Goal: Task Accomplishment & Management: Complete application form

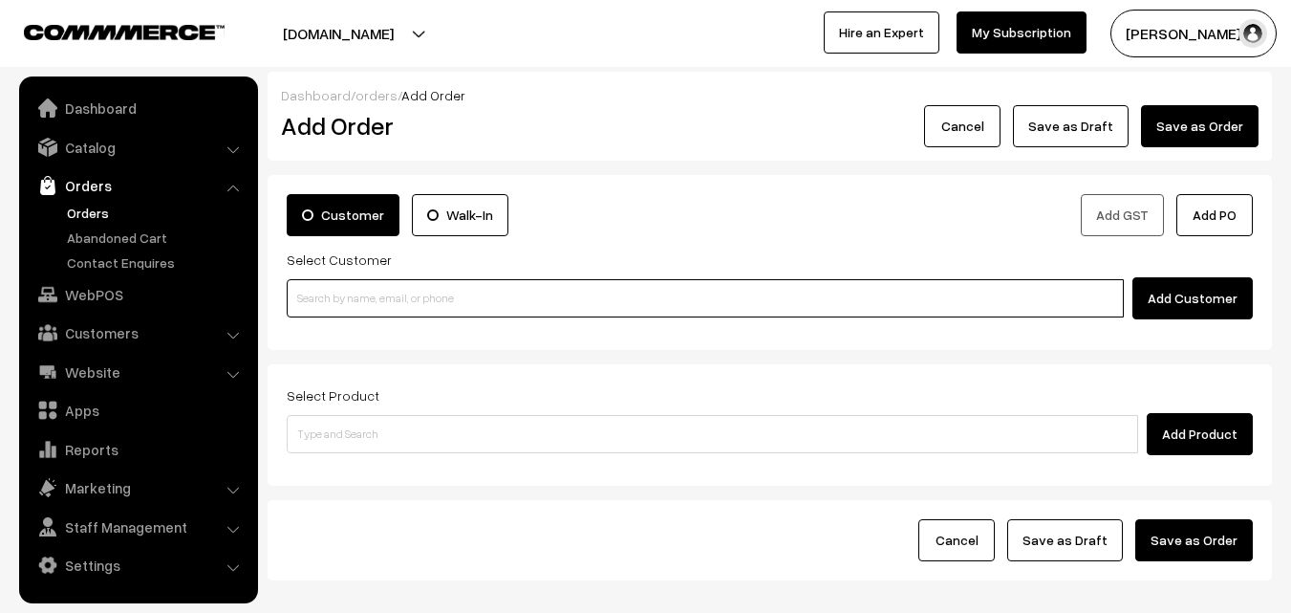
paste input "98402 01973"
click at [396, 327] on ul "No customers found." at bounding box center [708, 329] width 843 height 25
click at [356, 297] on input "98402 01973" at bounding box center [705, 298] width 837 height 38
type input "Ashok A 9840201973 [9840201973]"
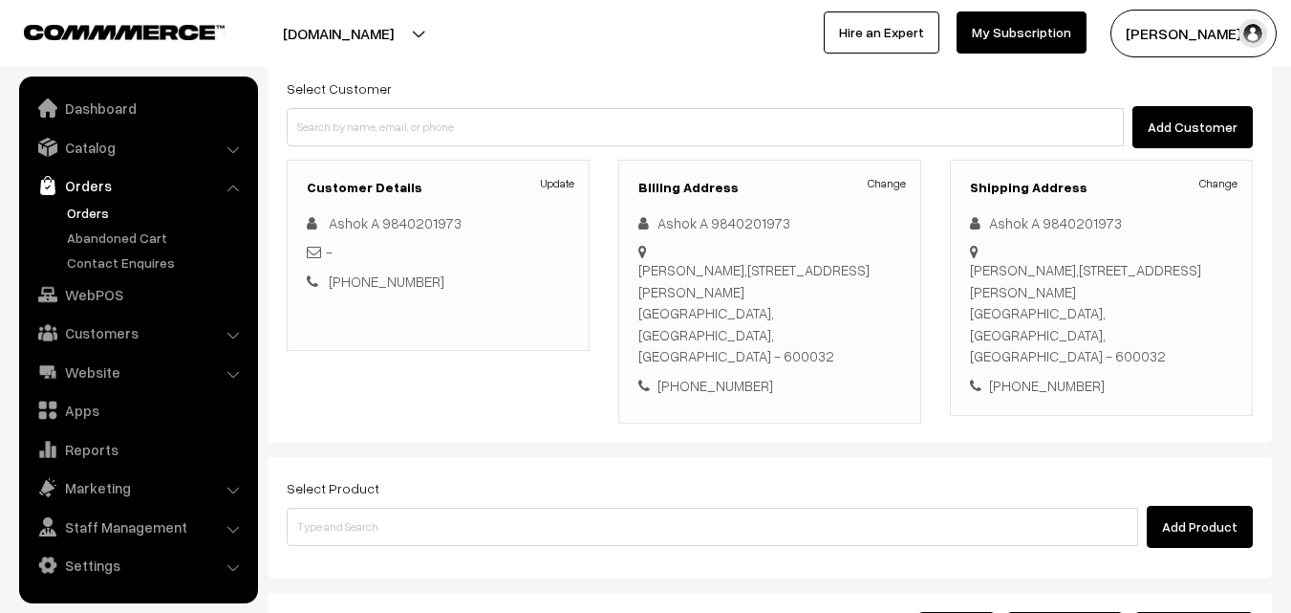
scroll to position [327, 0]
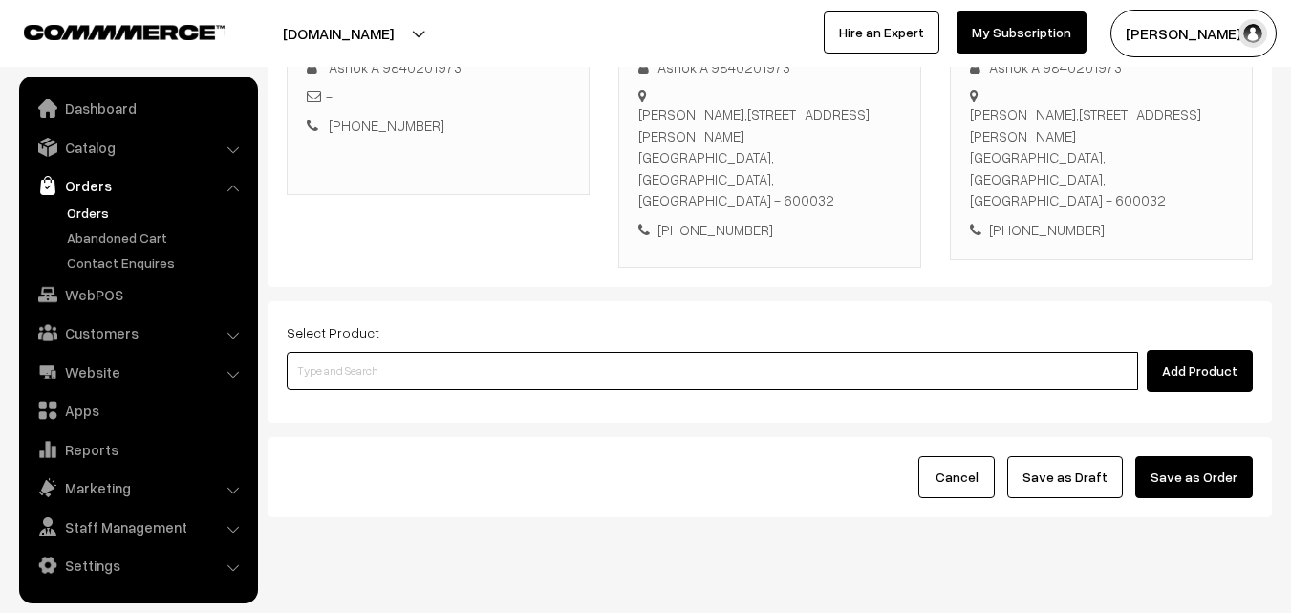
click at [541, 352] on input at bounding box center [712, 371] width 851 height 38
paste input "06th Without Rice..."
type input "06th Without Rice..."
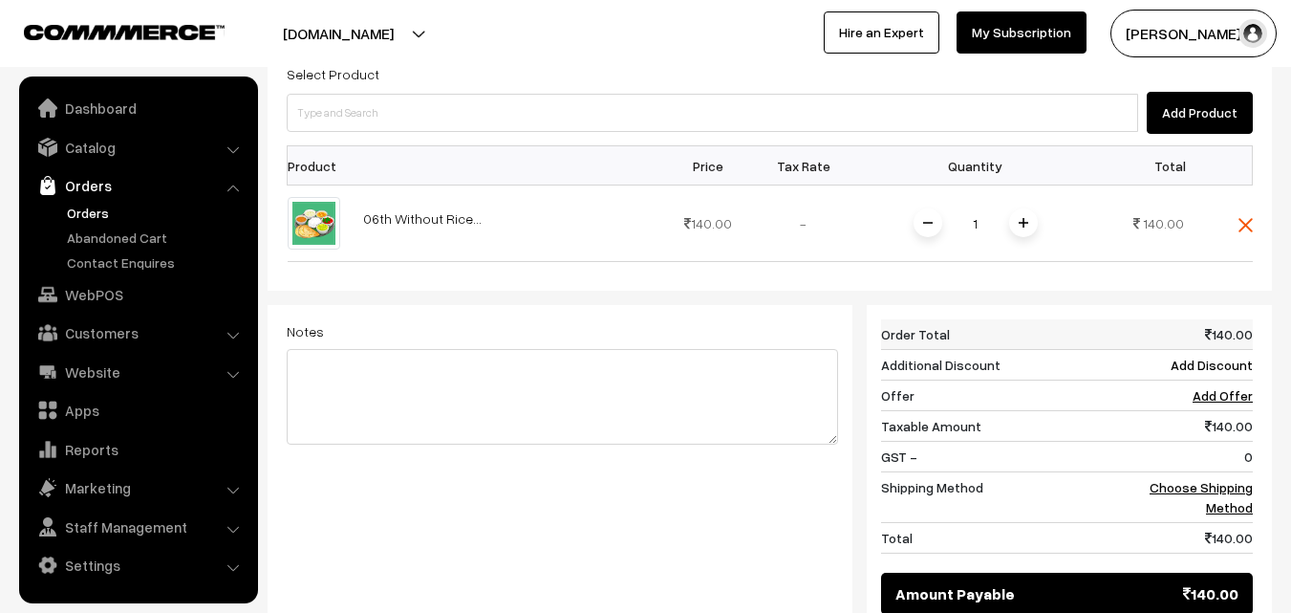
scroll to position [614, 0]
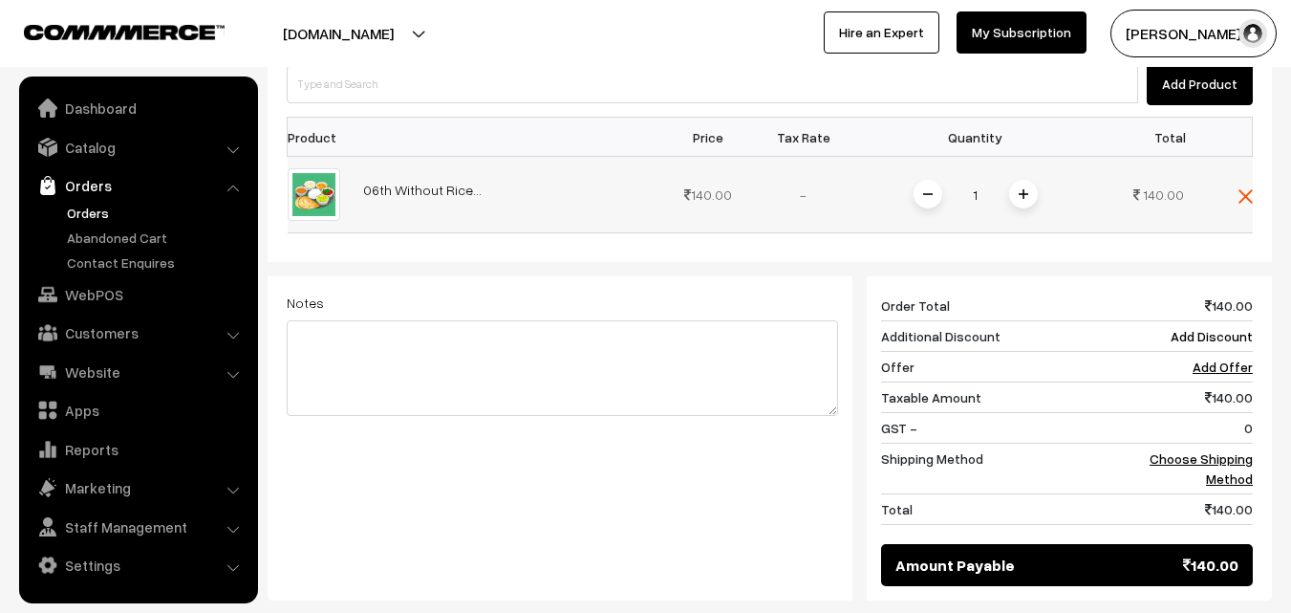
click at [1027, 180] on span at bounding box center [1023, 194] width 29 height 29
click at [1229, 443] on td "Choose Shipping Method" at bounding box center [1193, 468] width 118 height 51
click at [1239, 450] on link "Choose Shipping Method" at bounding box center [1201, 468] width 103 height 36
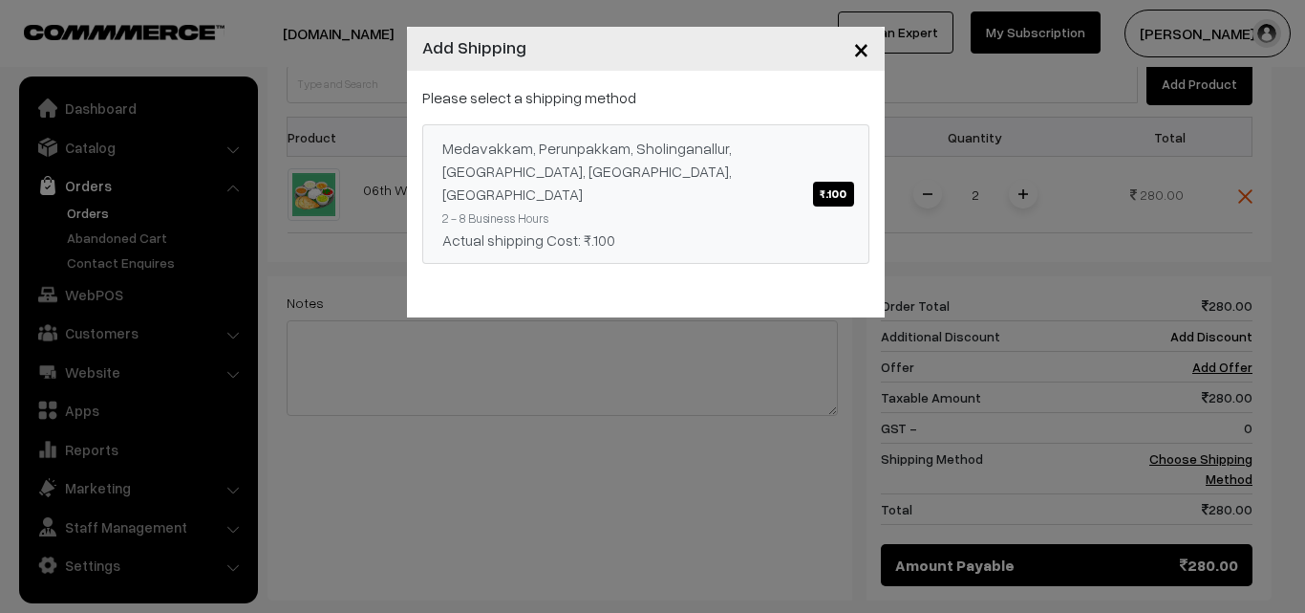
click at [712, 170] on div "Medavakkam, Perunpakkam, Sholinganallur, seliyur, Kirattur, Perambur ₹.100" at bounding box center [645, 171] width 407 height 69
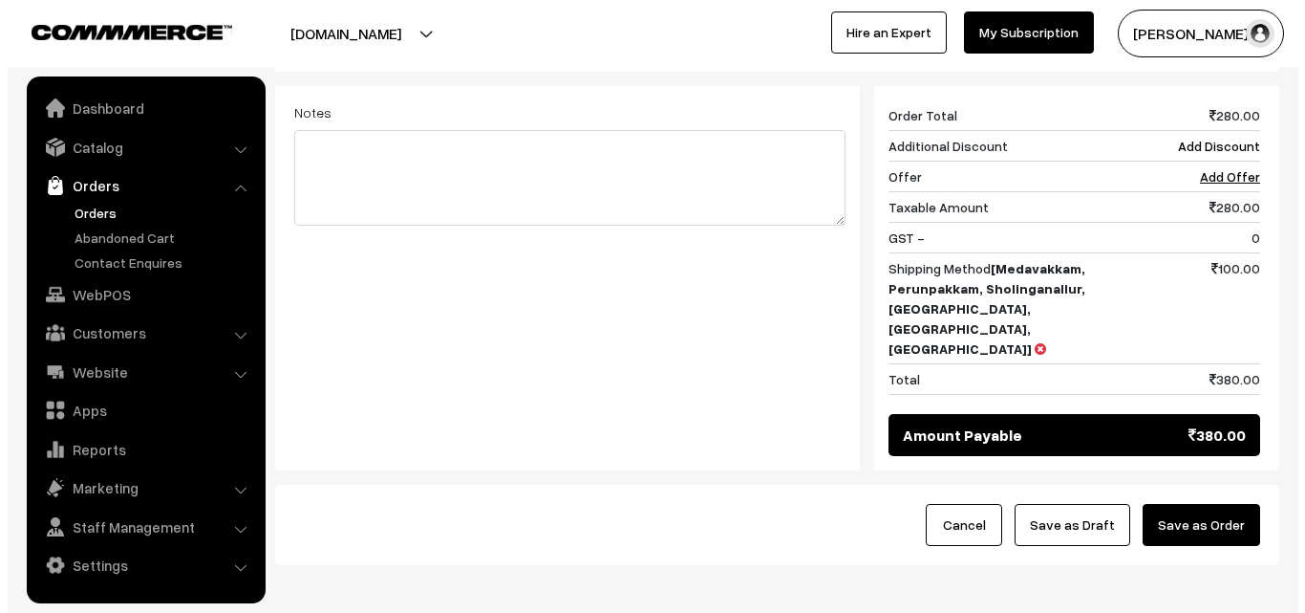
scroll to position [811, 0]
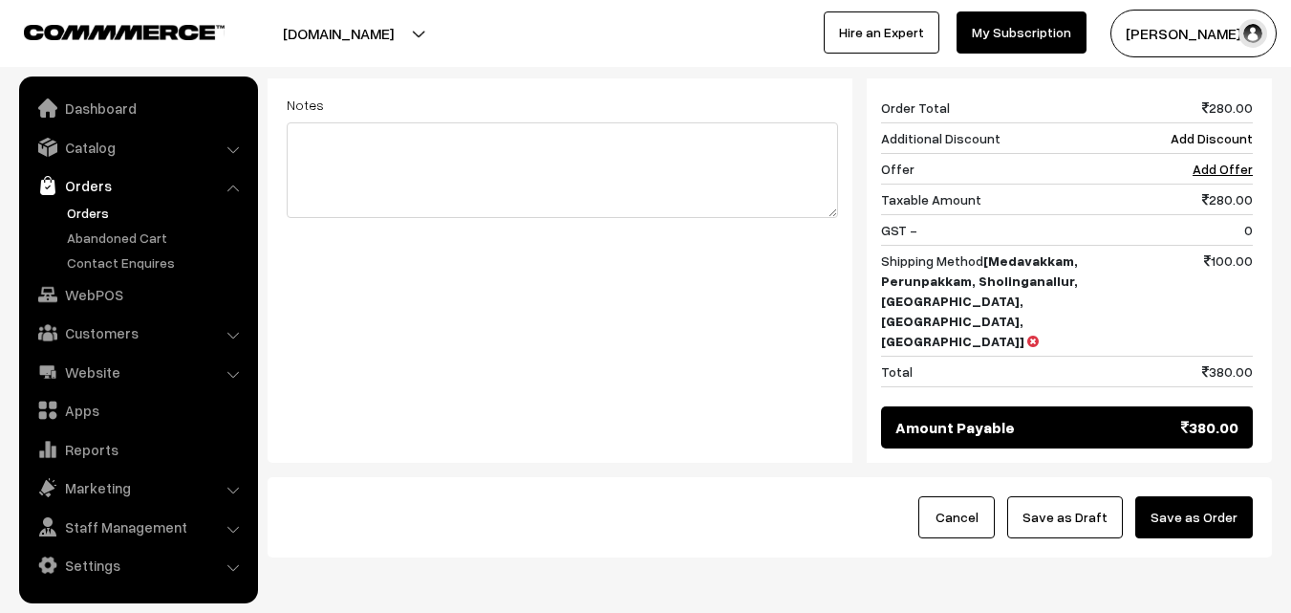
click at [1201, 477] on div "Cancel Save as Draft Save as Order" at bounding box center [770, 517] width 1004 height 80
click at [1198, 496] on button "Save as Order" at bounding box center [1194, 517] width 118 height 42
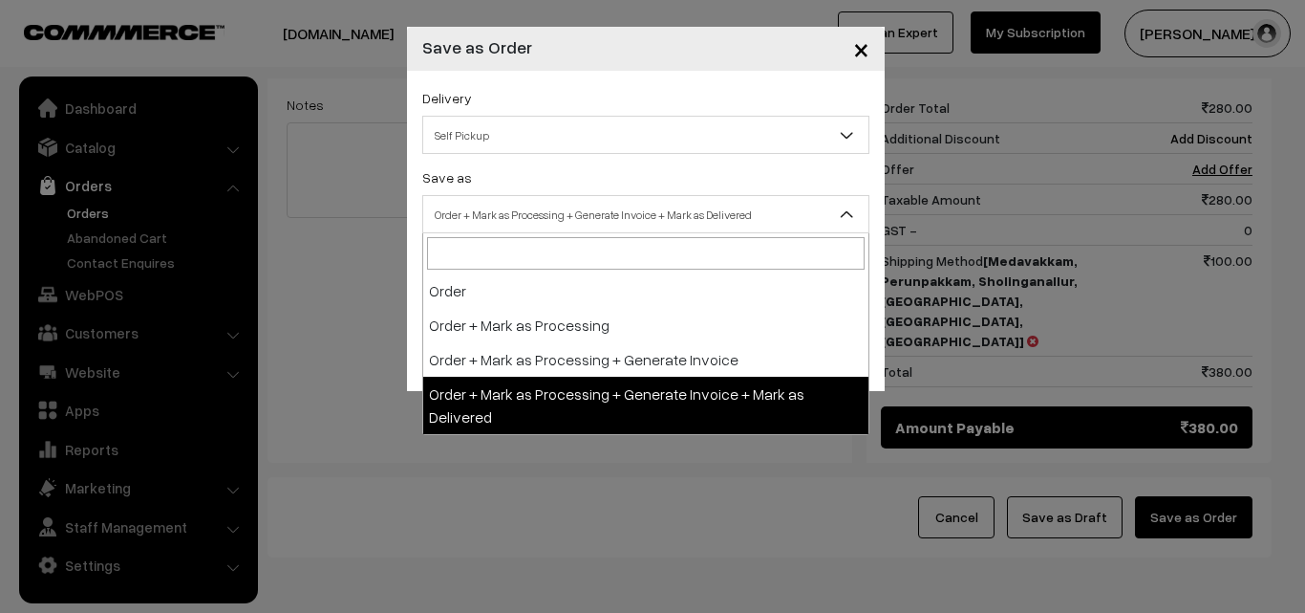
click at [515, 206] on span "Order + Mark as Processing + Generate Invoice + Mark as Delivered" at bounding box center [645, 214] width 445 height 33
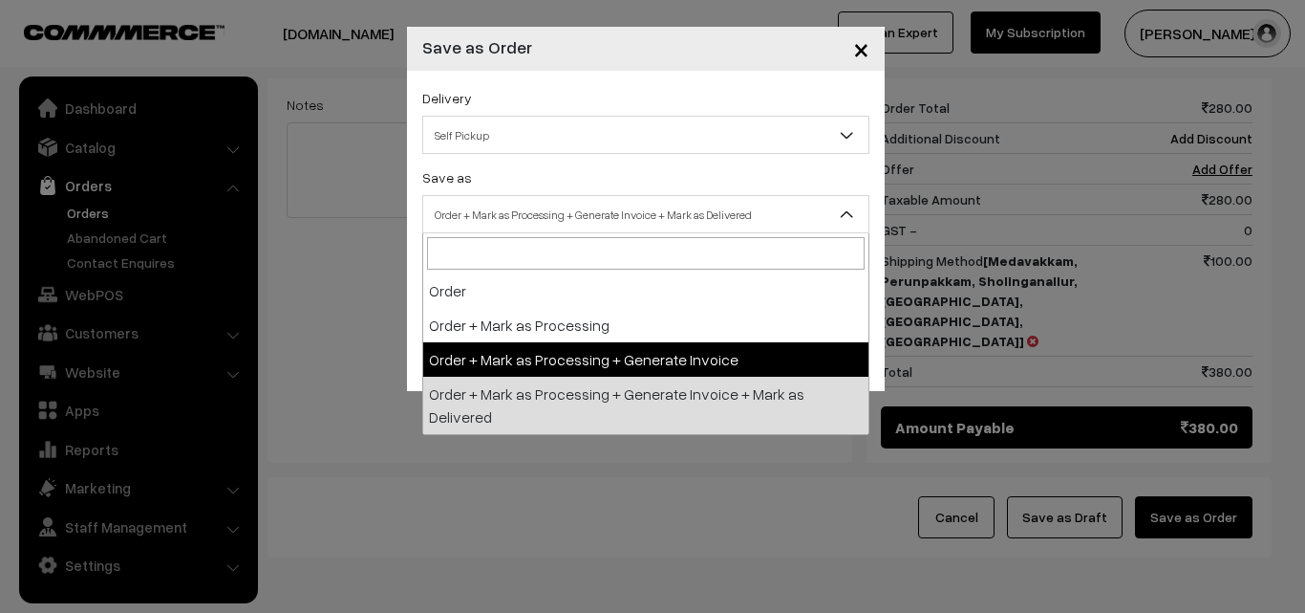
select select "3"
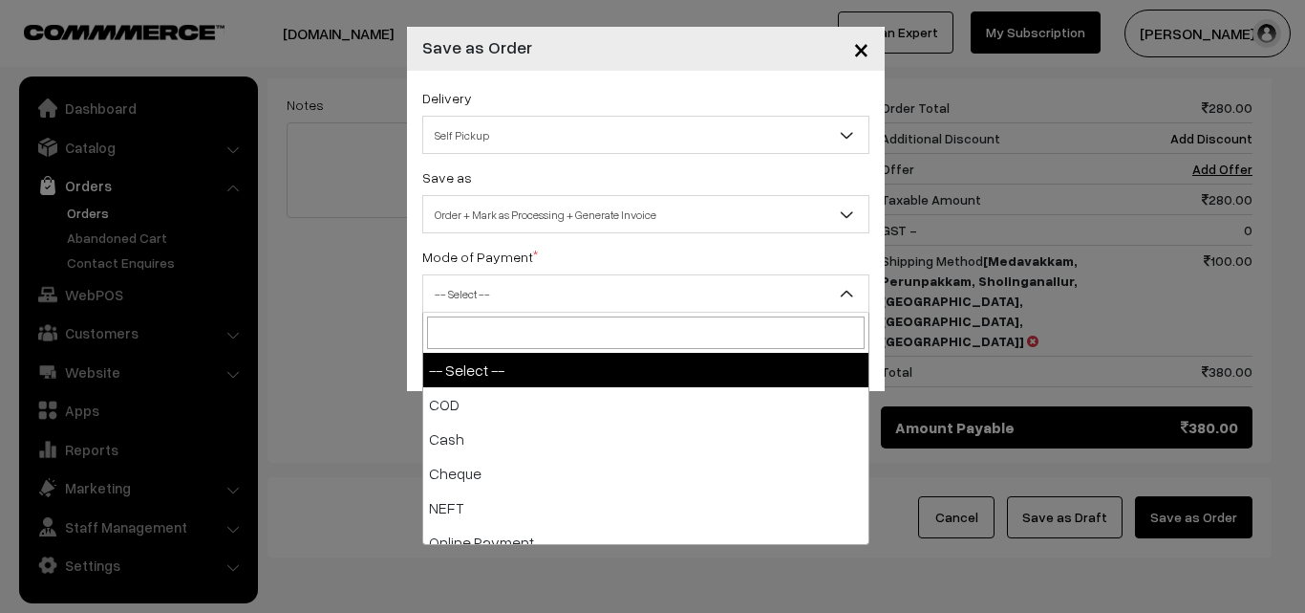
drag, startPoint x: 511, startPoint y: 279, endPoint x: 510, endPoint y: 316, distance: 37.3
click at [512, 278] on span "-- Select --" at bounding box center [645, 293] width 445 height 33
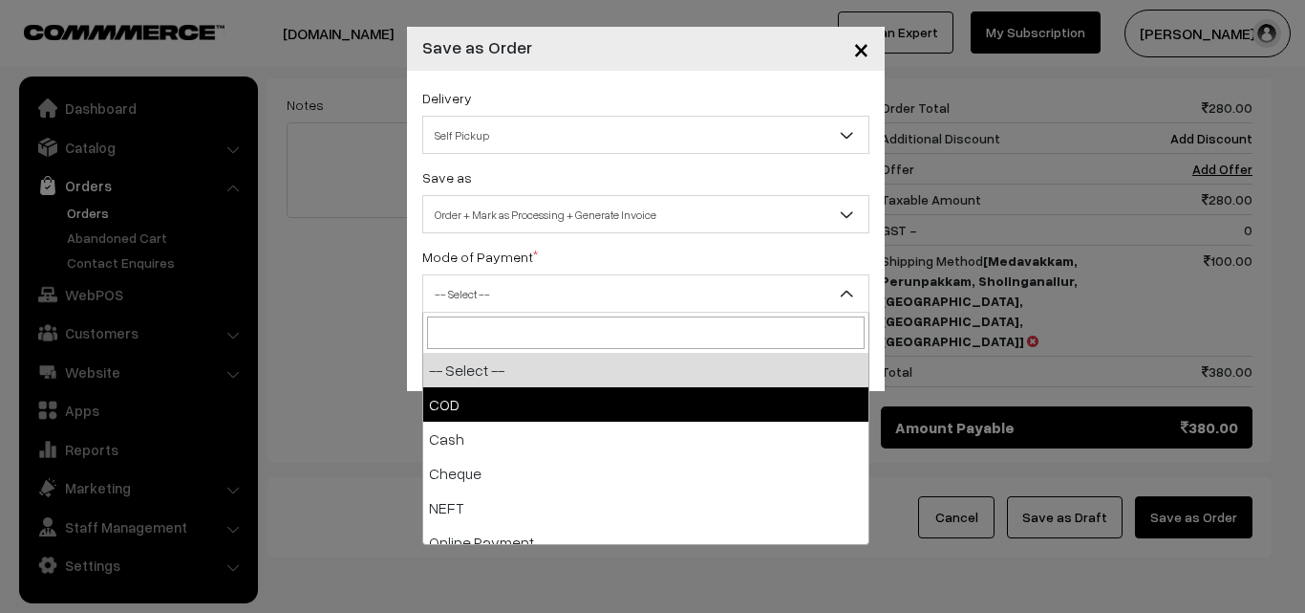
select select "1"
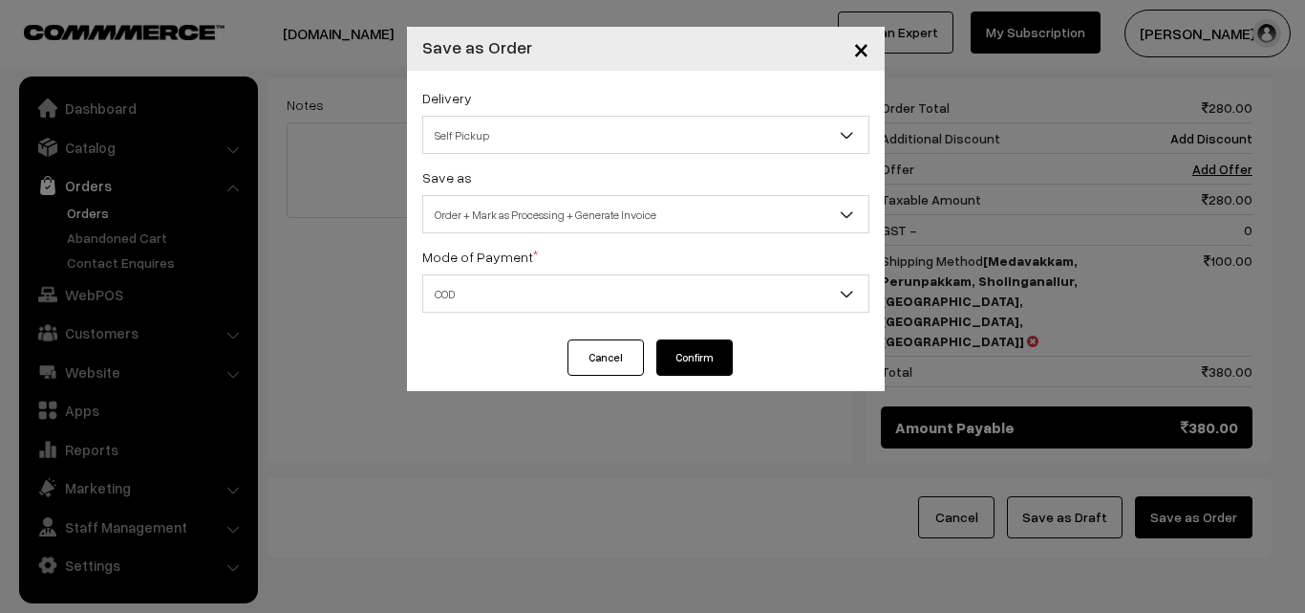
click at [687, 355] on button "Confirm" at bounding box center [695, 357] width 76 height 36
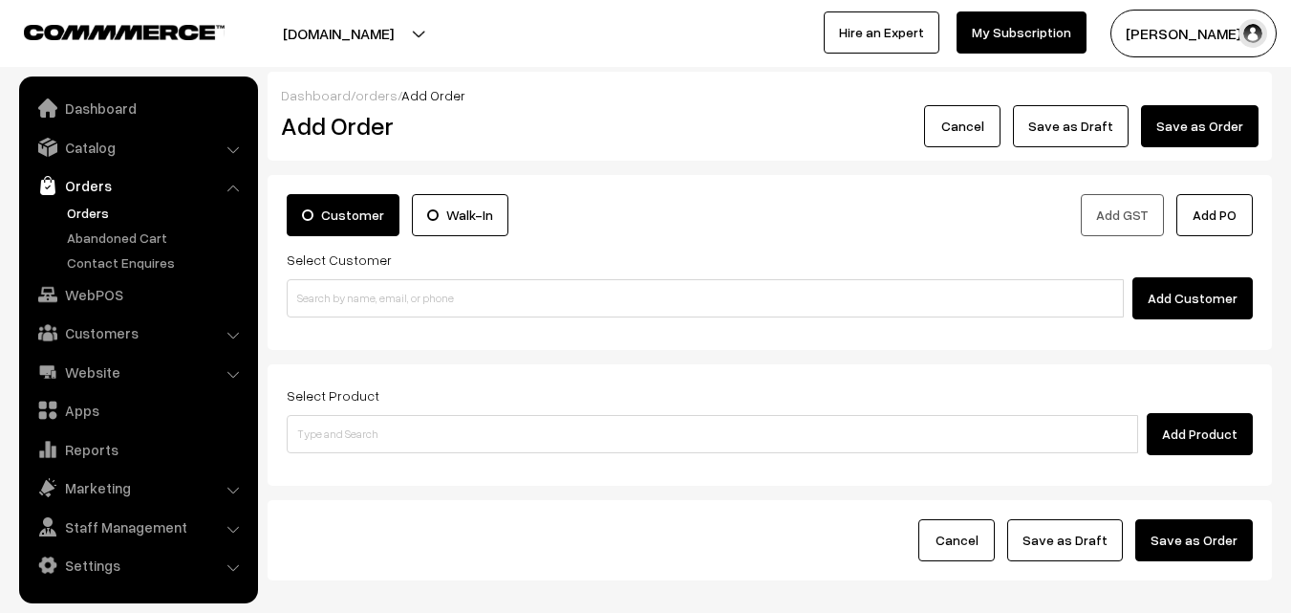
click at [94, 216] on link "Orders" at bounding box center [156, 213] width 189 height 20
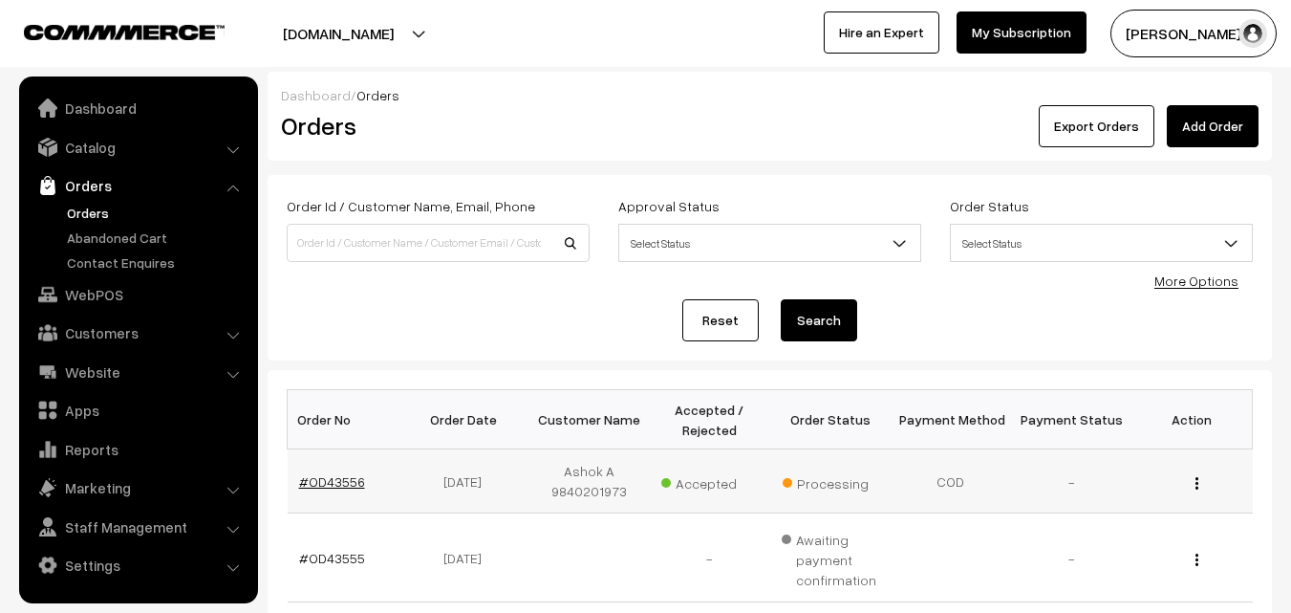
click at [331, 482] on link "#OD43556" at bounding box center [332, 481] width 66 height 16
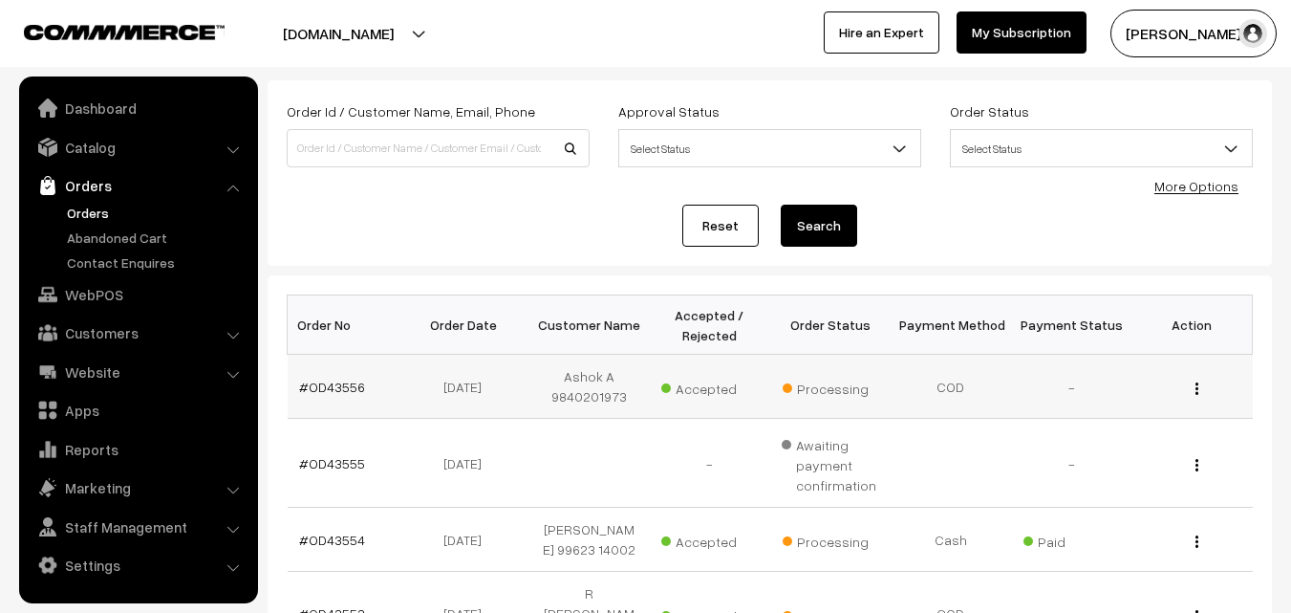
scroll to position [191, 0]
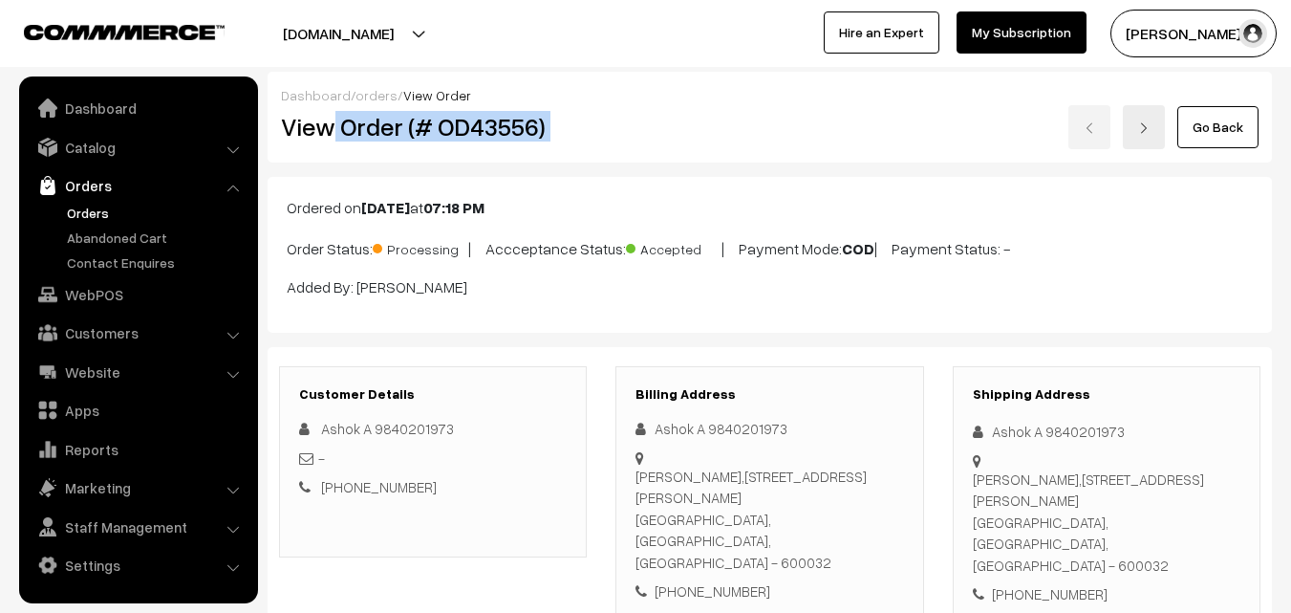
drag, startPoint x: 401, startPoint y: 122, endPoint x: 676, endPoint y: 119, distance: 274.3
click at [676, 120] on div "View Order (# OD43556) Go Back" at bounding box center [770, 127] width 1006 height 44
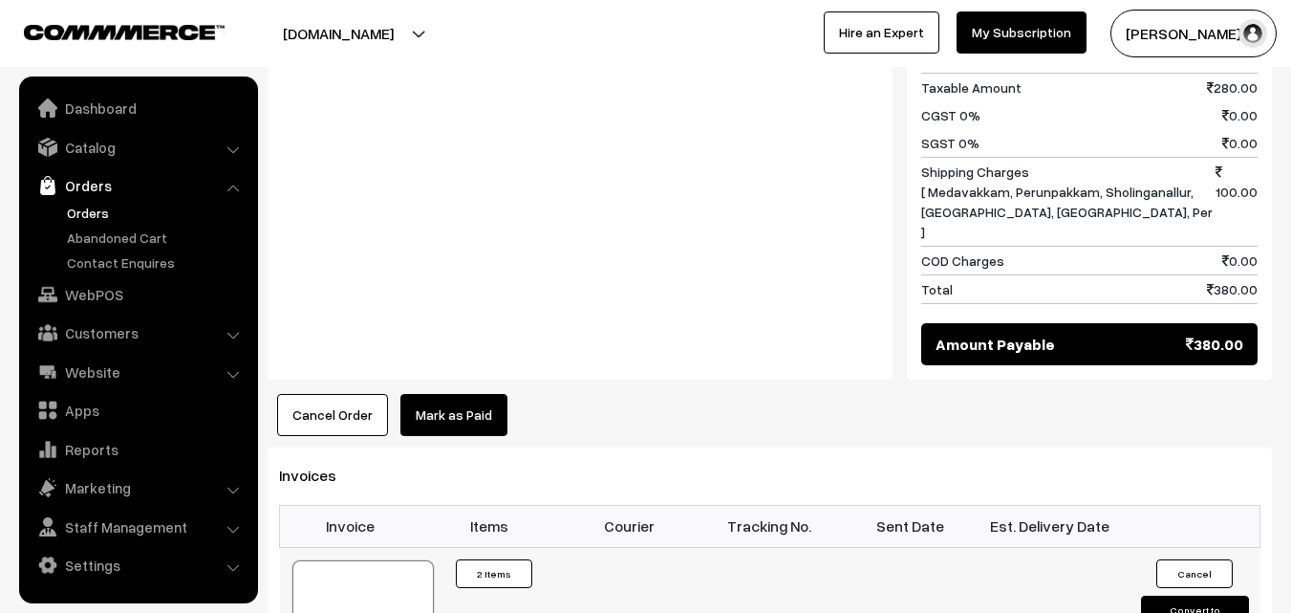
scroll to position [1242, 0]
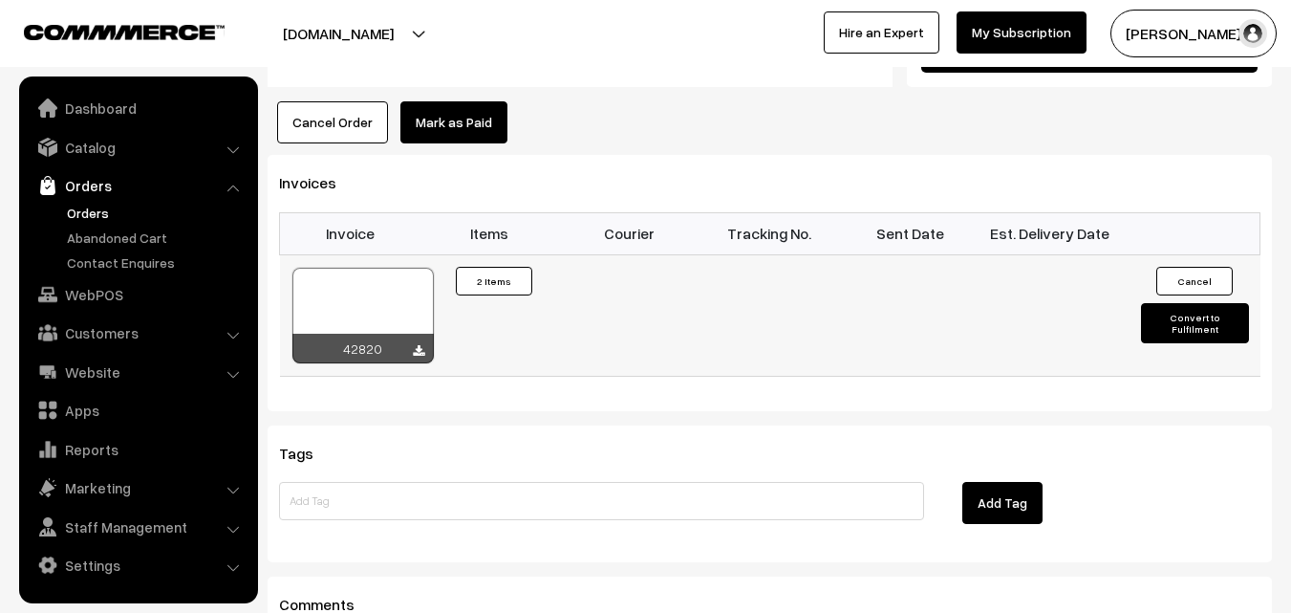
click at [354, 268] on div at bounding box center [362, 316] width 141 height 96
click at [104, 296] on link "WebPOS" at bounding box center [137, 294] width 227 height 34
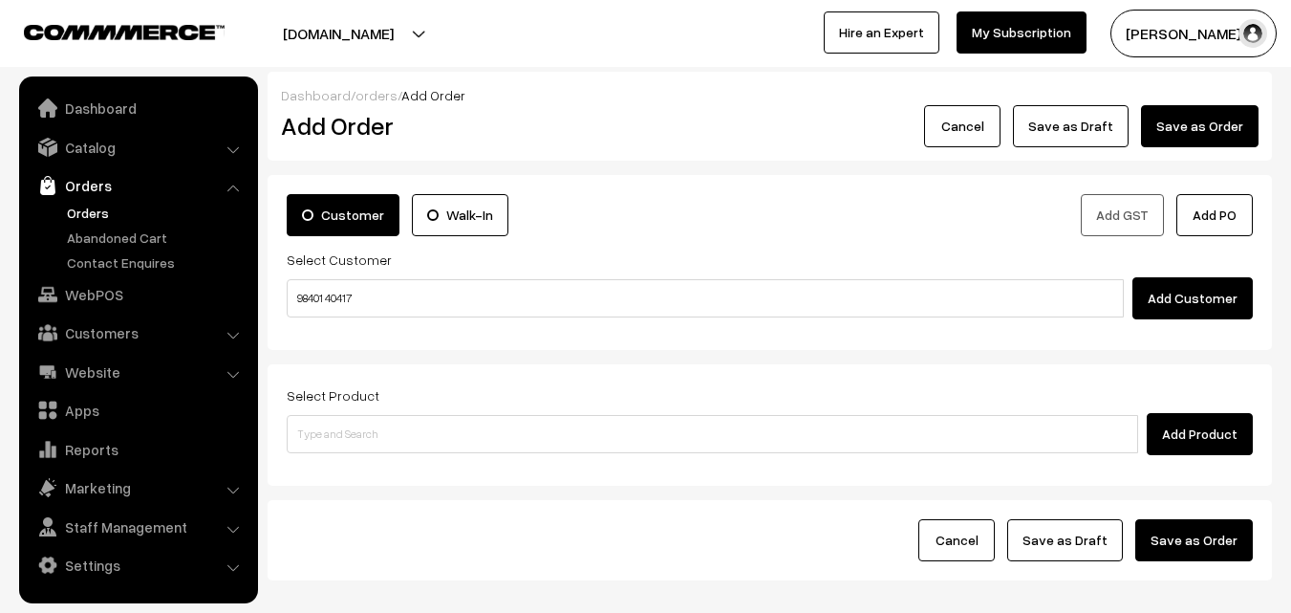
click at [334, 292] on input "98401 40417" at bounding box center [705, 298] width 837 height 38
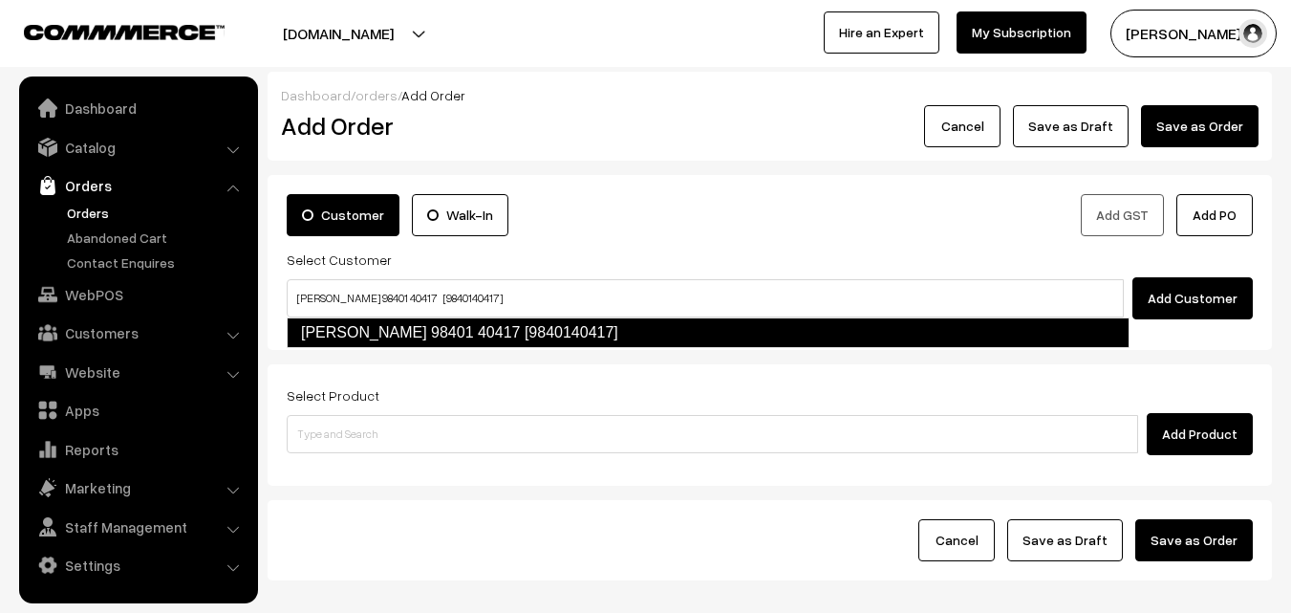
type input "[PERSON_NAME] 98401 40417 [9840140417]"
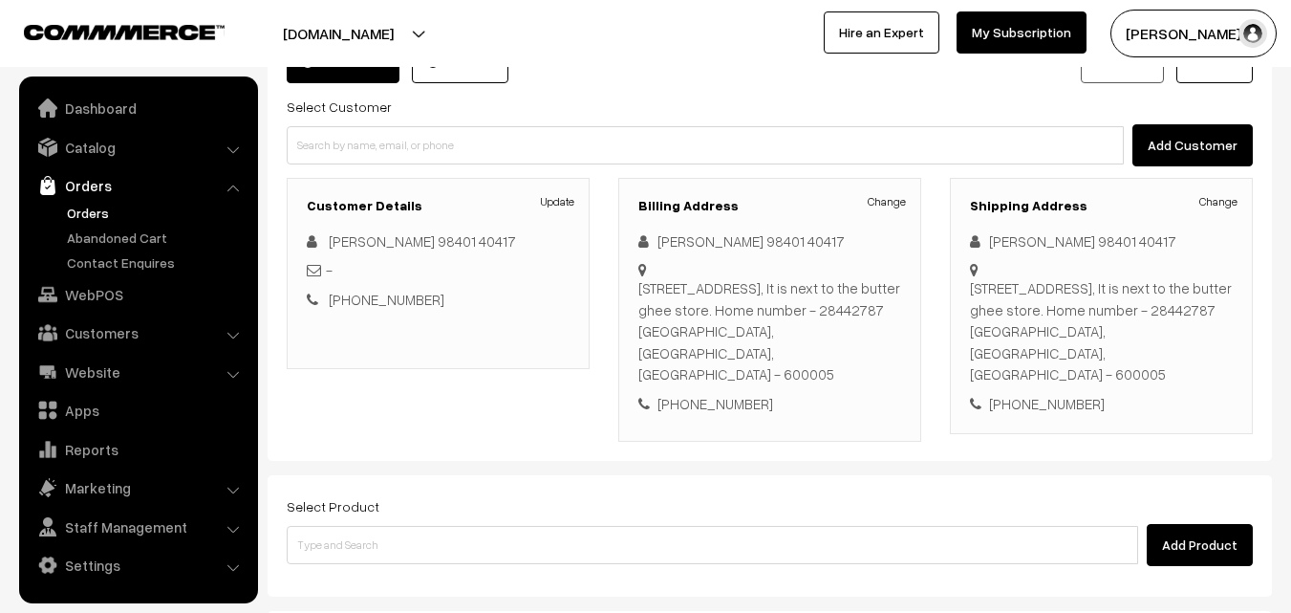
scroll to position [191, 0]
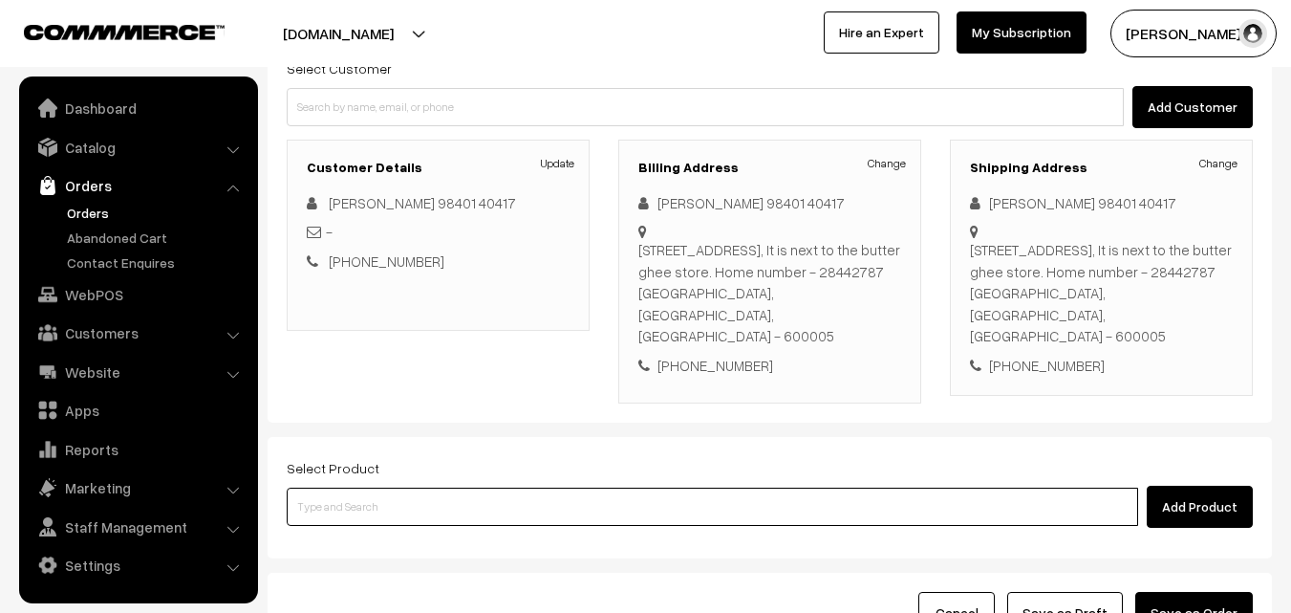
click at [476, 487] on input at bounding box center [712, 506] width 851 height 38
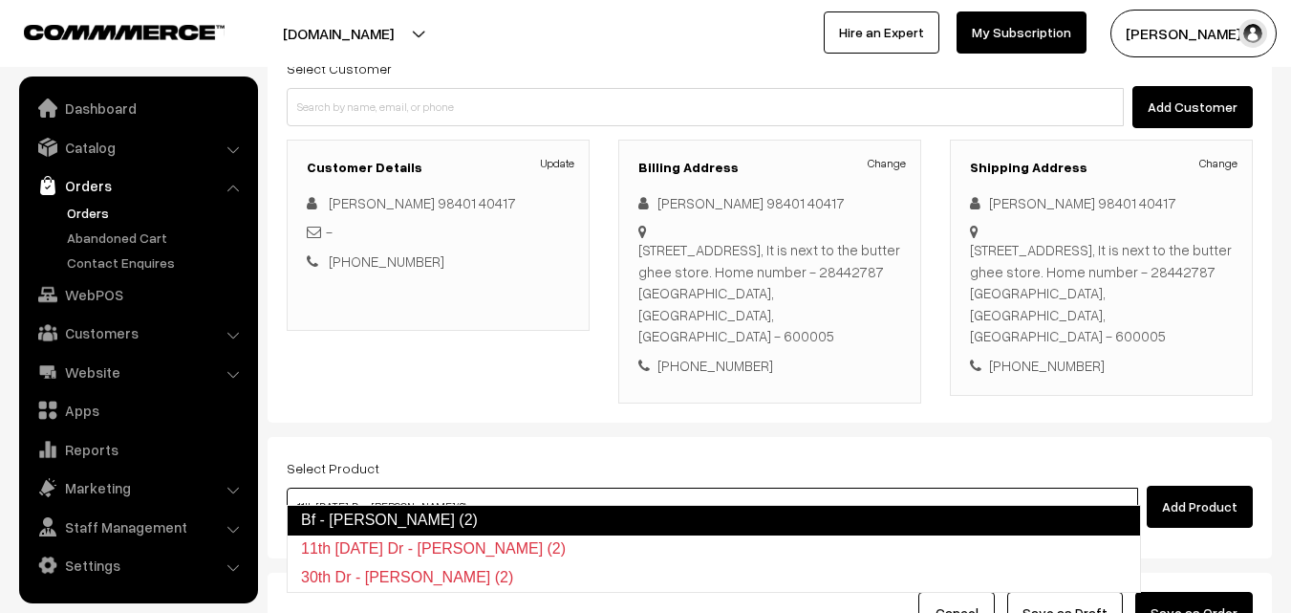
type input "Bf - Ghee Dosa (2)"
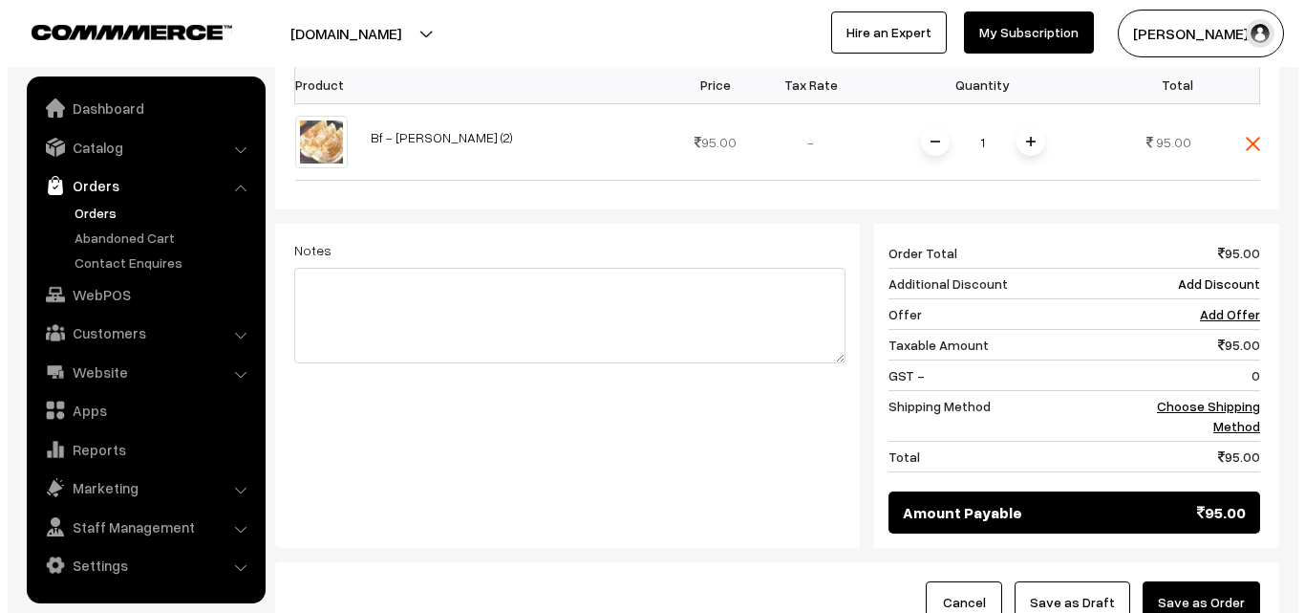
scroll to position [813, 0]
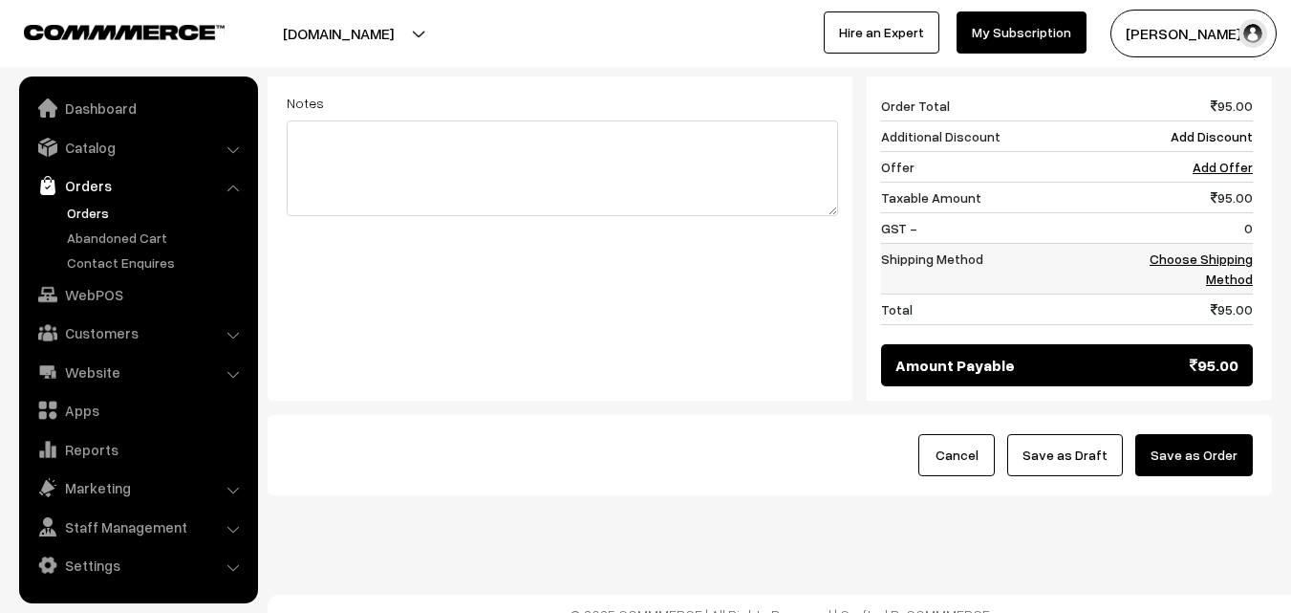
click at [1221, 263] on link "Choose Shipping Method" at bounding box center [1201, 268] width 103 height 36
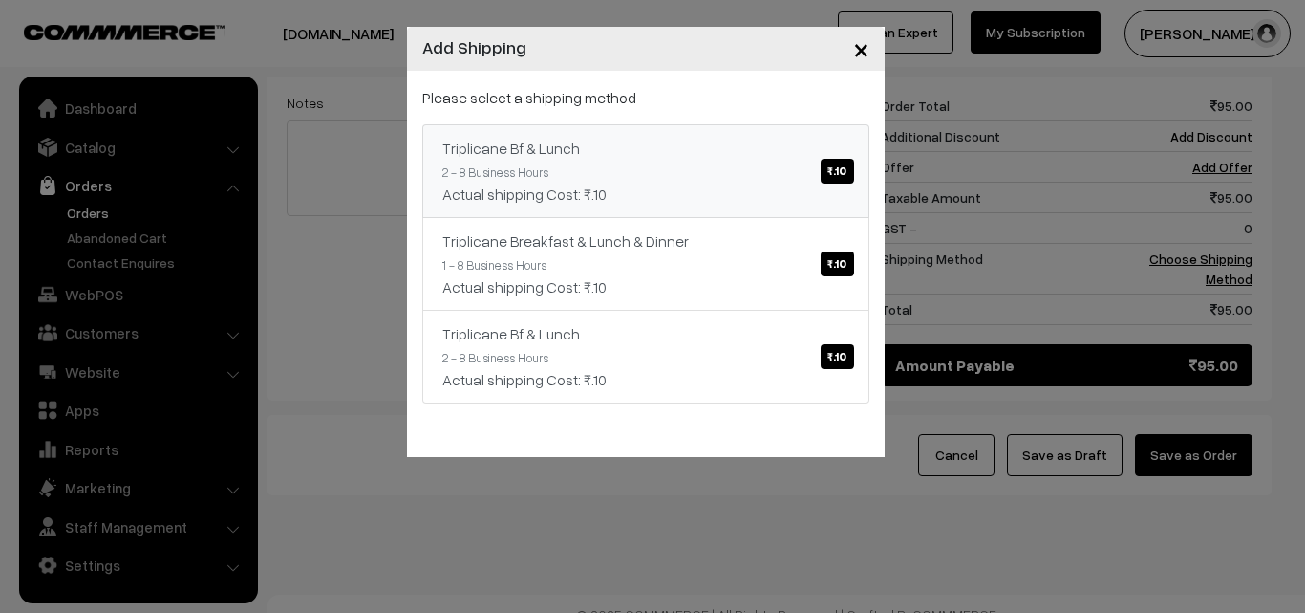
click at [805, 179] on link "Triplicane Bf & Lunch ₹.10 2 - 8 Business Hours Actual shipping Cost: ₹.10" at bounding box center [645, 171] width 447 height 94
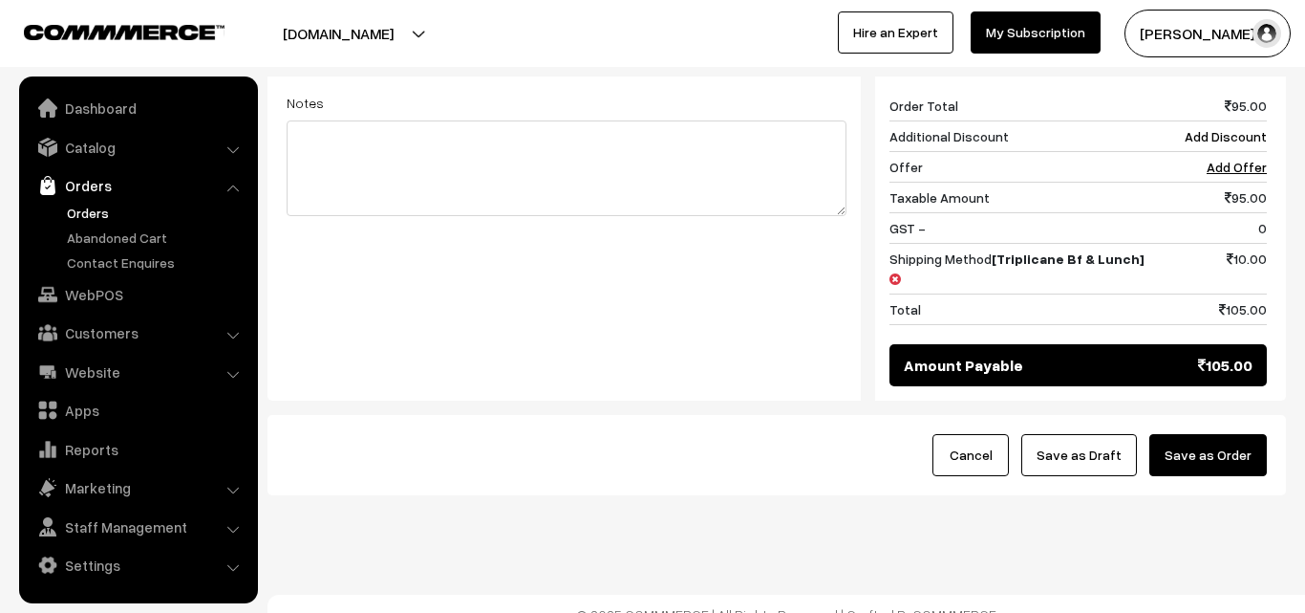
scroll to position [793, 0]
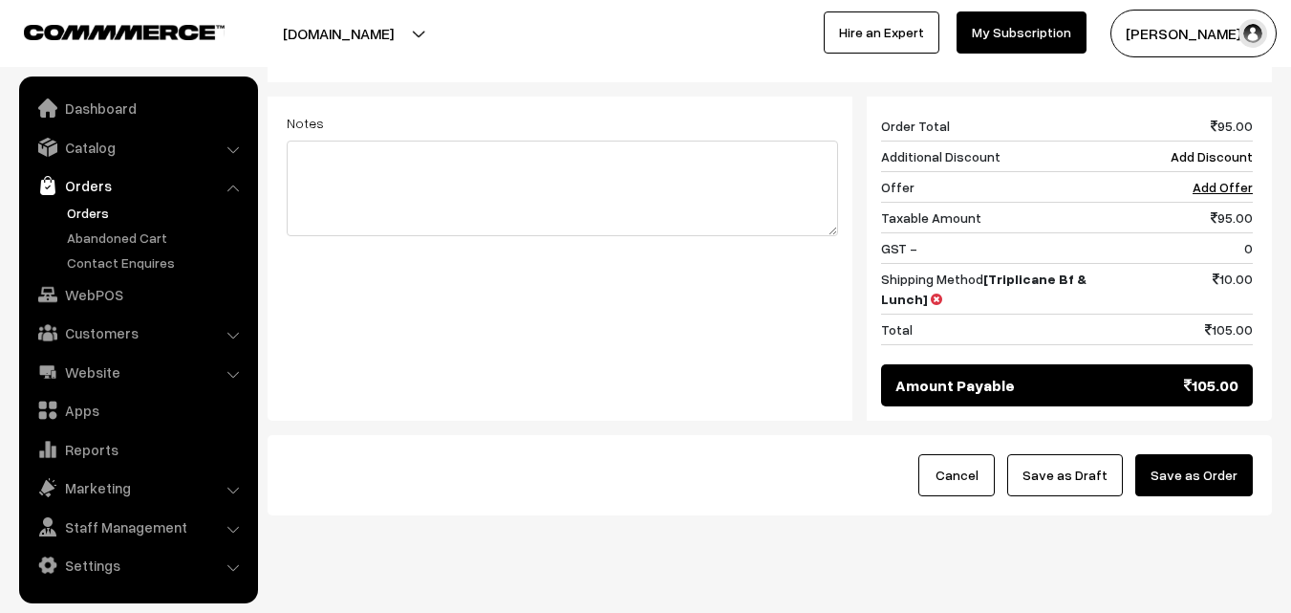
drag, startPoint x: 1187, startPoint y: 428, endPoint x: 1174, endPoint y: 429, distance: 13.4
click at [1188, 454] on button "Save as Order" at bounding box center [1194, 475] width 118 height 42
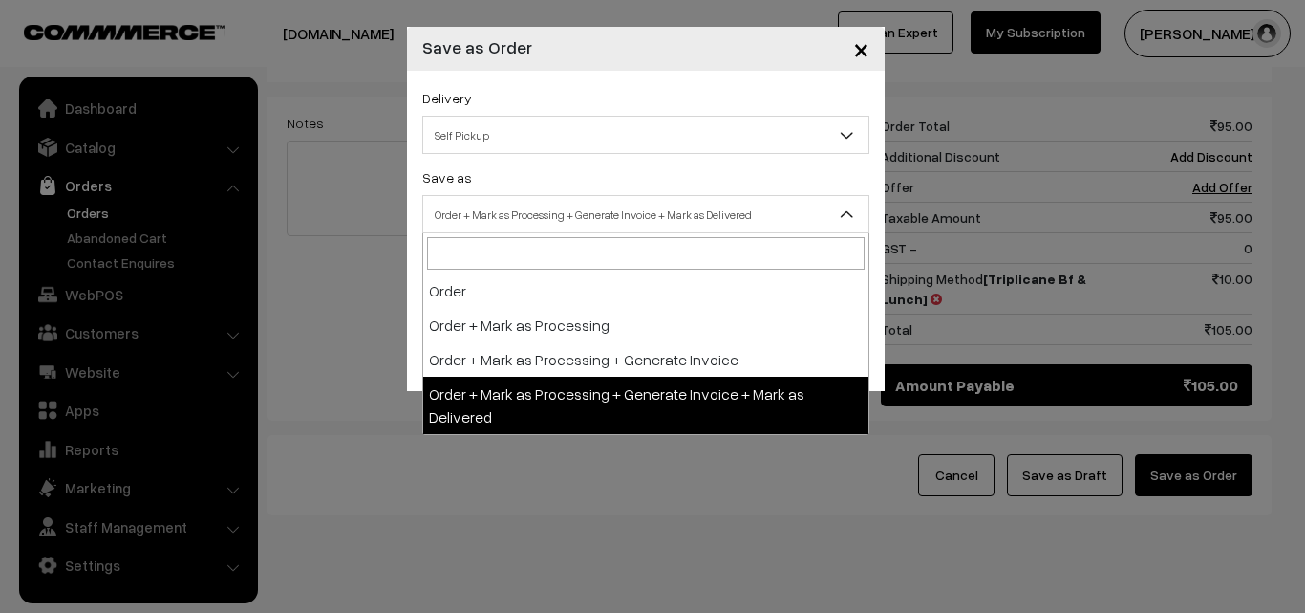
click at [624, 212] on span "Order + Mark as Processing + Generate Invoice + Mark as Delivered" at bounding box center [645, 214] width 445 height 33
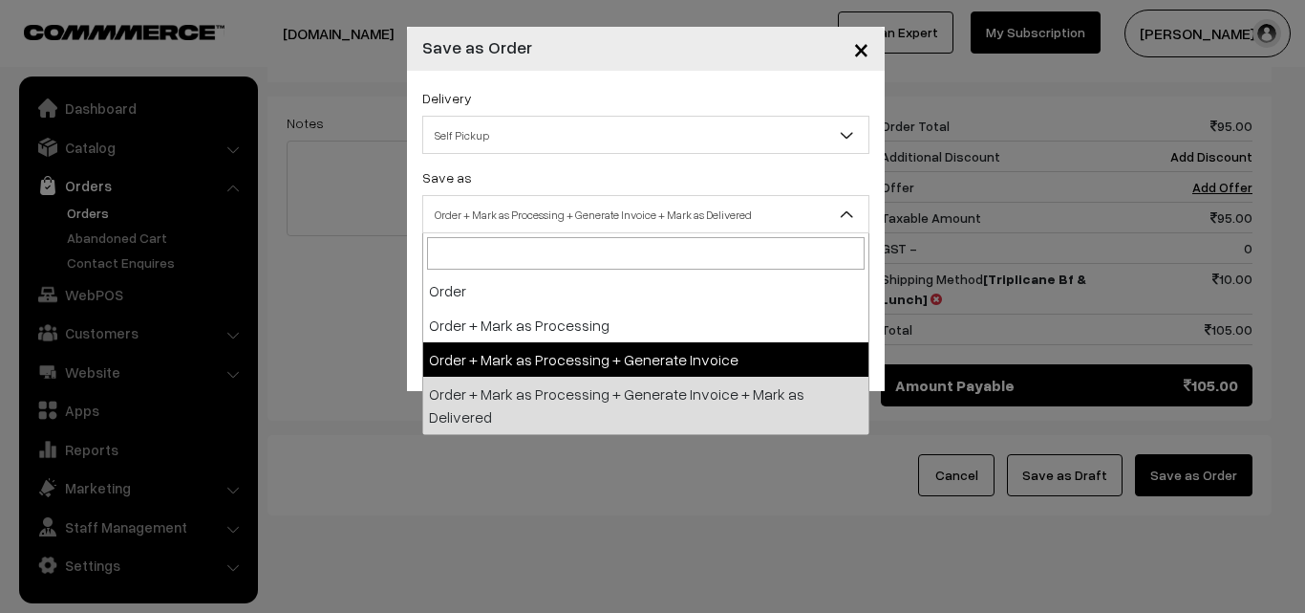
select select "3"
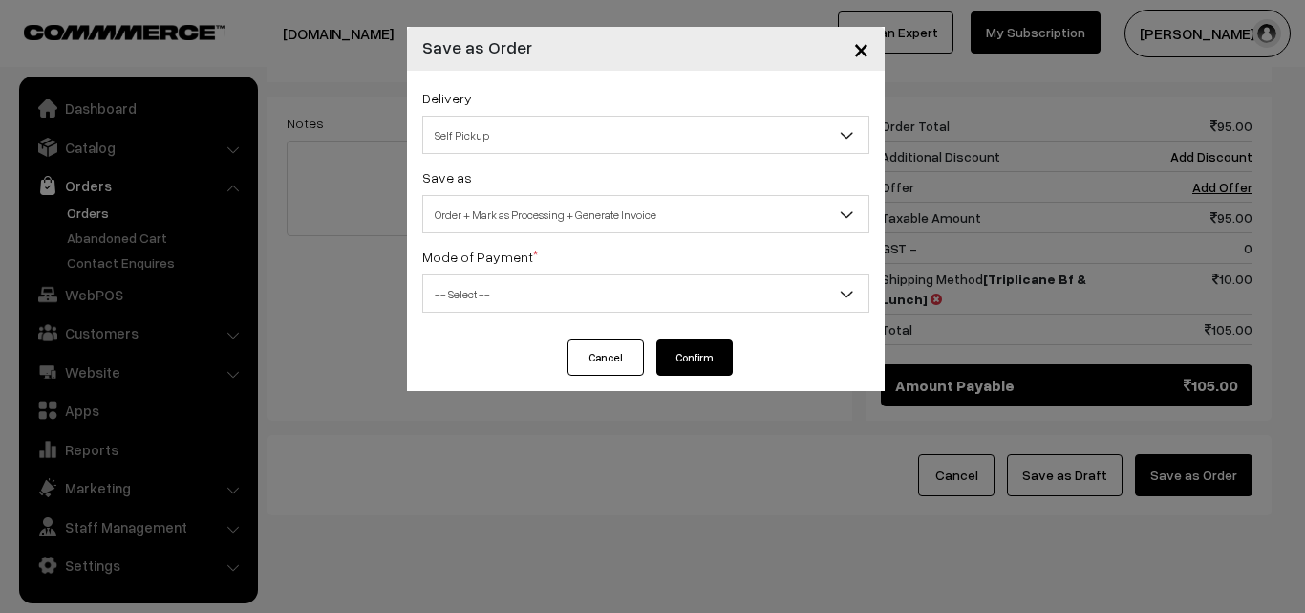
click at [528, 290] on span "-- Select --" at bounding box center [645, 293] width 445 height 33
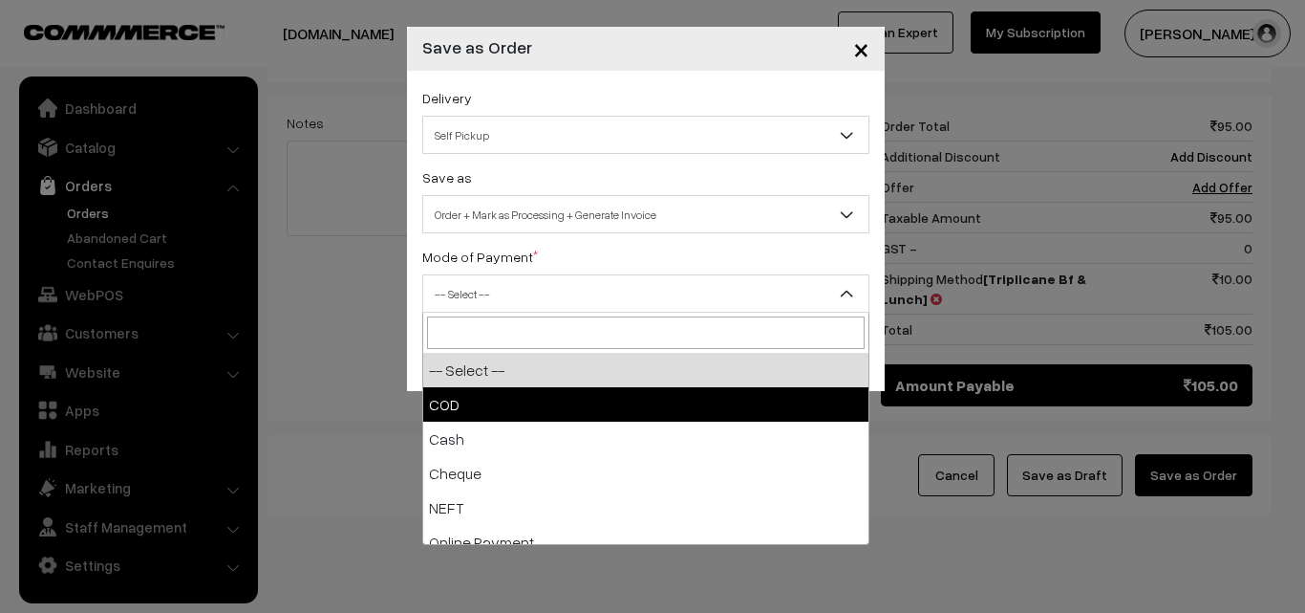
select select "1"
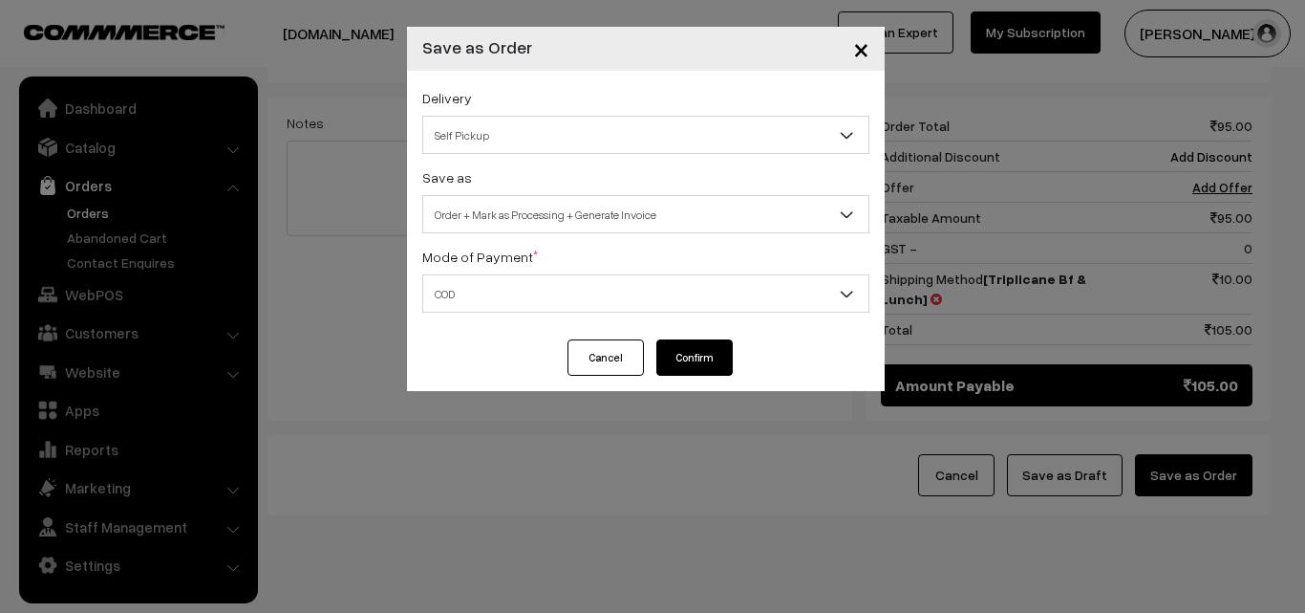
click at [689, 359] on button "Confirm" at bounding box center [695, 357] width 76 height 36
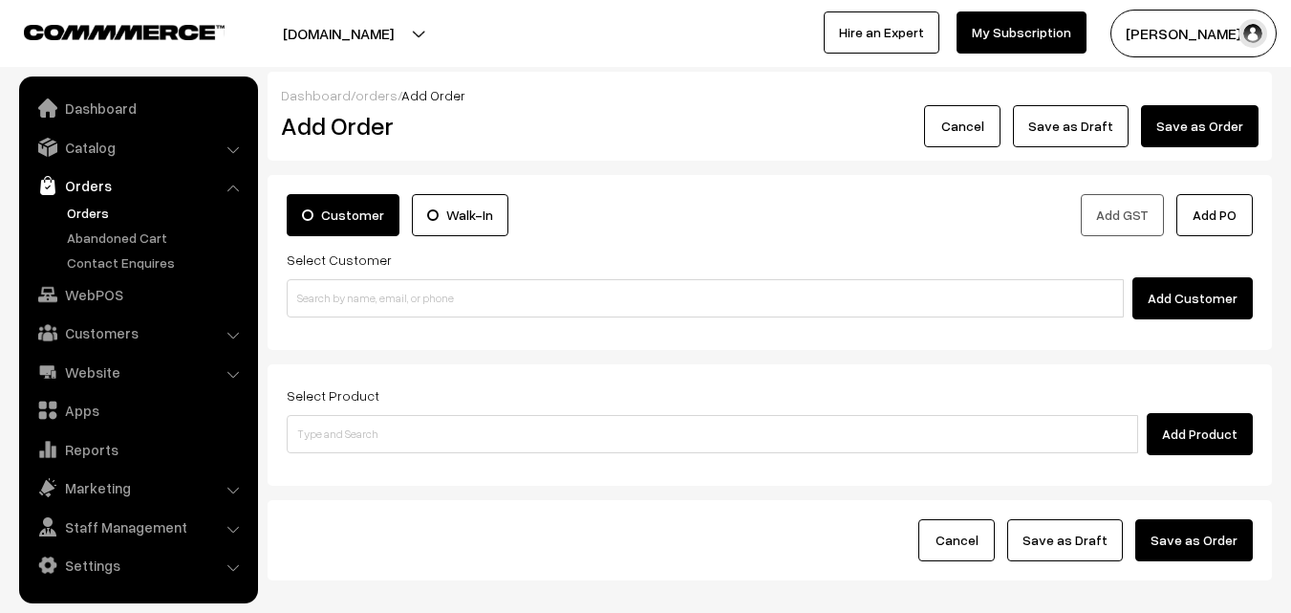
click at [100, 207] on link "Orders" at bounding box center [156, 213] width 189 height 20
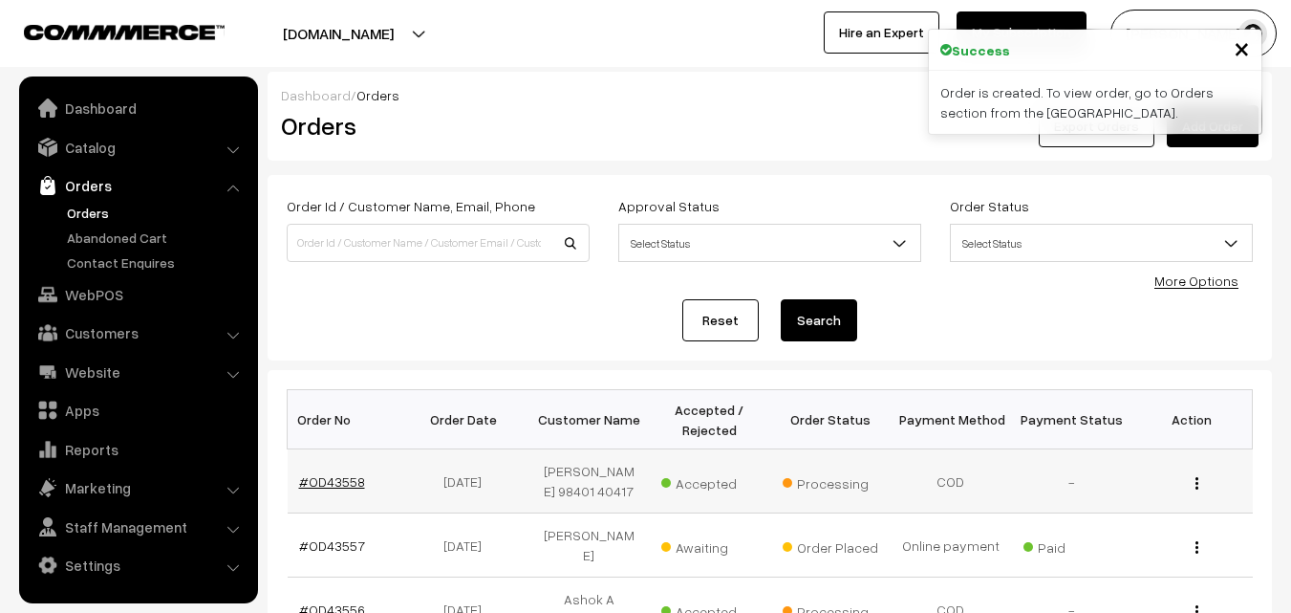
click at [327, 480] on link "#OD43558" at bounding box center [332, 481] width 66 height 16
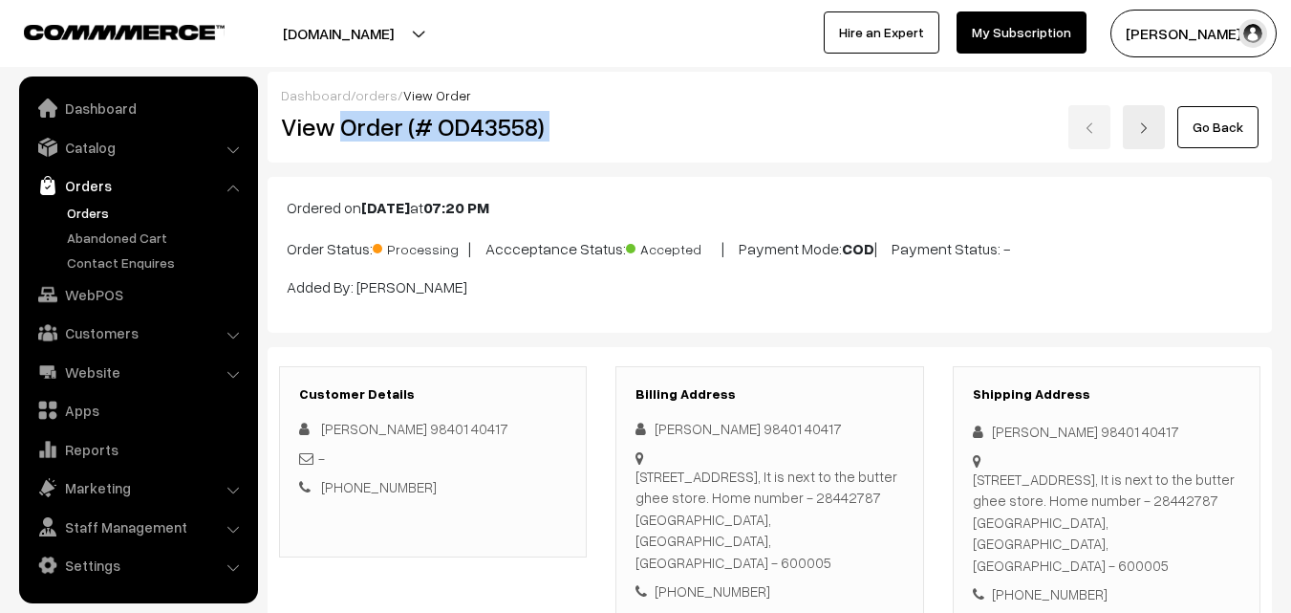
drag, startPoint x: 662, startPoint y: 150, endPoint x: 709, endPoint y: 139, distance: 48.2
click at [710, 142] on div "View Order (# OD43558) Go Back" at bounding box center [770, 127] width 1006 height 44
copy div "Order (# OD43558)"
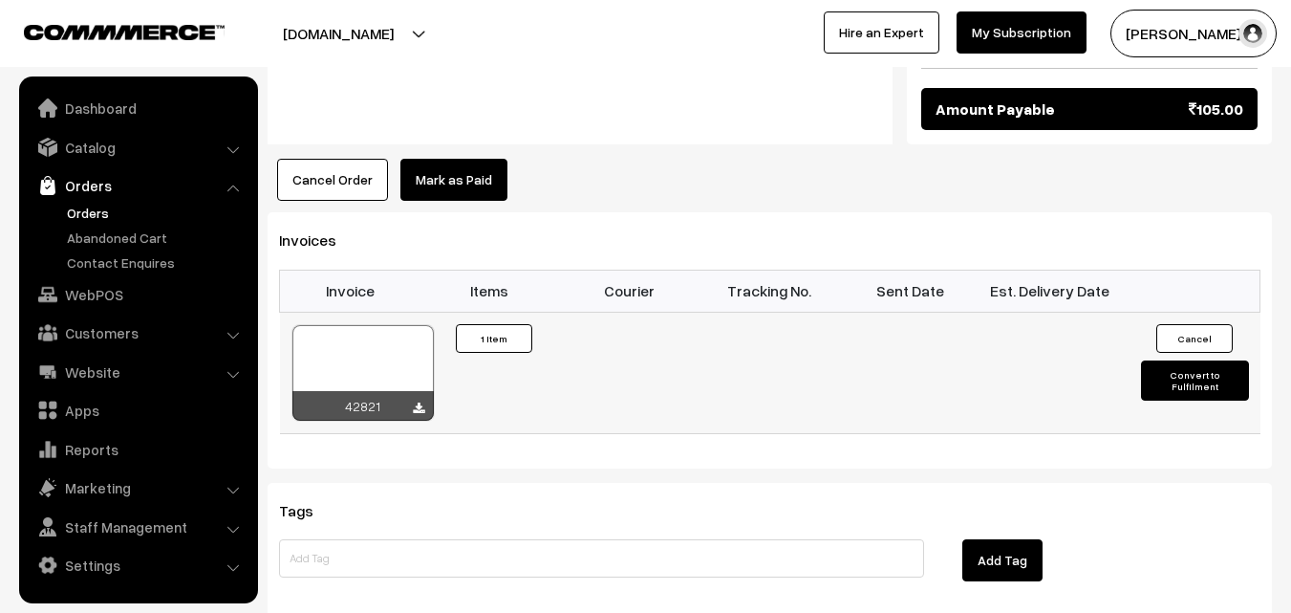
scroll to position [1147, 0]
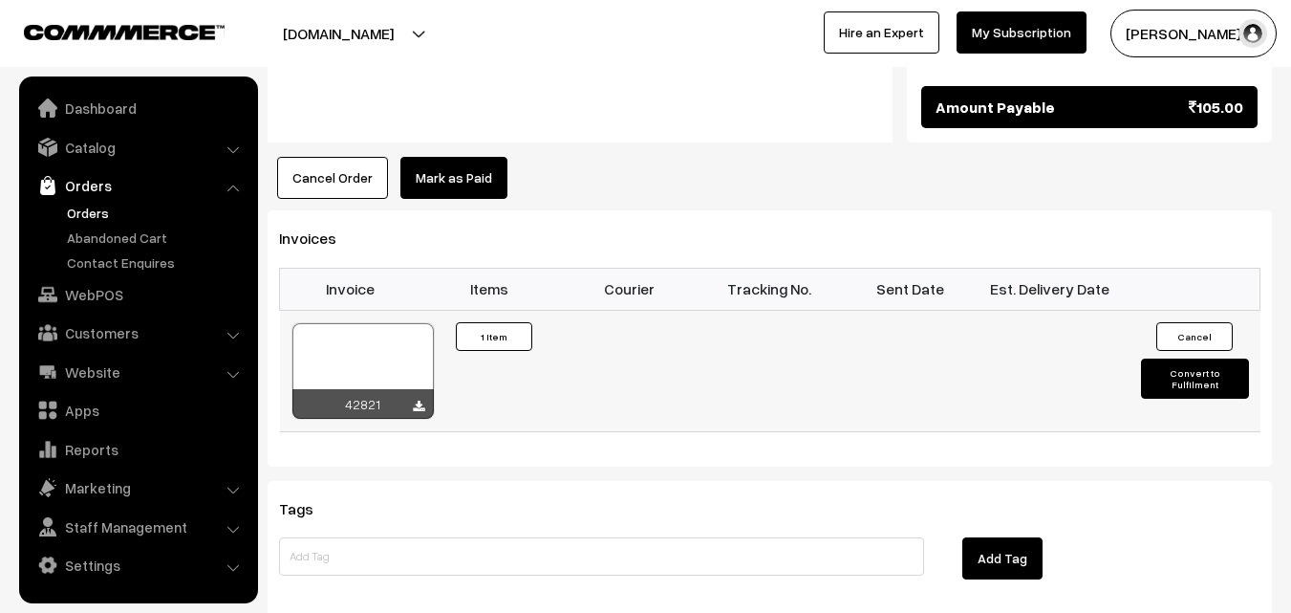
click at [373, 332] on div at bounding box center [362, 371] width 141 height 96
click at [117, 304] on link "WebPOS" at bounding box center [137, 294] width 227 height 34
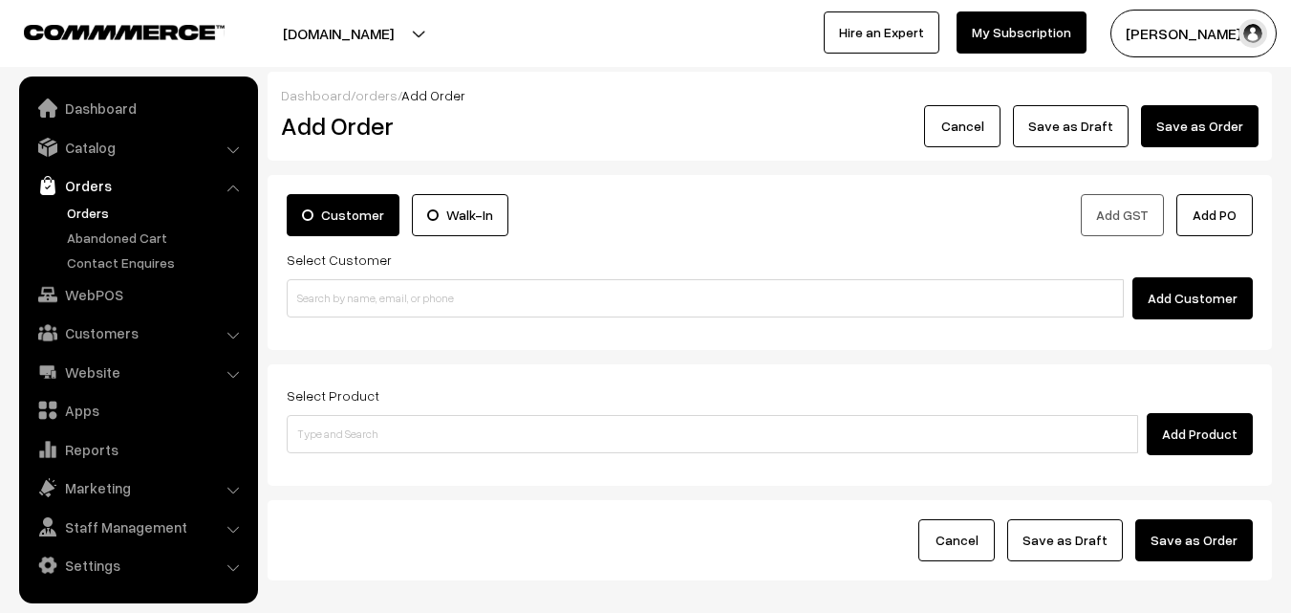
click at [373, 294] on input at bounding box center [705, 298] width 837 height 38
click at [352, 300] on input "98401 40417" at bounding box center [705, 298] width 837 height 38
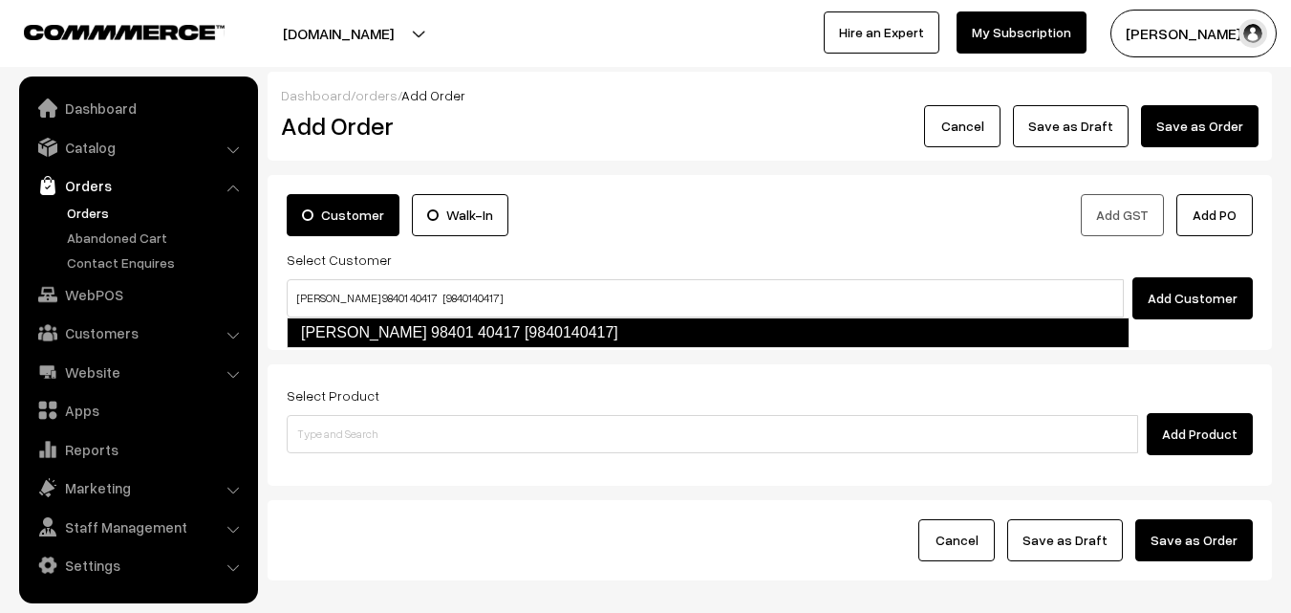
type input "[PERSON_NAME] 98401 40417 [9840140417]"
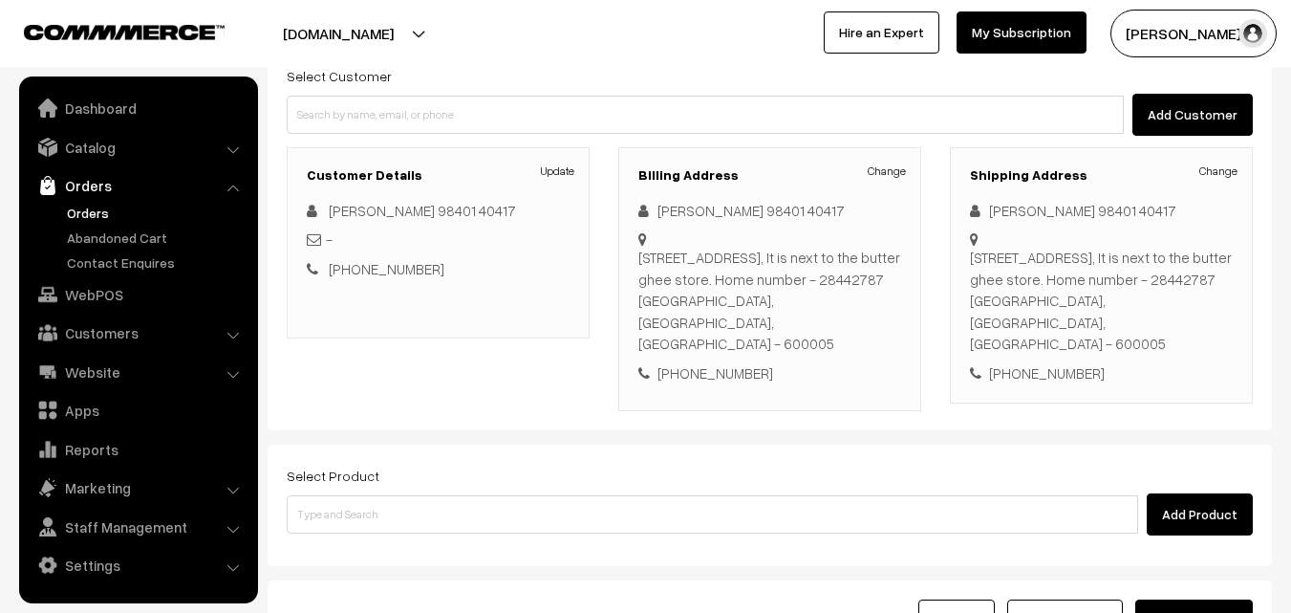
scroll to position [191, 0]
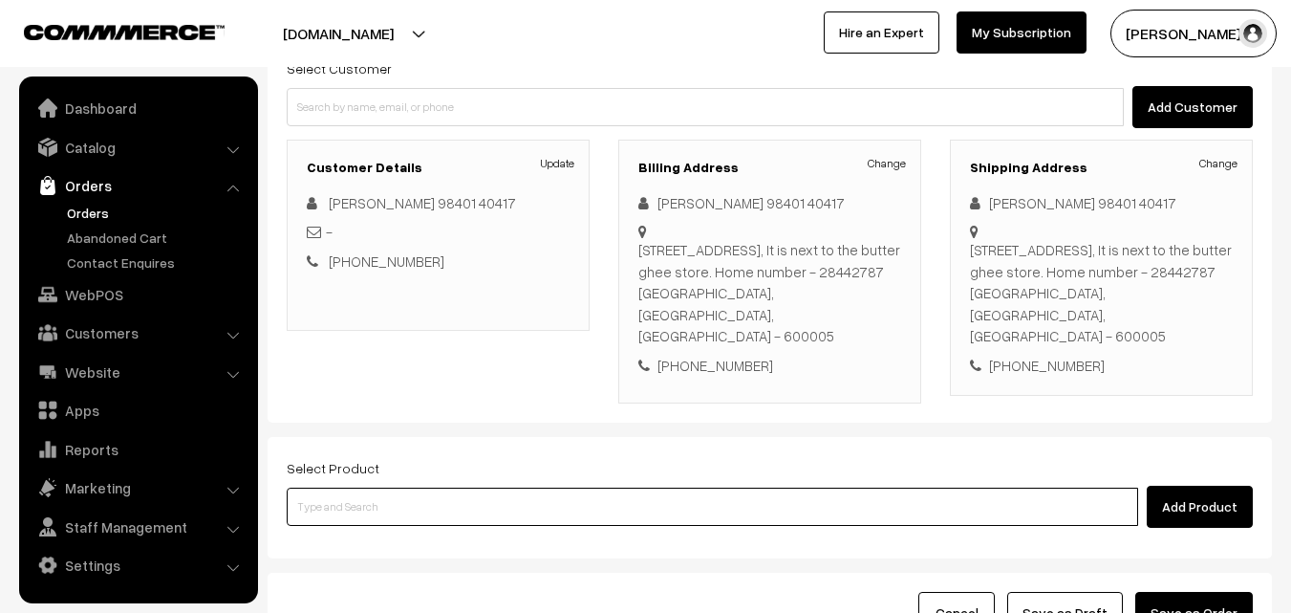
click at [438, 487] on input at bounding box center [712, 506] width 851 height 38
paste input "06th [DATE] Dr - [PERSON_NAME] (4)"
type input "06th [DATE] Dr - [PERSON_NAME] (4)"
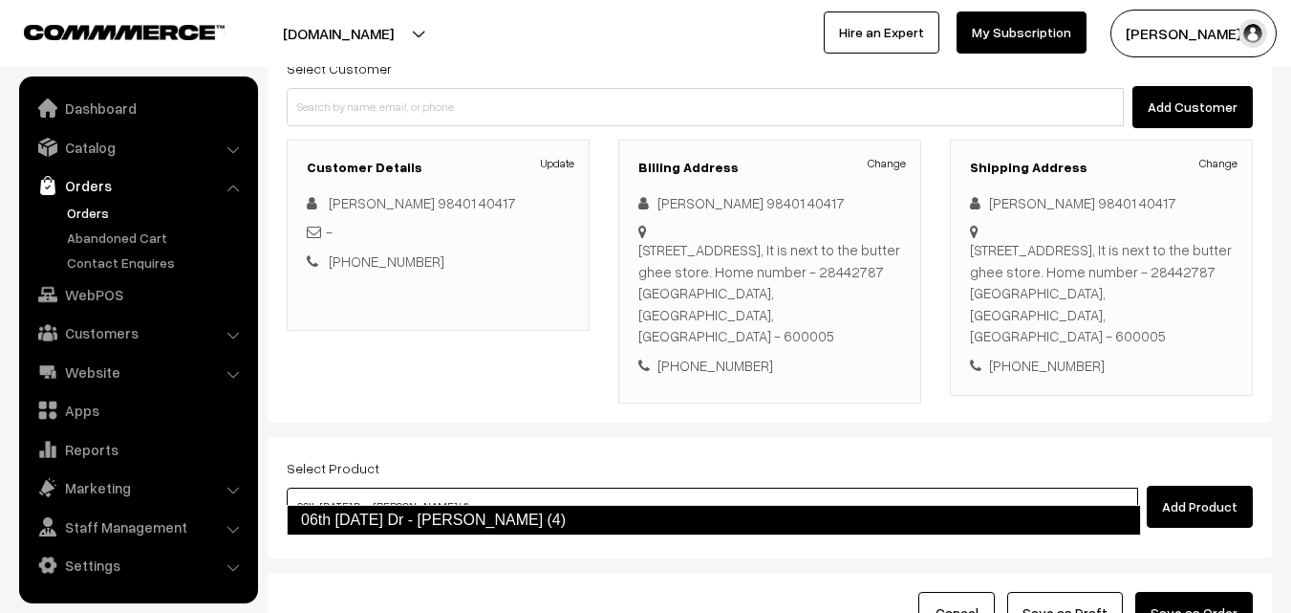
click at [387, 529] on link "06th [DATE] Dr - [PERSON_NAME] (4)" at bounding box center [714, 520] width 854 height 31
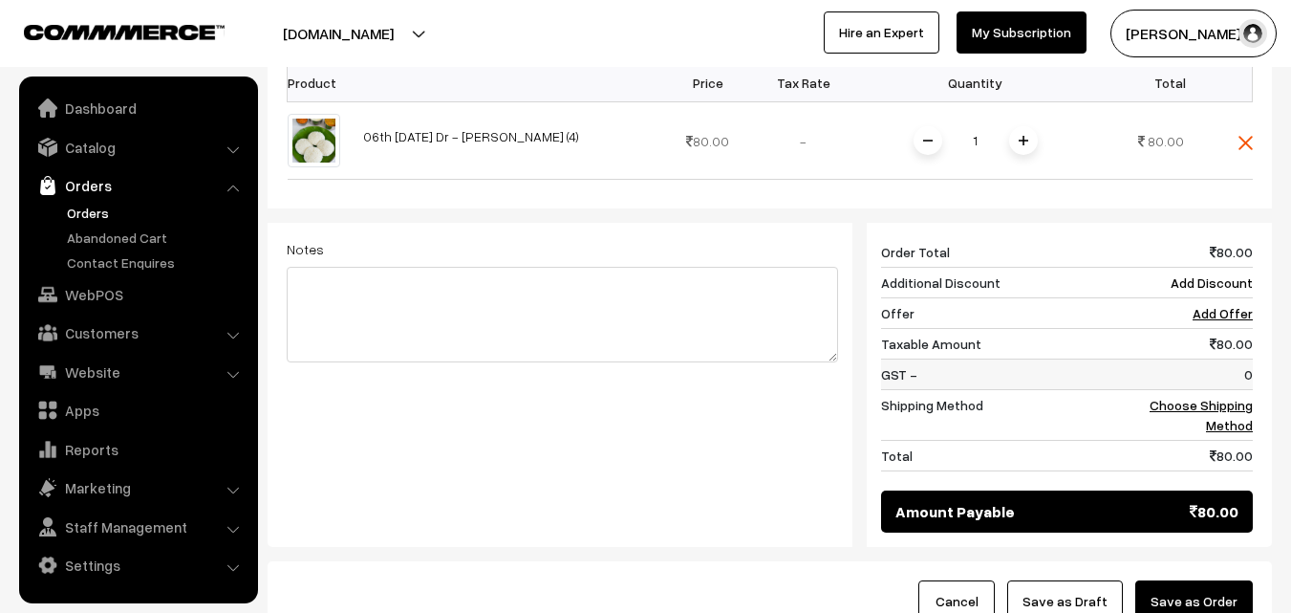
scroll to position [669, 0]
click at [1233, 396] on link "Choose Shipping Method" at bounding box center [1201, 414] width 103 height 36
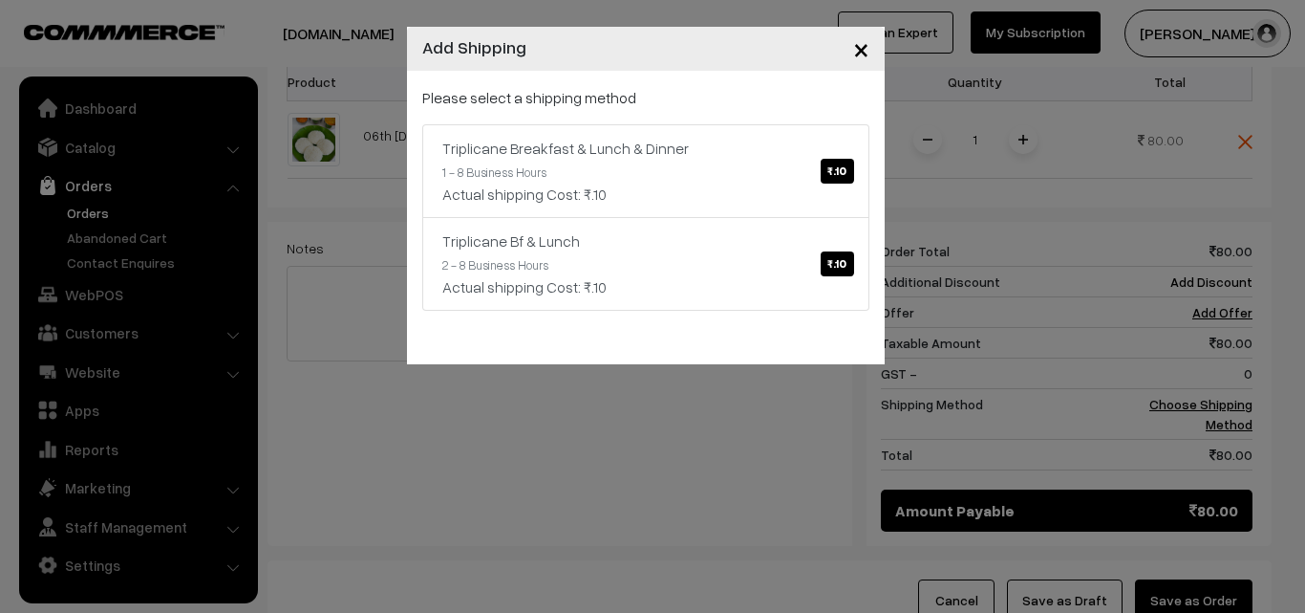
click at [528, 103] on p "Please select a shipping method" at bounding box center [645, 97] width 447 height 23
click at [545, 144] on div "Triplicane Breakfast & Lunch & Dinner ₹.10" at bounding box center [645, 148] width 407 height 23
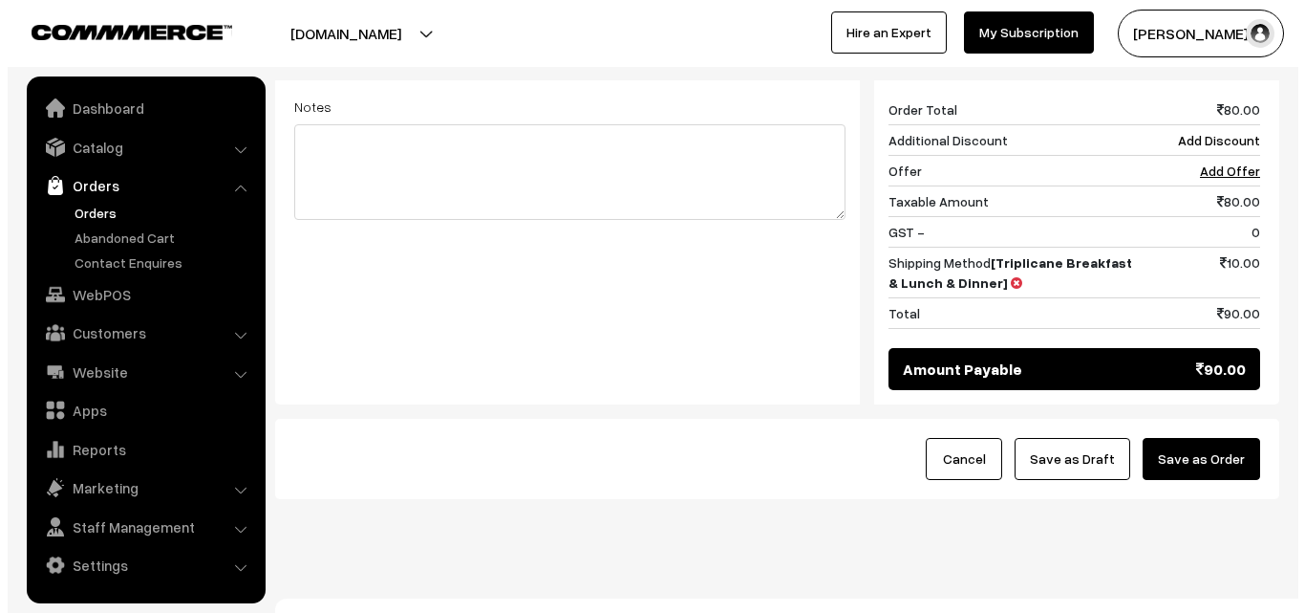
scroll to position [814, 0]
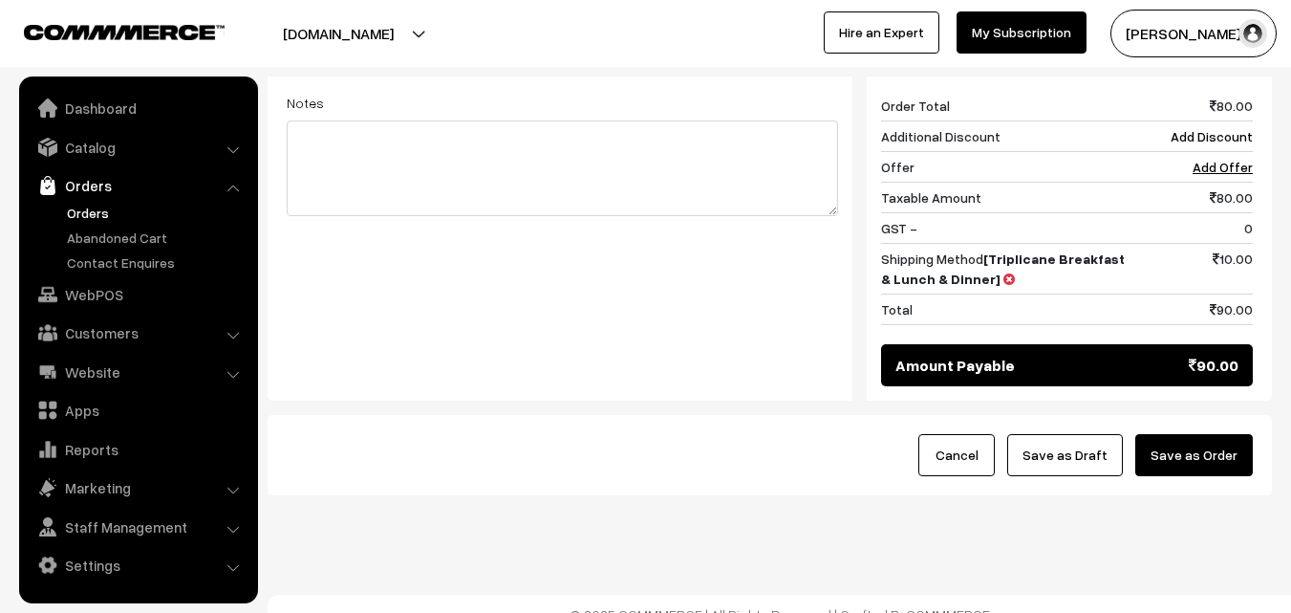
drag, startPoint x: 1236, startPoint y: 434, endPoint x: 1097, endPoint y: 453, distance: 139.9
click at [1231, 438] on button "Save as Order" at bounding box center [1194, 455] width 118 height 42
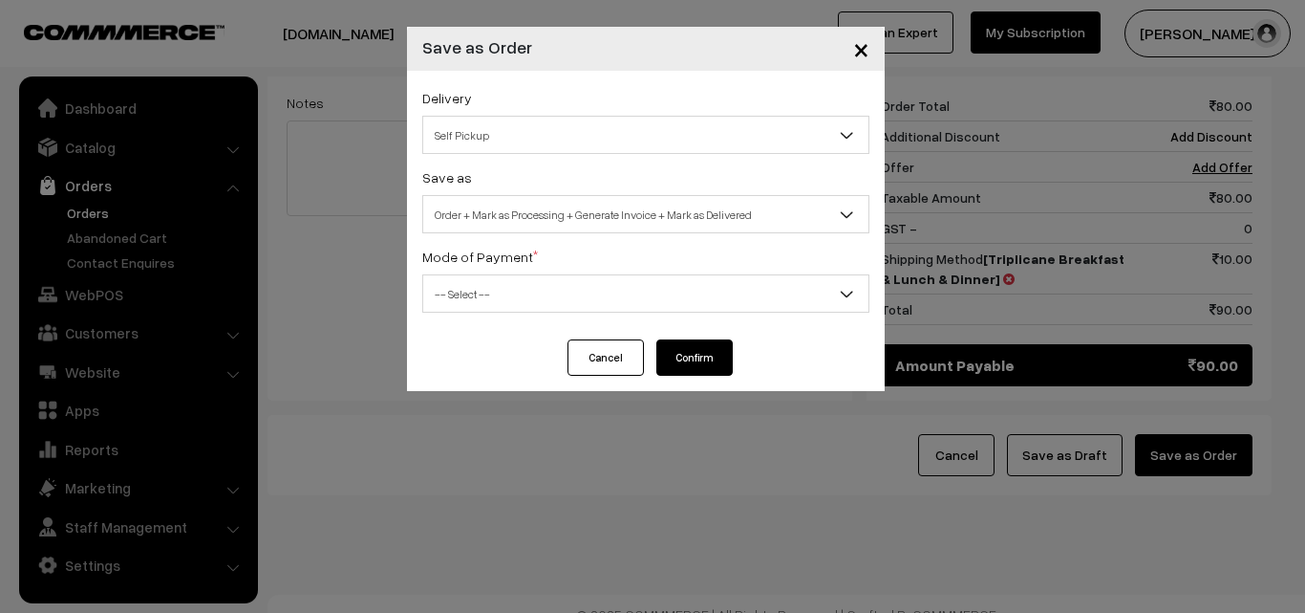
click at [466, 214] on span "Order + Mark as Processing + Generate Invoice + Mark as Delivered" at bounding box center [645, 214] width 445 height 33
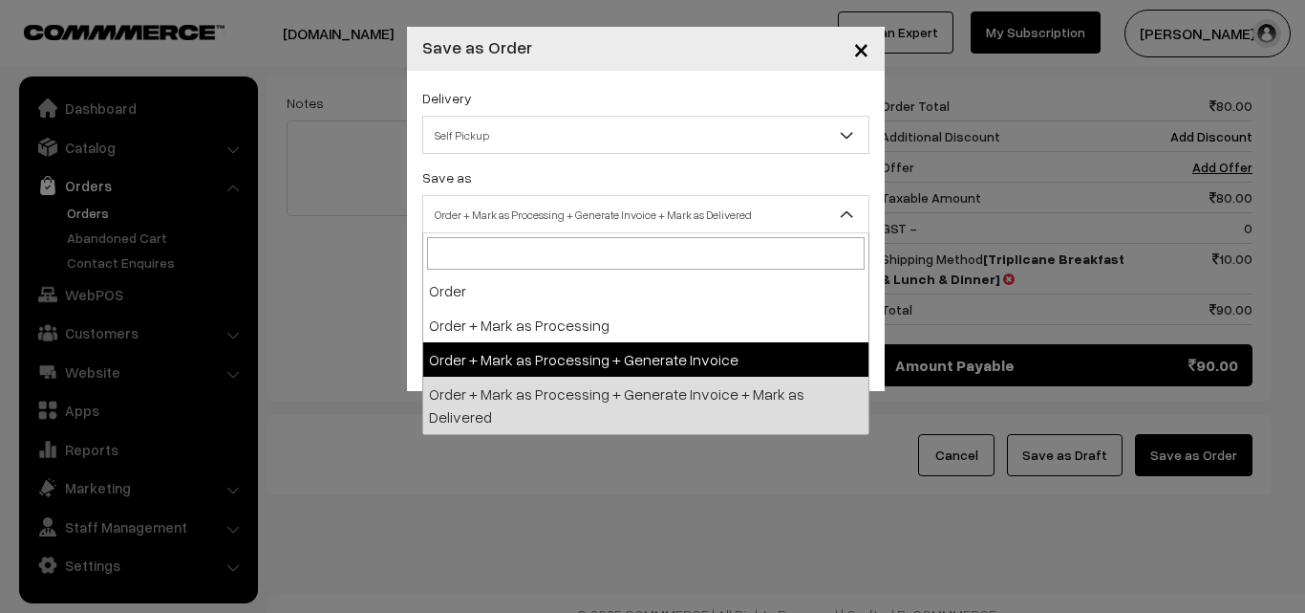
select select "3"
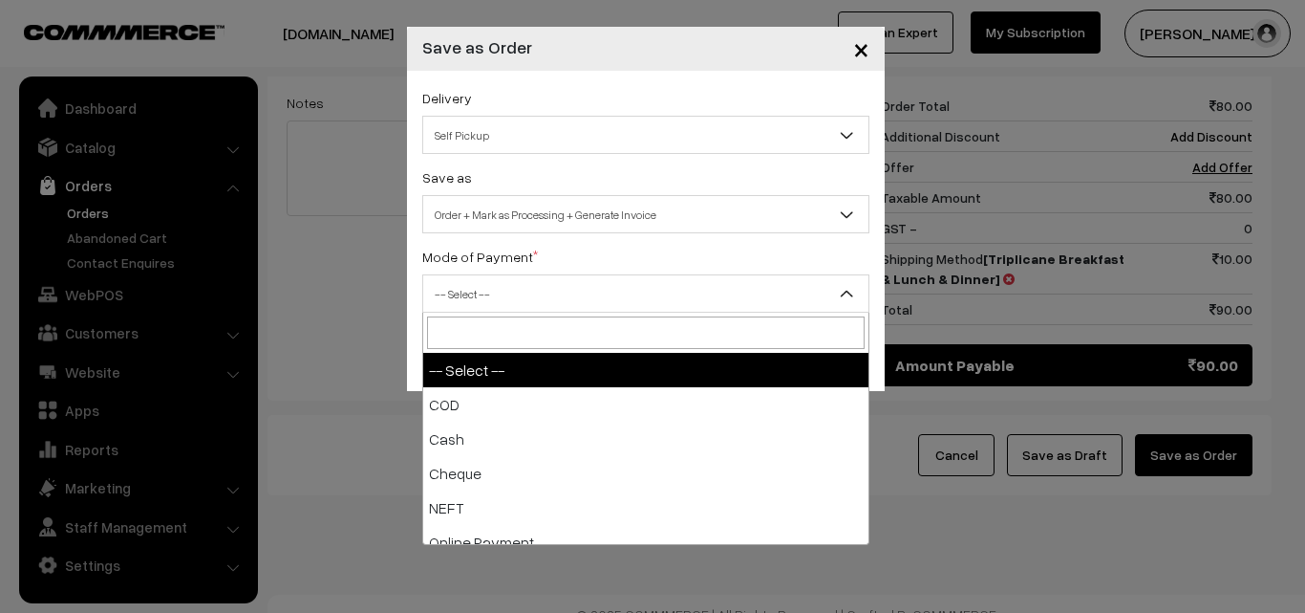
click at [485, 305] on span "-- Select --" at bounding box center [645, 293] width 445 height 33
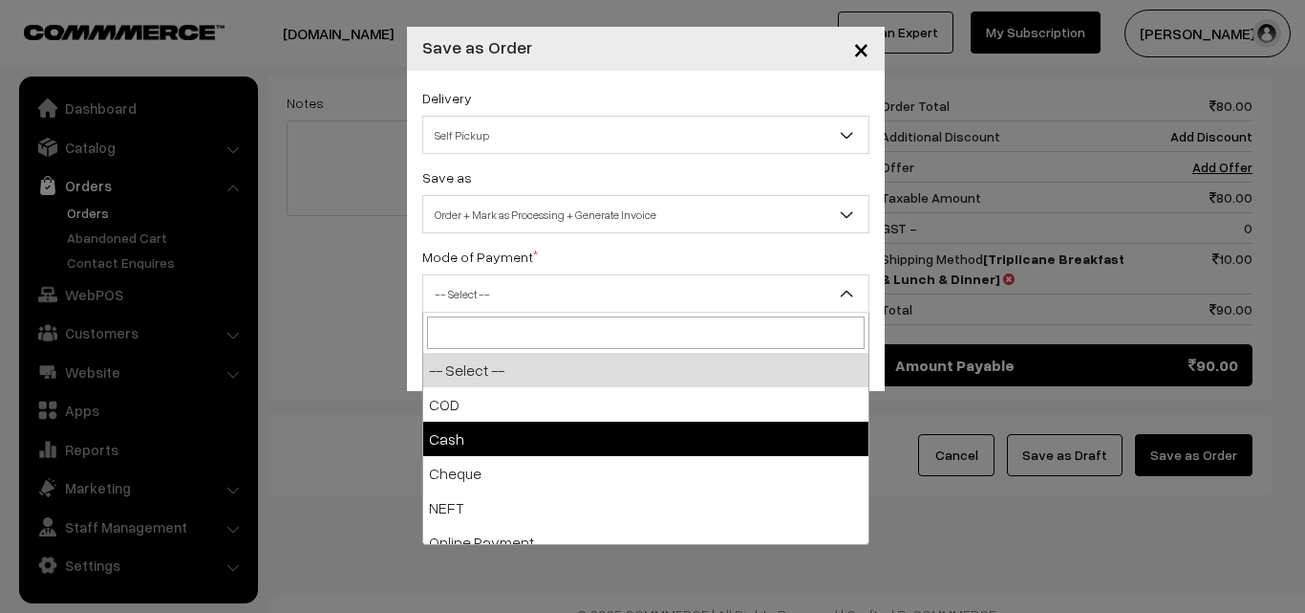
select select "2"
checkbox input "true"
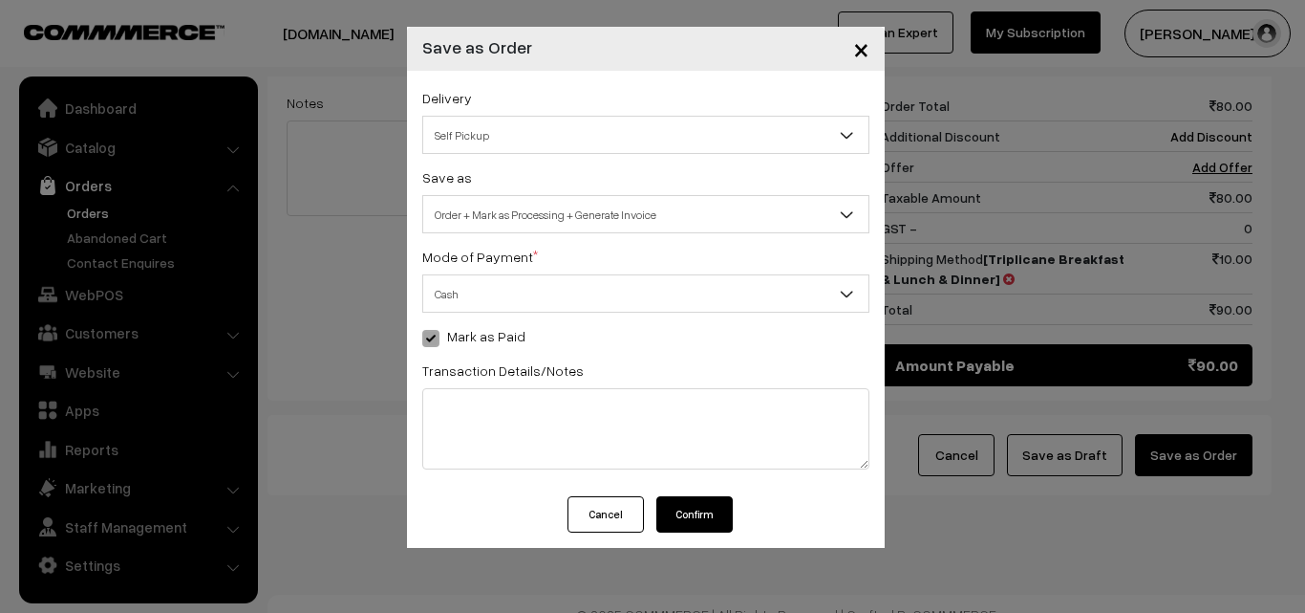
click at [698, 503] on button "Confirm" at bounding box center [695, 514] width 76 height 36
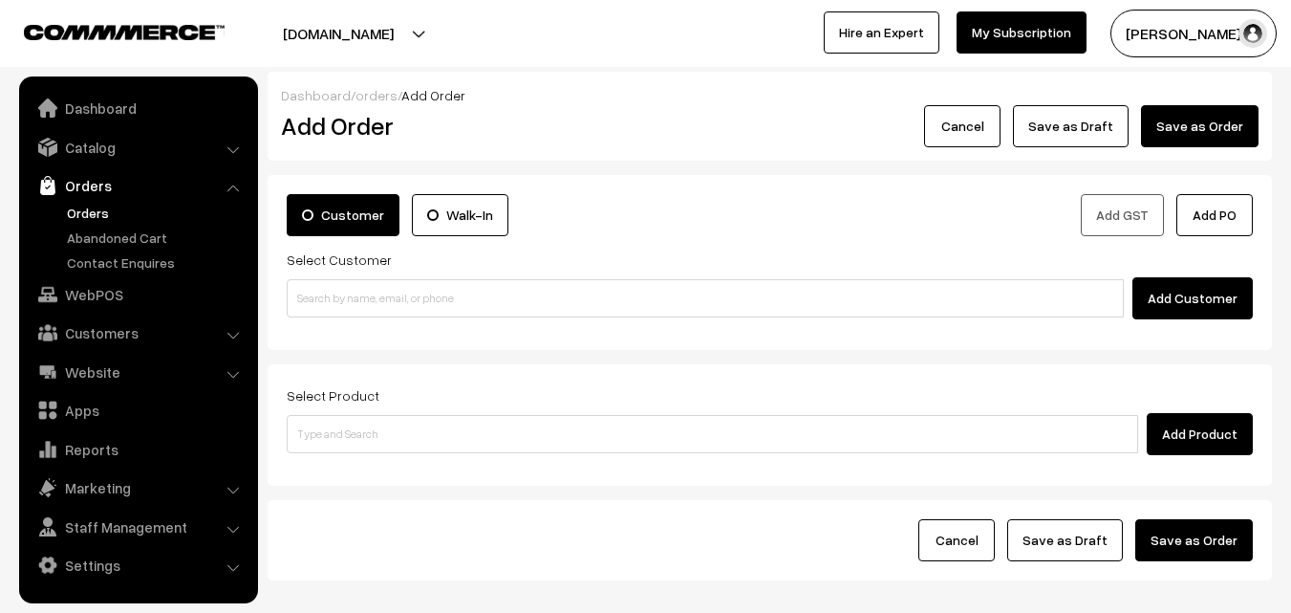
click at [102, 212] on link "Orders" at bounding box center [156, 213] width 189 height 20
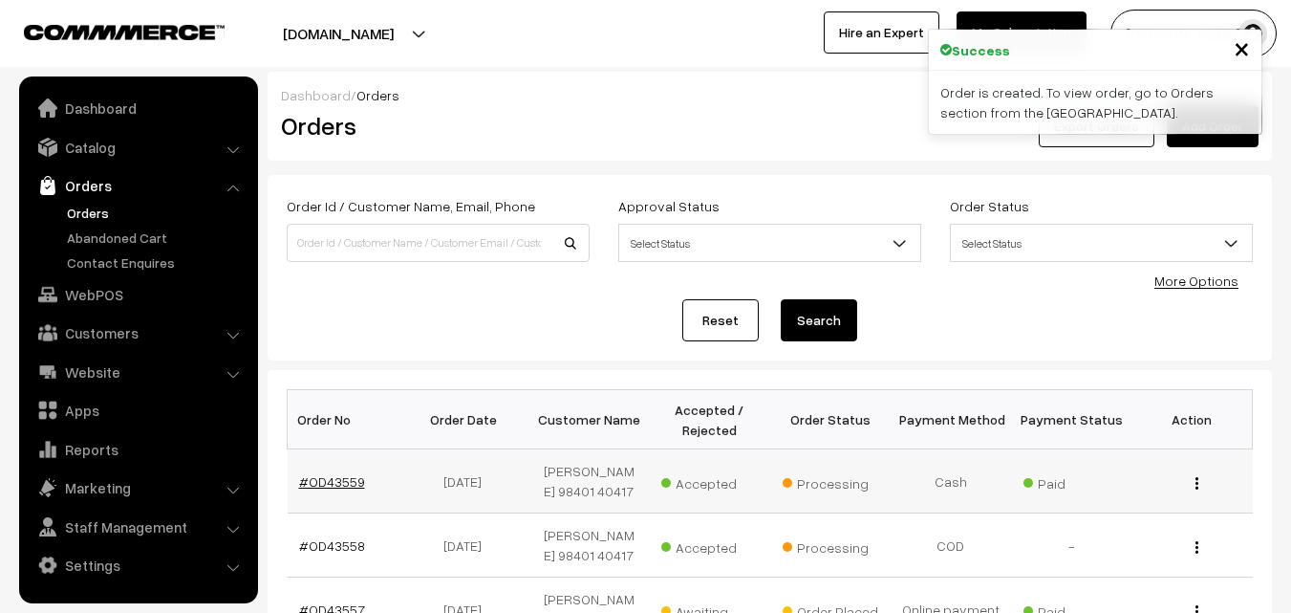
click at [334, 473] on link "#OD43559" at bounding box center [332, 481] width 66 height 16
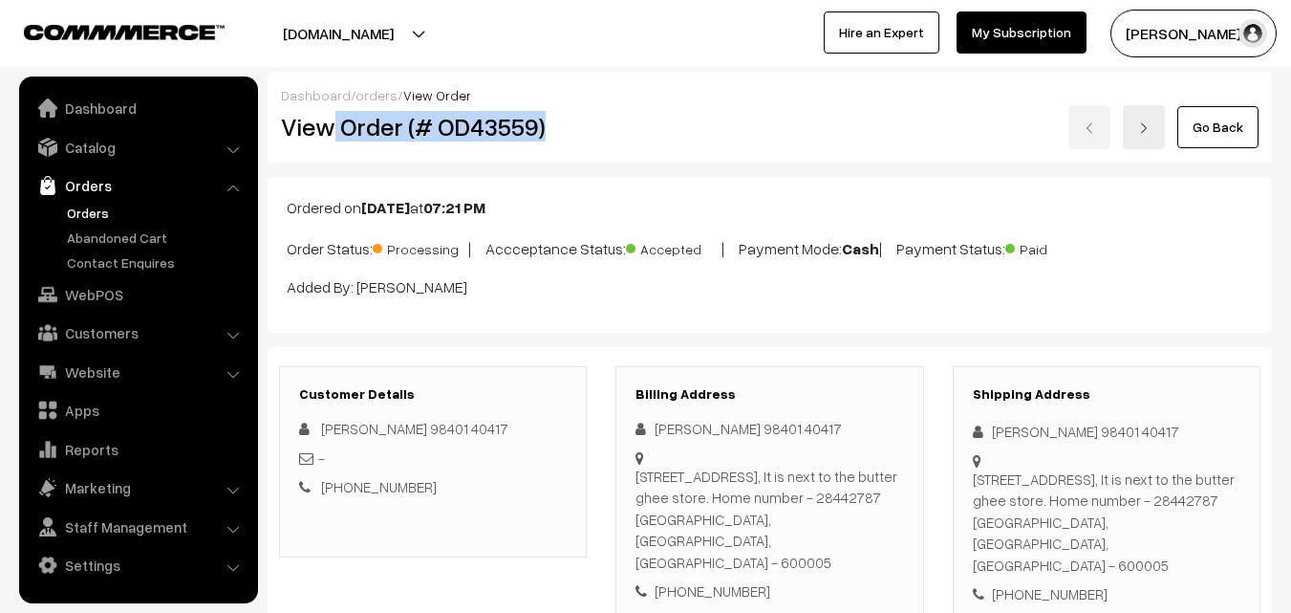
drag, startPoint x: 334, startPoint y: 125, endPoint x: 584, endPoint y: 127, distance: 250.4
click at [583, 127] on h2 "View Order (# OD43559)" at bounding box center [434, 127] width 307 height 30
copy h2 "Order (# OD43559)"
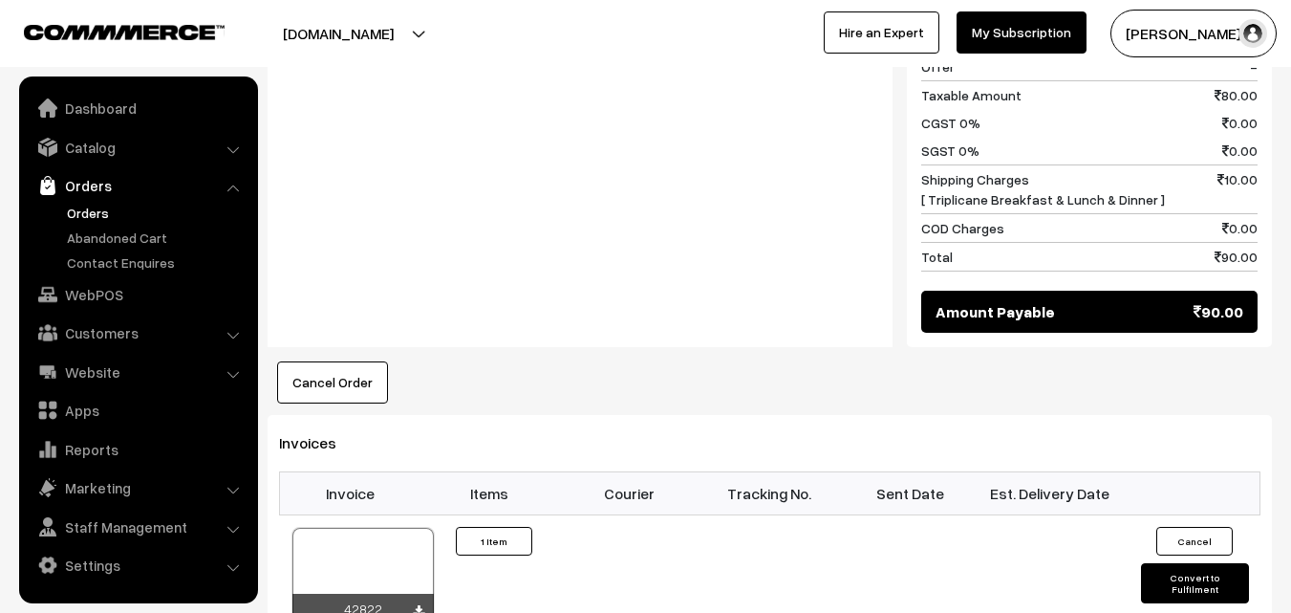
scroll to position [956, 0]
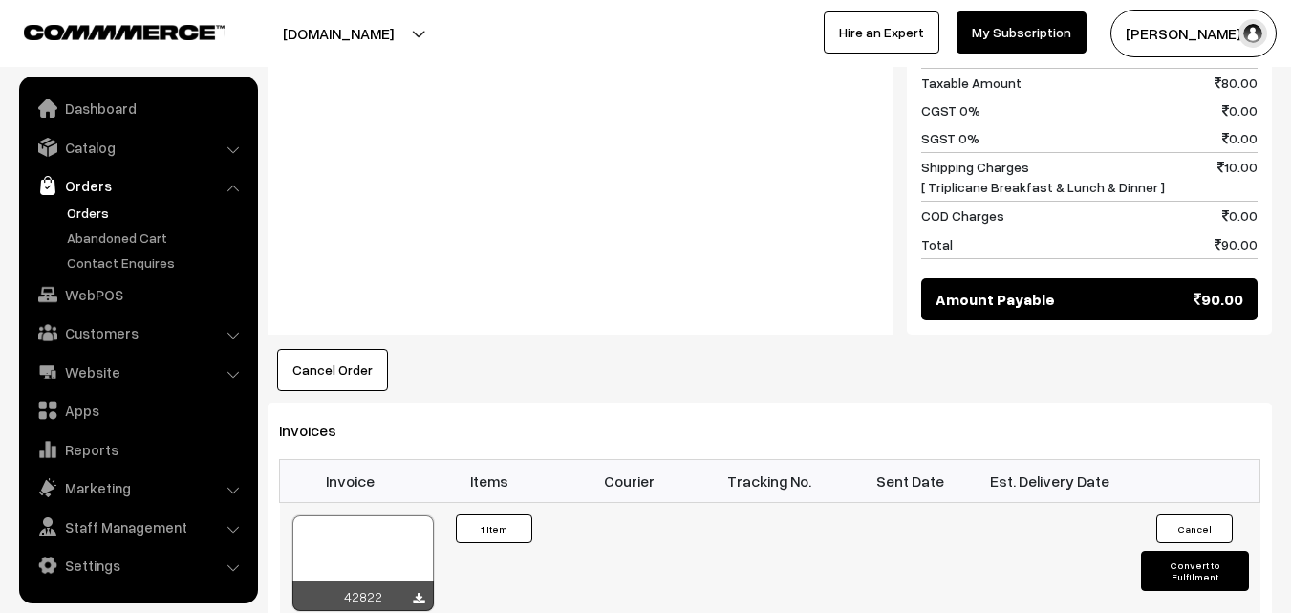
click at [375, 521] on div at bounding box center [362, 563] width 141 height 96
drag, startPoint x: 116, startPoint y: 291, endPoint x: 129, endPoint y: 264, distance: 29.9
click at [118, 291] on link "WebPOS" at bounding box center [137, 294] width 227 height 34
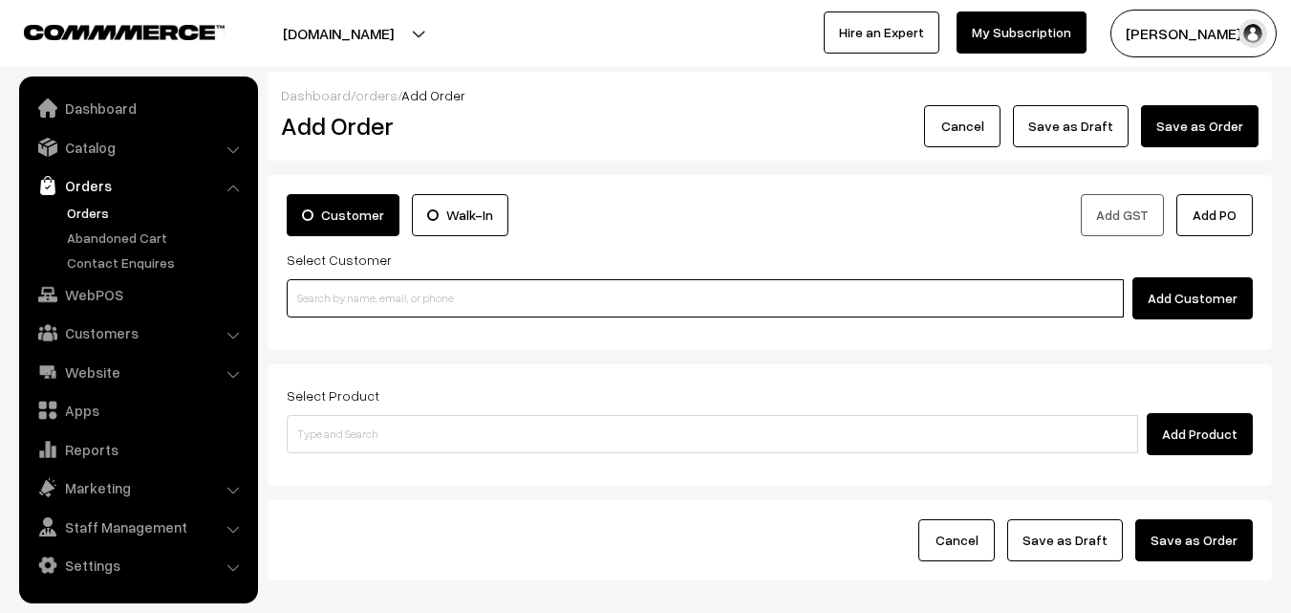
click at [447, 292] on input at bounding box center [705, 298] width 837 height 38
paste input "92831 95646"
click at [382, 325] on link "Prema 92831 95646 [9283195646]" at bounding box center [708, 332] width 841 height 29
type input "92831 95646"
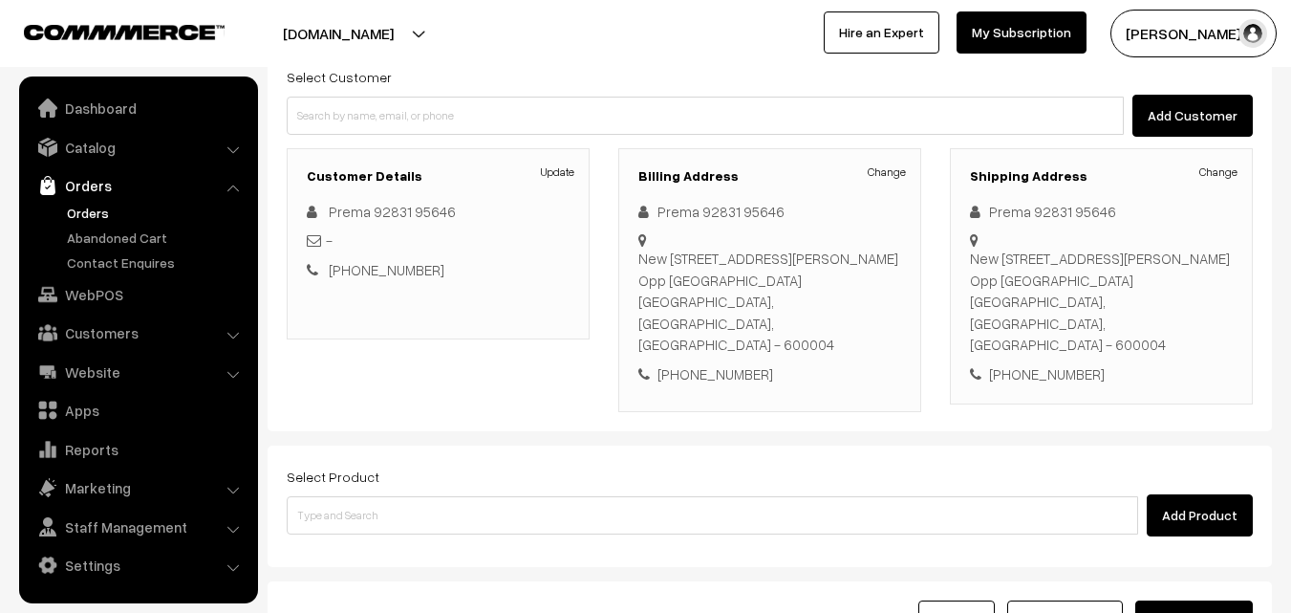
scroll to position [191, 0]
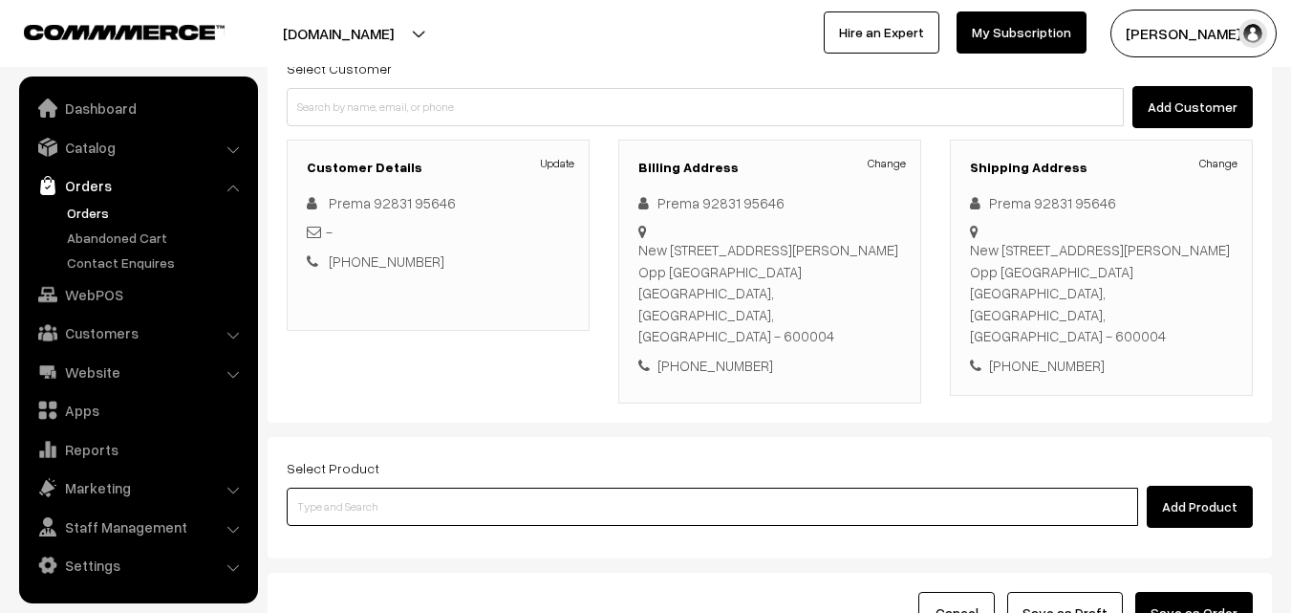
click at [443, 487] on input at bounding box center [712, 506] width 851 height 38
paste input "06th Without Rice..."
type input "06th Without Rice..."
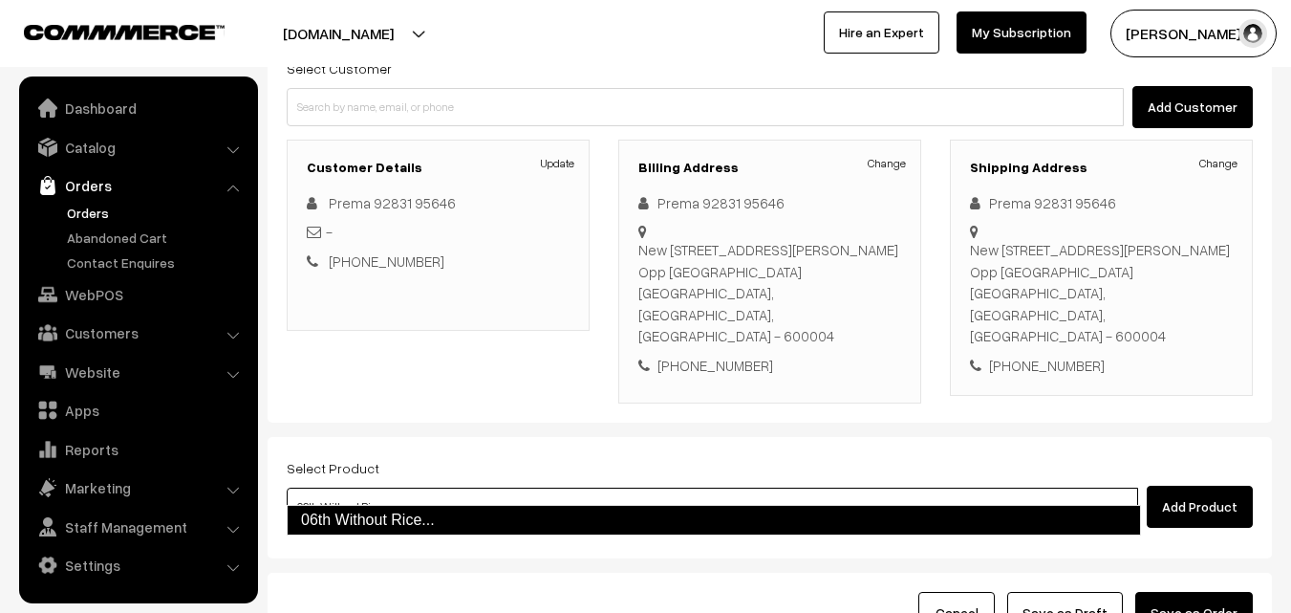
click at [355, 519] on link "06th Without Rice..." at bounding box center [714, 520] width 854 height 31
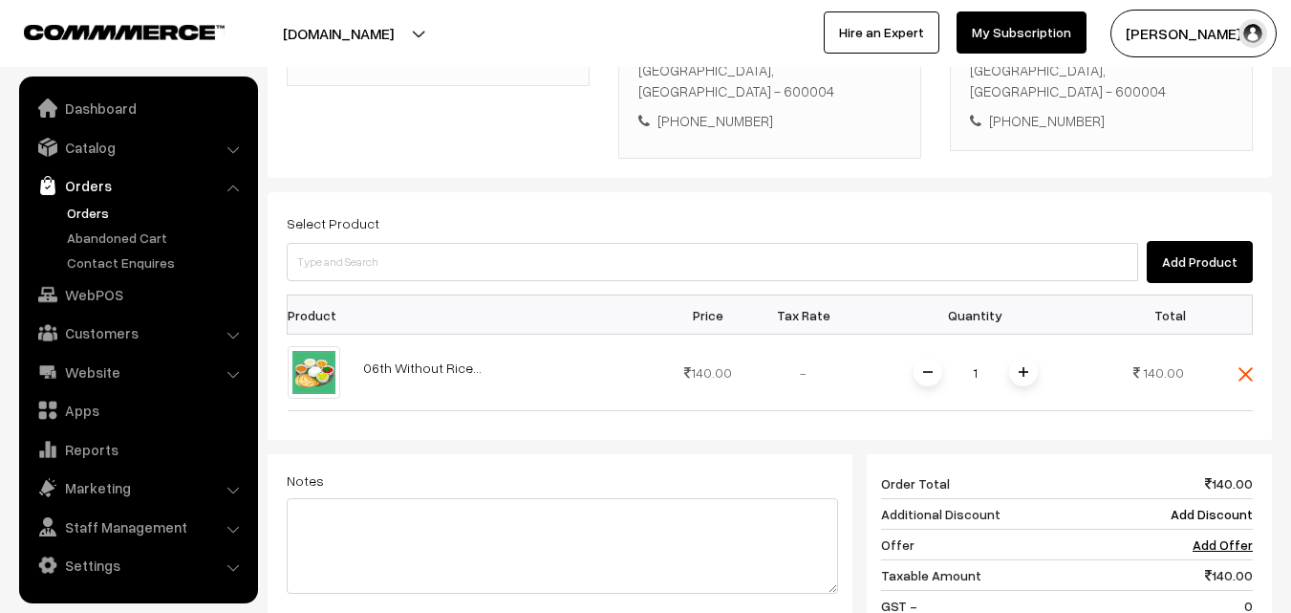
scroll to position [478, 0]
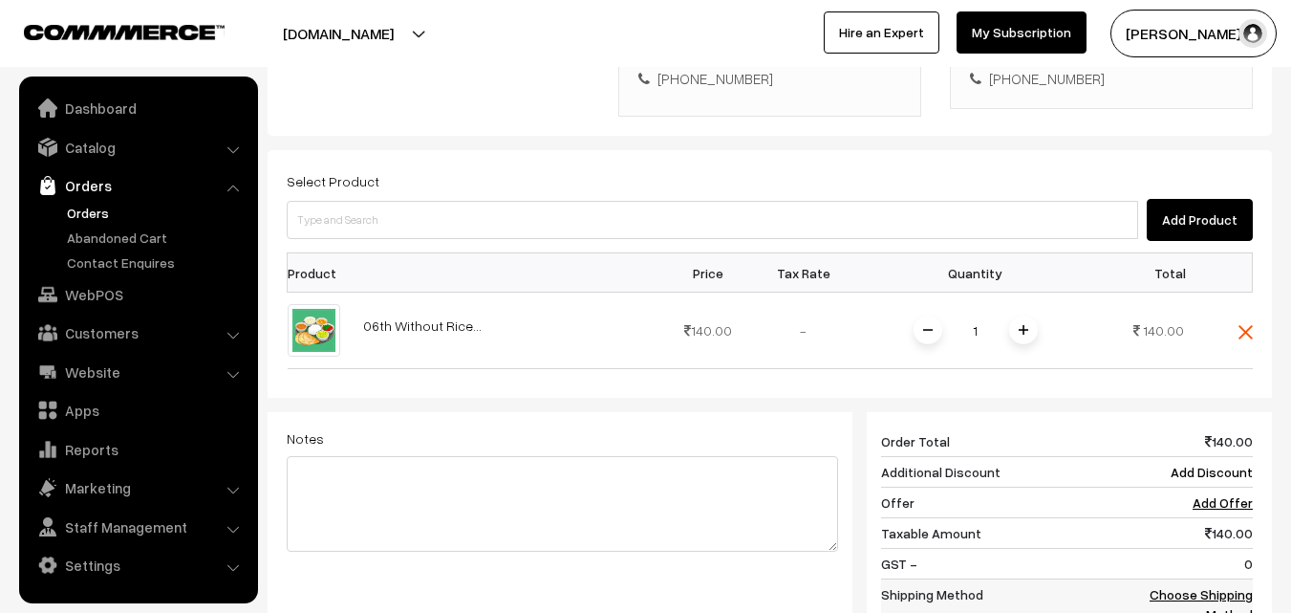
click at [1251, 588] on link "Choose Shipping Method" at bounding box center [1201, 604] width 103 height 36
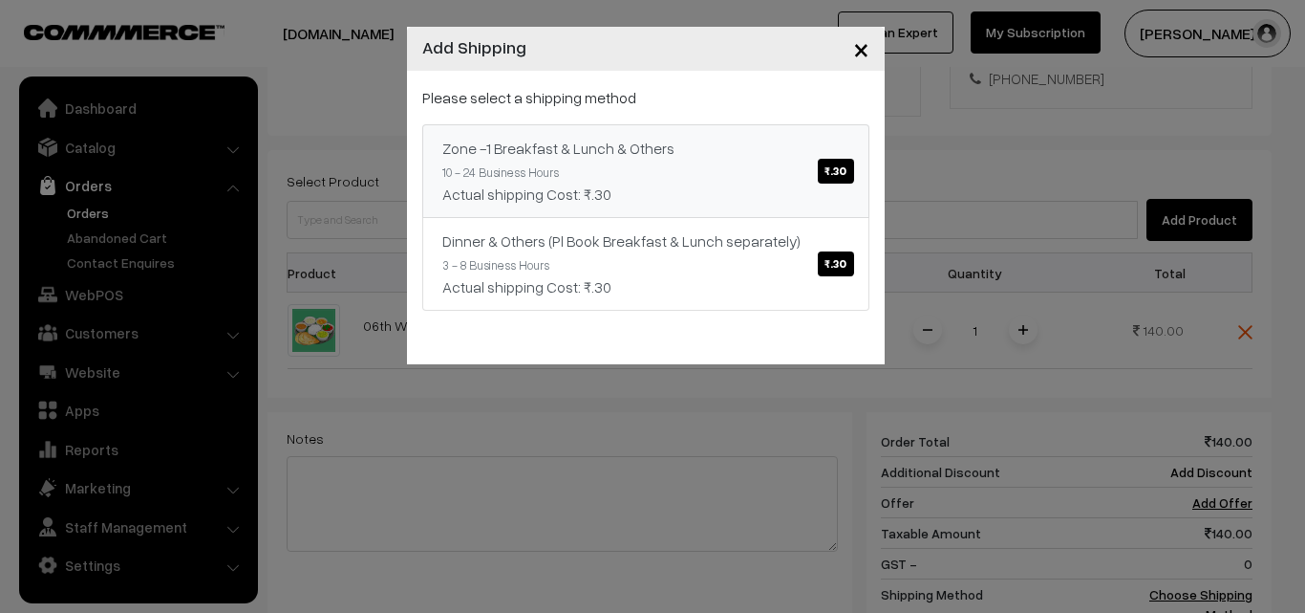
click at [614, 159] on div "Zone -1 Breakfast & Lunch & Others ₹.30" at bounding box center [645, 148] width 407 height 23
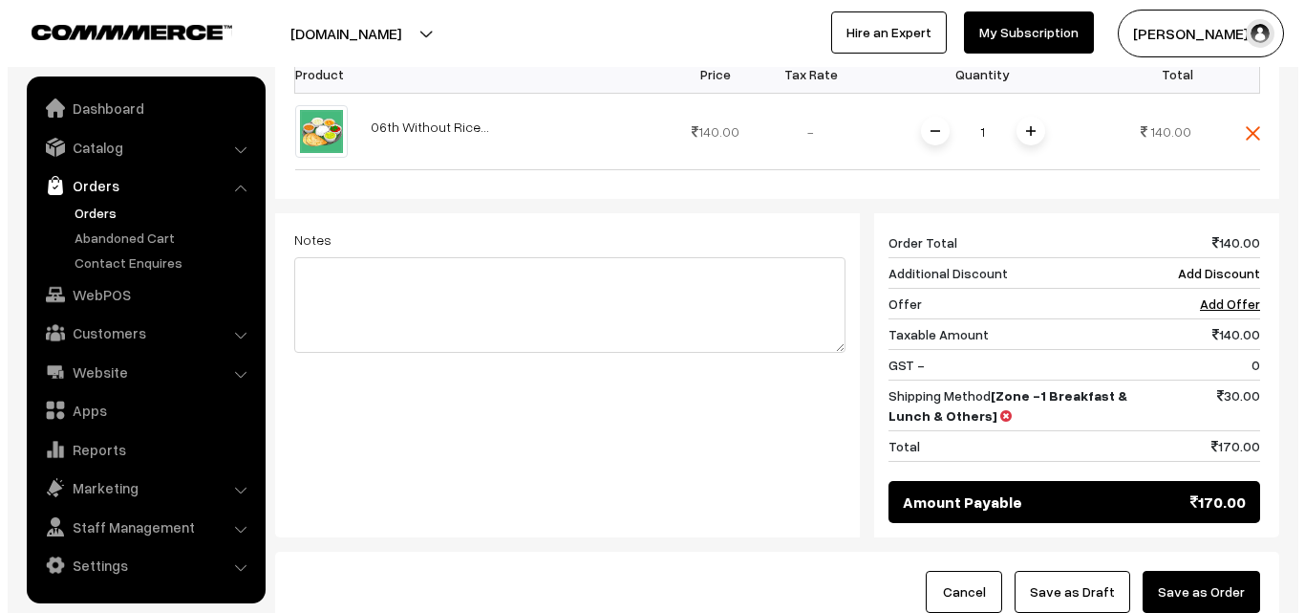
scroll to position [765, 0]
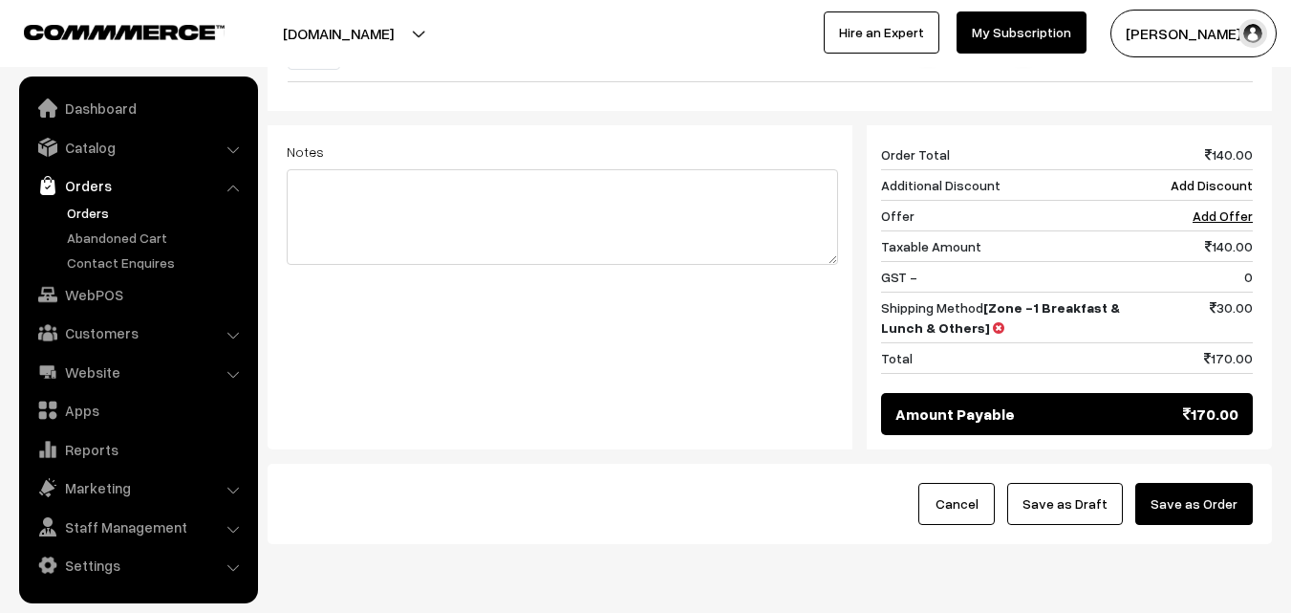
click at [1220, 483] on button "Save as Order" at bounding box center [1194, 504] width 118 height 42
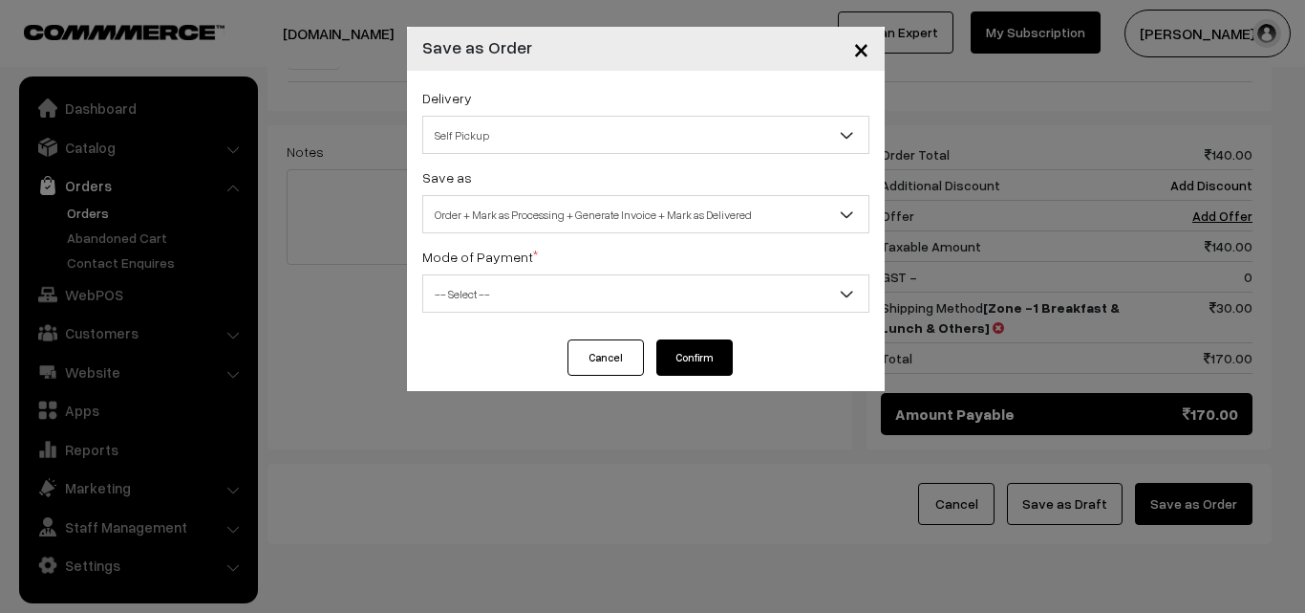
click at [543, 230] on span "Order + Mark as Processing + Generate Invoice + Mark as Delivered" at bounding box center [645, 214] width 445 height 33
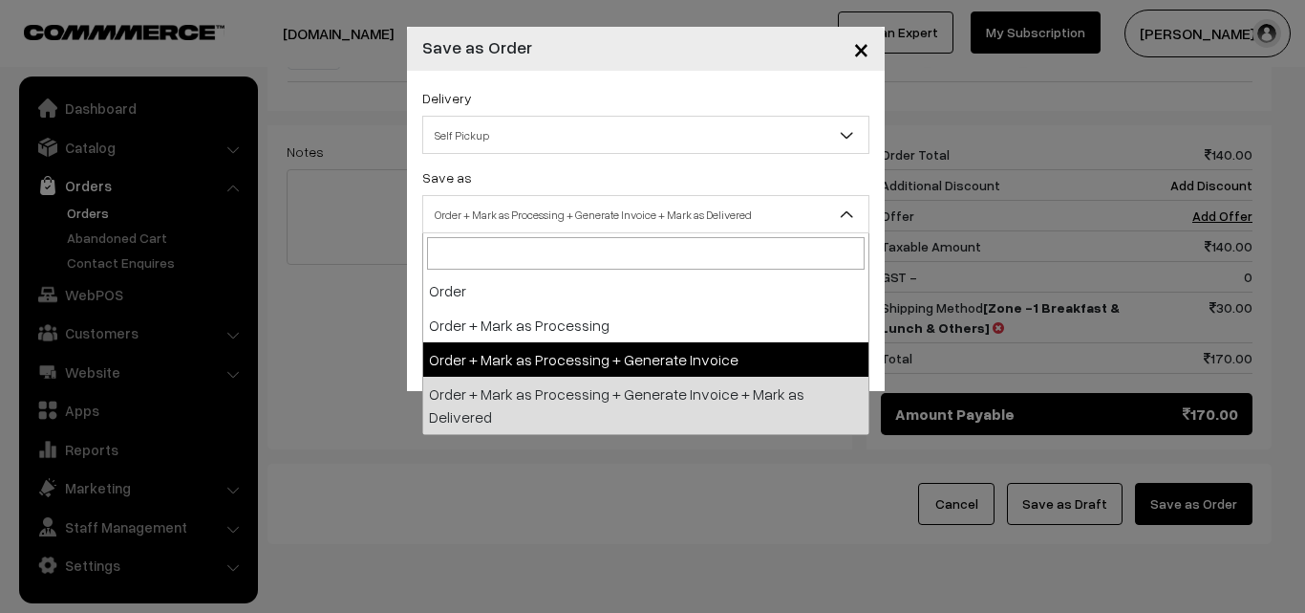
drag, startPoint x: 533, startPoint y: 363, endPoint x: 515, endPoint y: 303, distance: 62.9
select select "3"
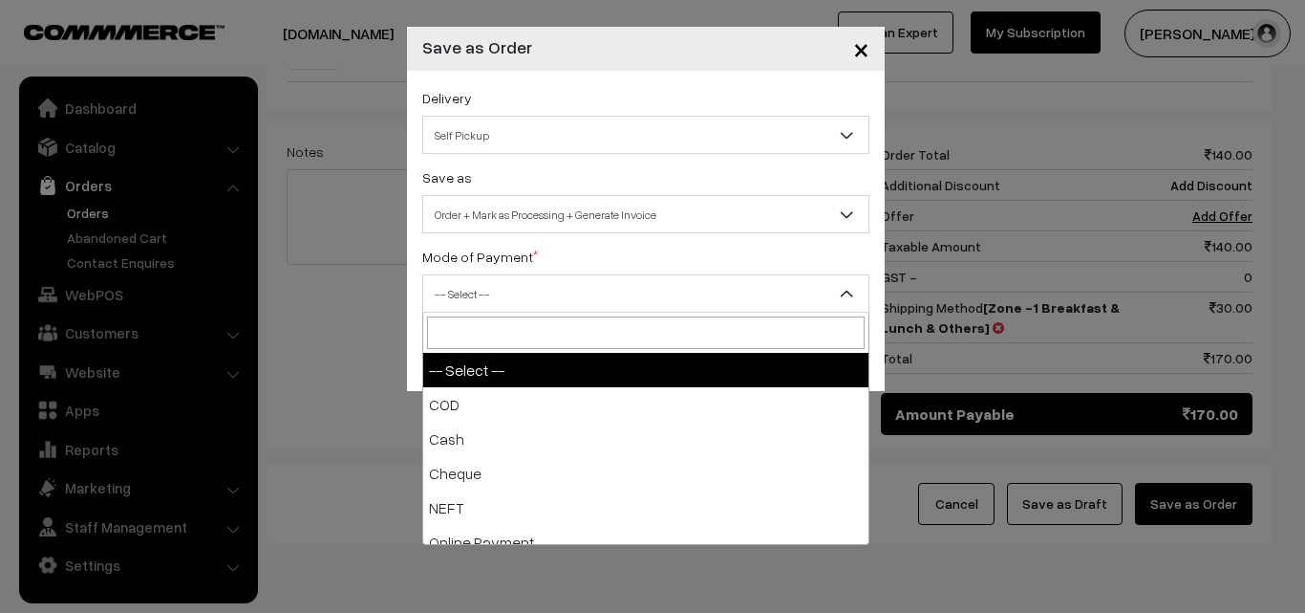
click at [514, 295] on span "-- Select --" at bounding box center [645, 293] width 445 height 33
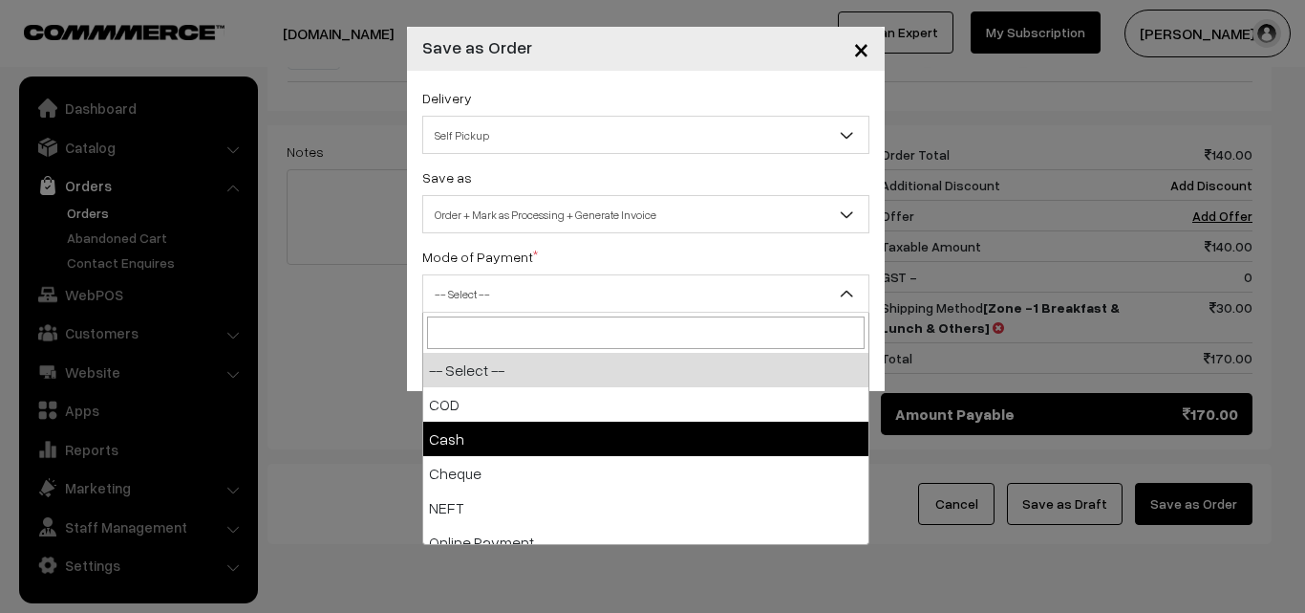
select select "2"
checkbox input "true"
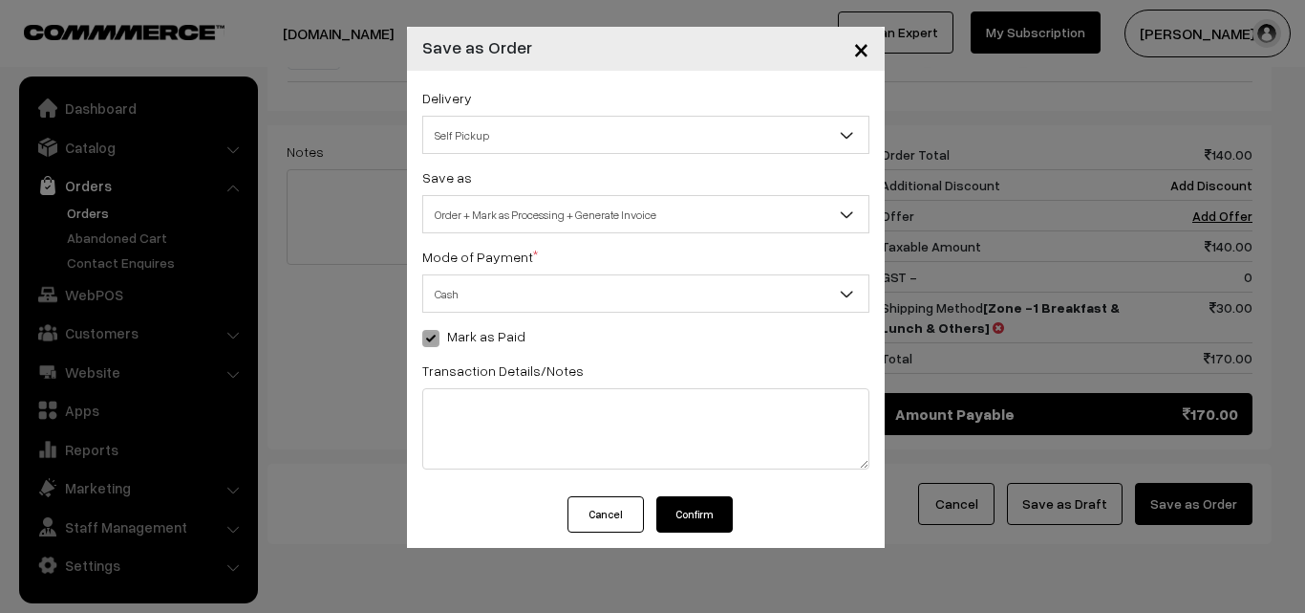
click at [686, 506] on button "Confirm" at bounding box center [695, 514] width 76 height 36
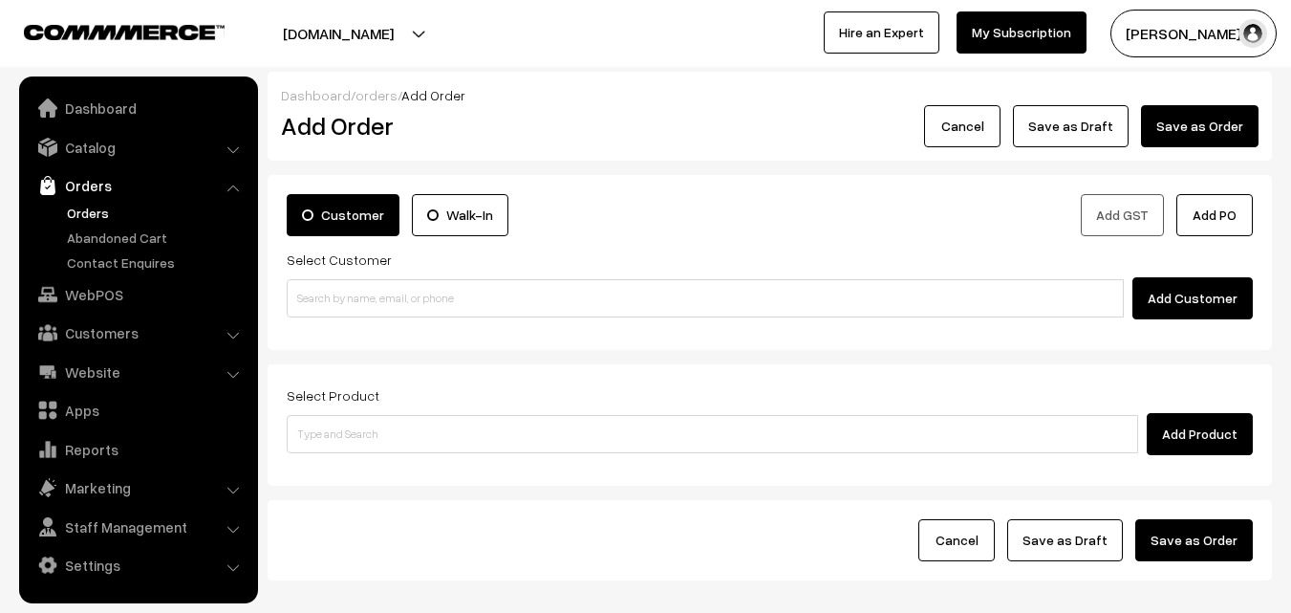
click at [80, 207] on link "Orders" at bounding box center [156, 213] width 189 height 20
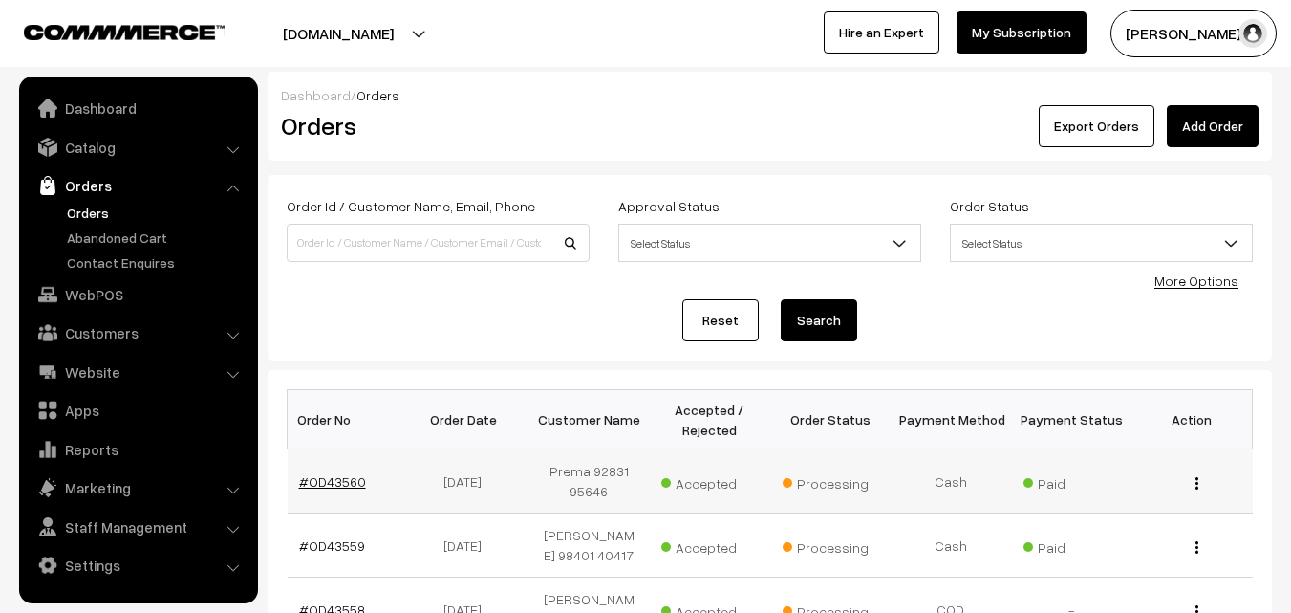
click at [326, 473] on link "#OD43560" at bounding box center [332, 481] width 67 height 16
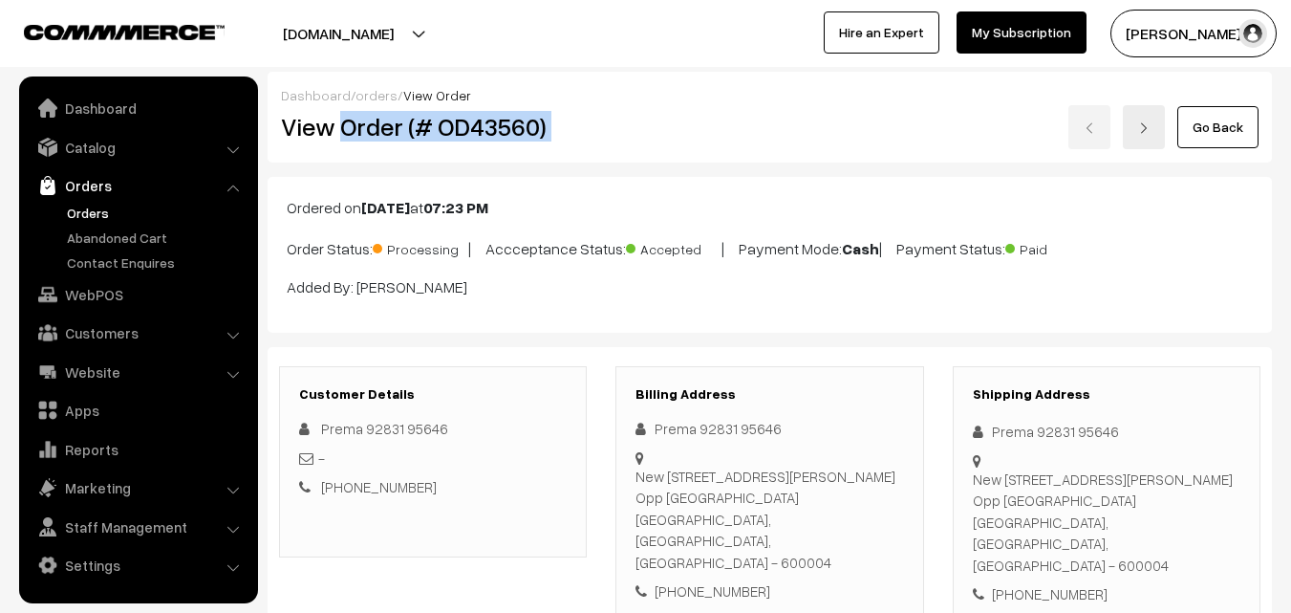
drag, startPoint x: 344, startPoint y: 124, endPoint x: 647, endPoint y: 159, distance: 304.9
click at [651, 121] on div "View Order (# OD43560) Go Back" at bounding box center [770, 127] width 1006 height 44
copy div "Order (# OD43560)"
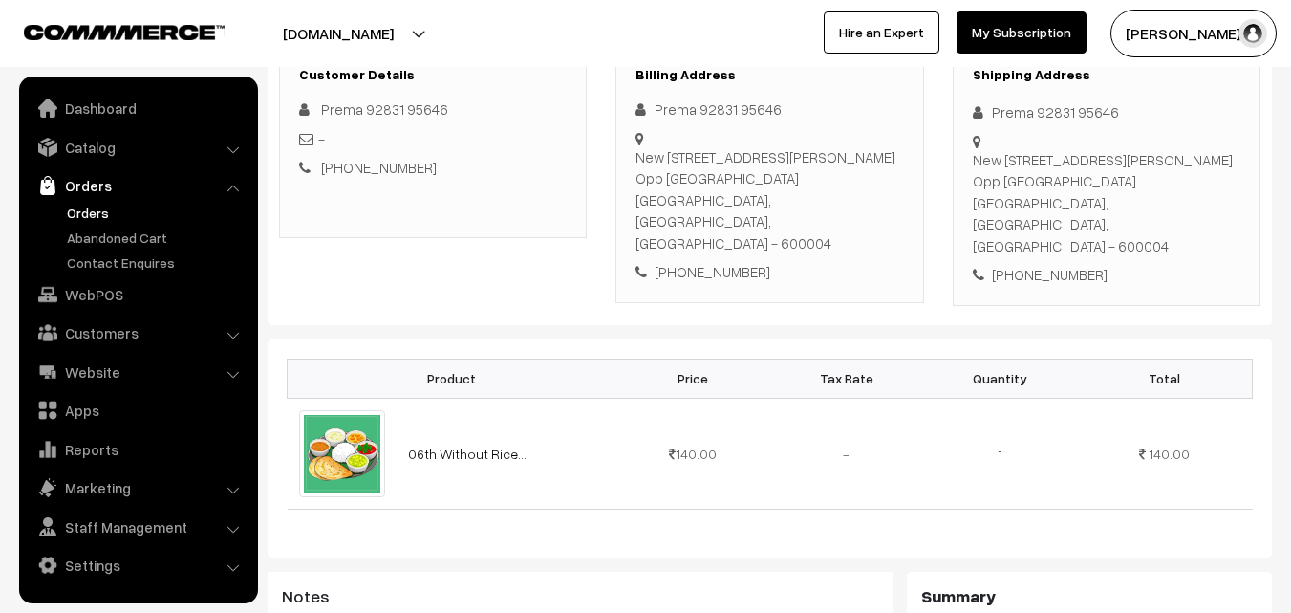
scroll to position [287, 0]
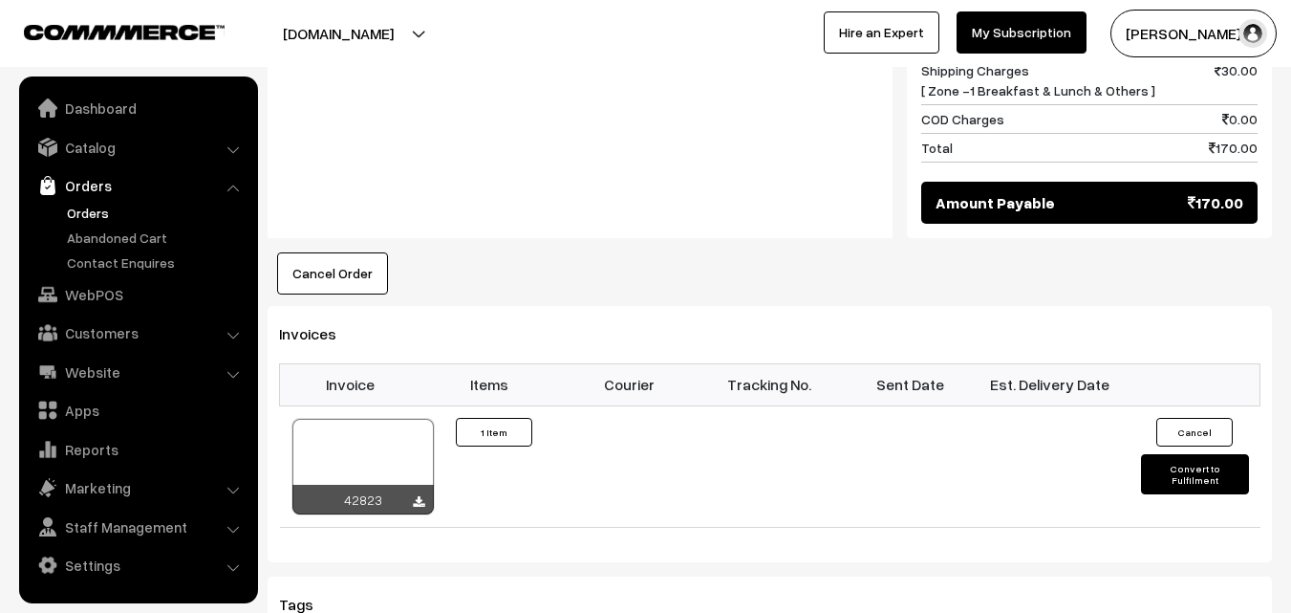
click at [338, 252] on button "Cancel Order" at bounding box center [332, 273] width 111 height 42
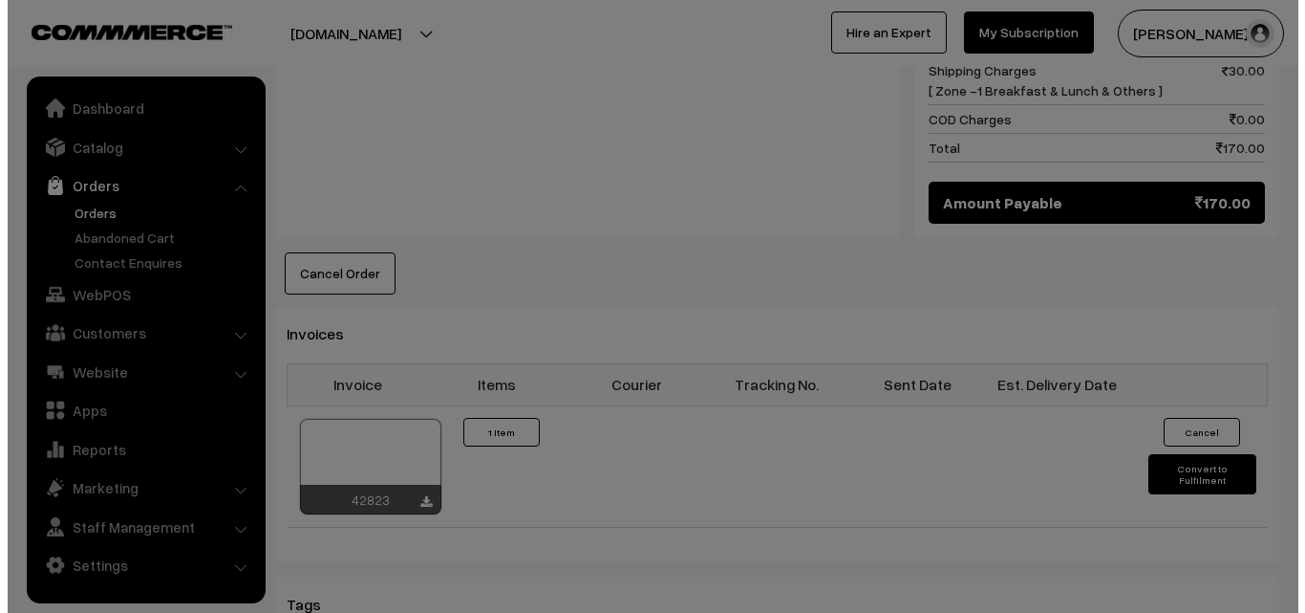
scroll to position [1053, 0]
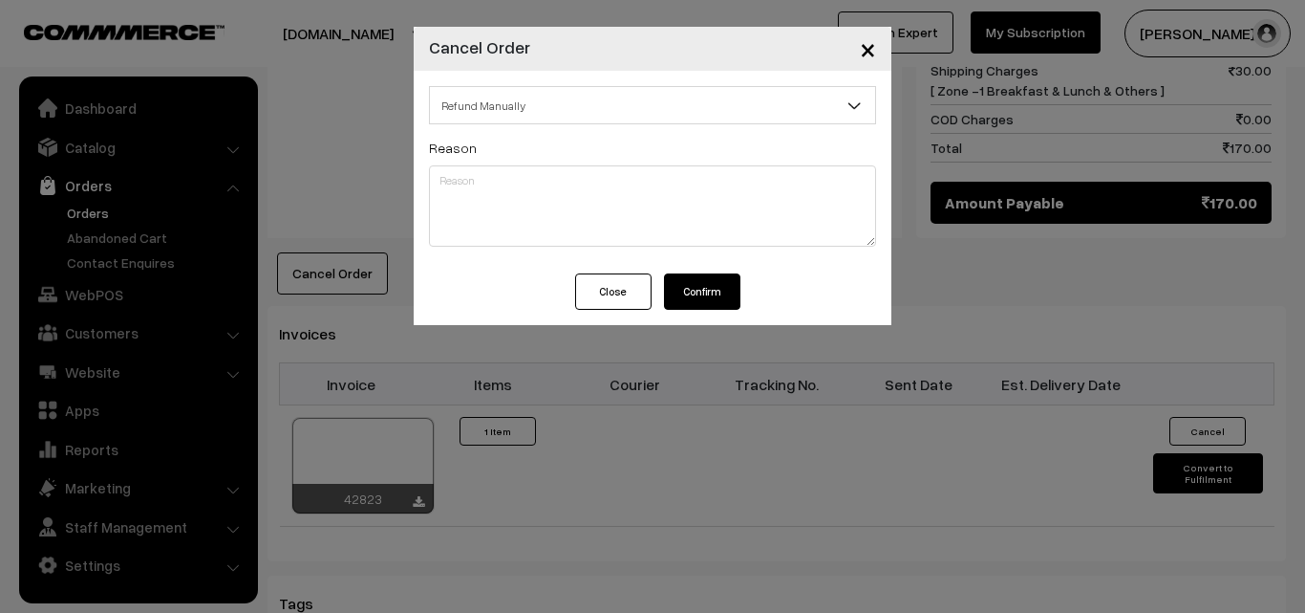
click at [709, 295] on button "Confirm" at bounding box center [702, 291] width 76 height 36
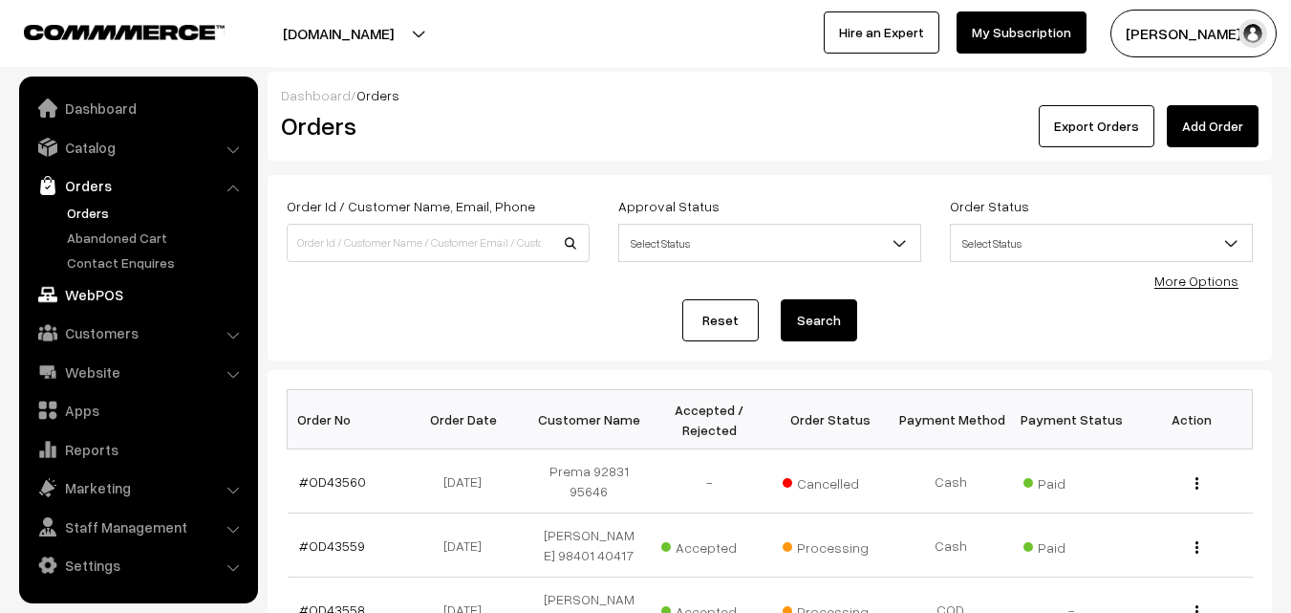
click at [97, 278] on link "WebPOS" at bounding box center [137, 294] width 227 height 34
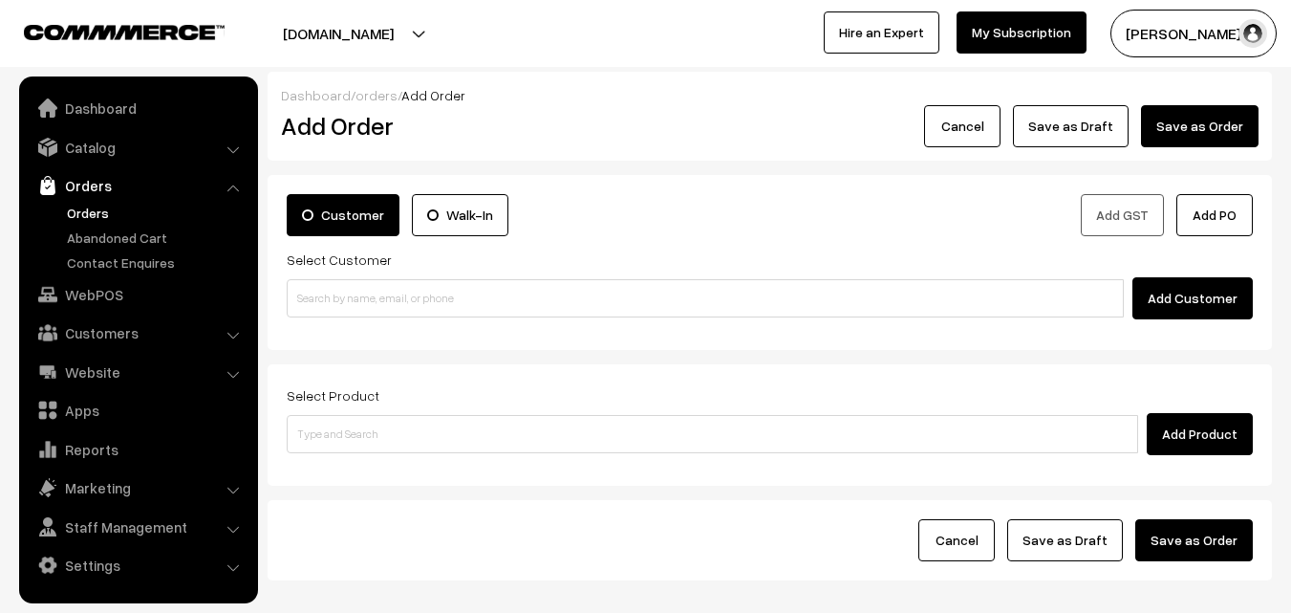
click at [347, 324] on div "Customer Walk-In Add GST Add PO Select Customer Add Customer" at bounding box center [770, 262] width 1004 height 175
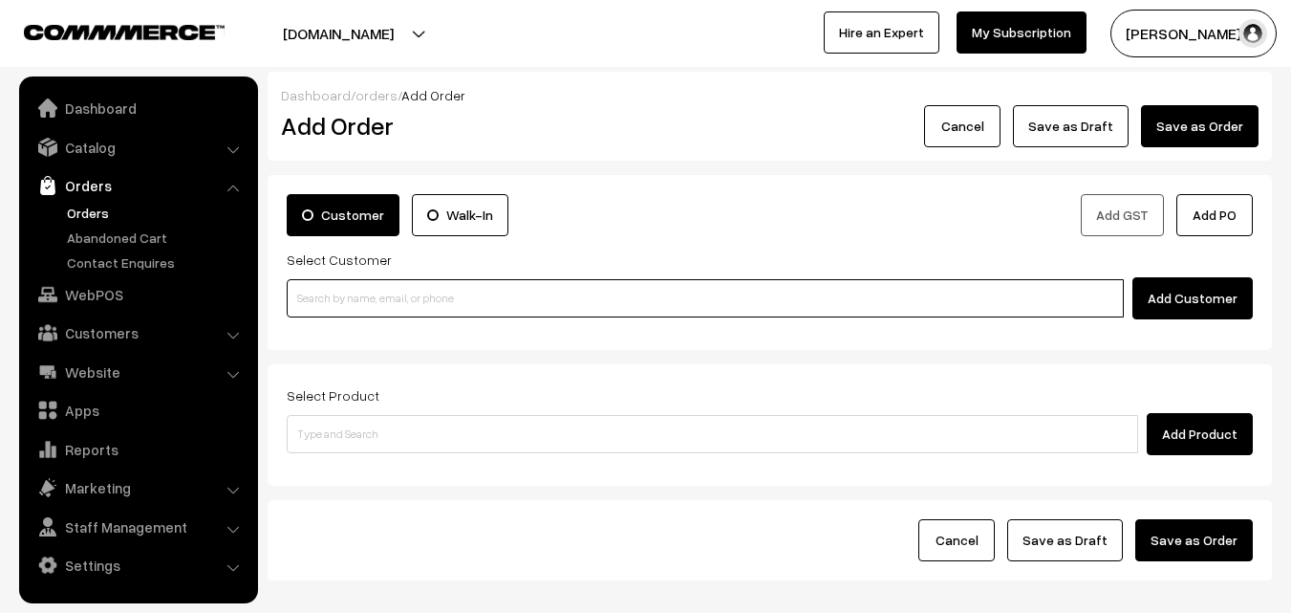
paste input "92831 95646"
click at [348, 300] on input at bounding box center [705, 298] width 837 height 38
click at [328, 291] on input "92831 95646" at bounding box center [705, 298] width 837 height 38
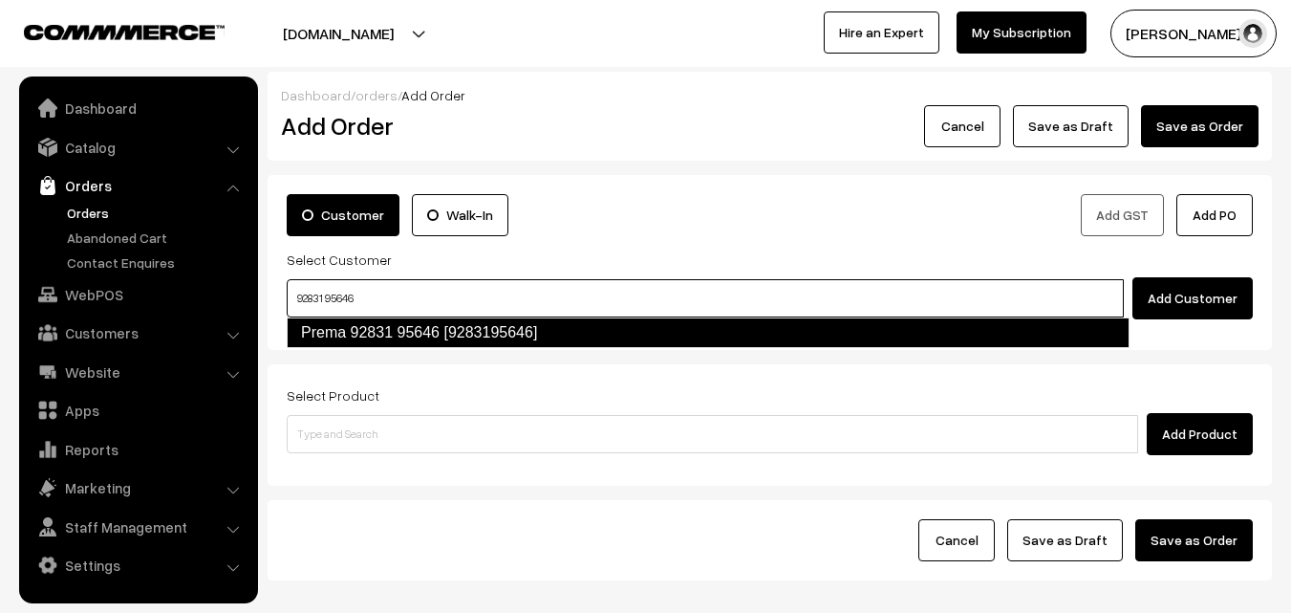
click at [334, 326] on link "Prema 92831 95646 [9283195646]" at bounding box center [708, 332] width 843 height 31
type input "92831 95646"
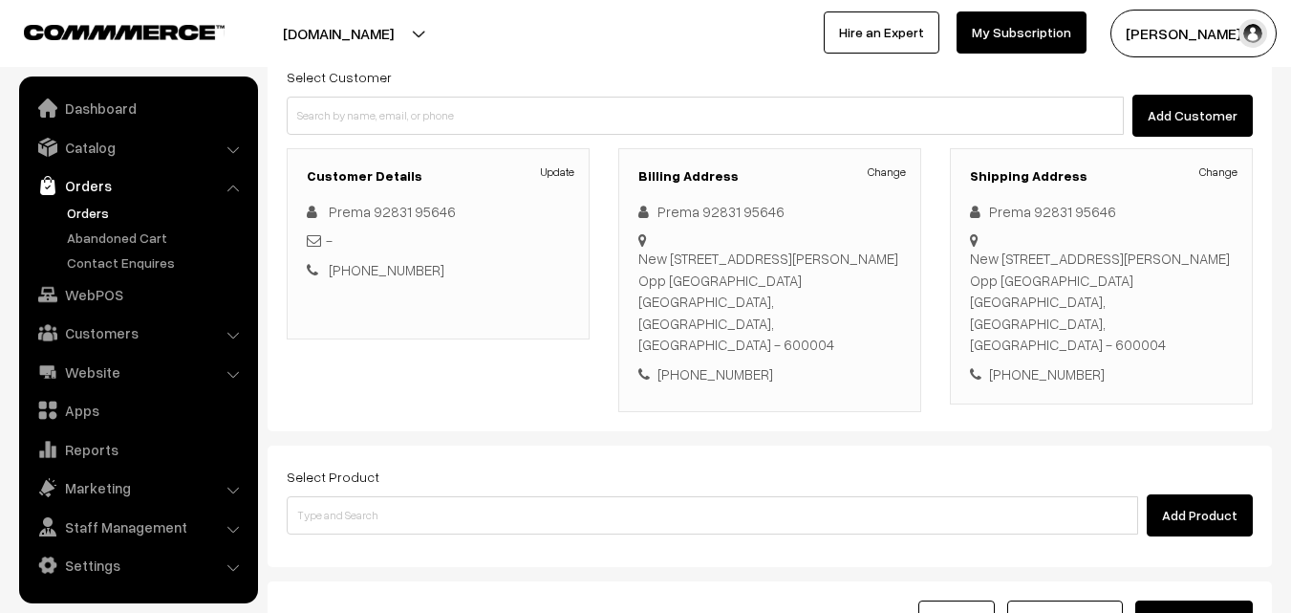
scroll to position [191, 0]
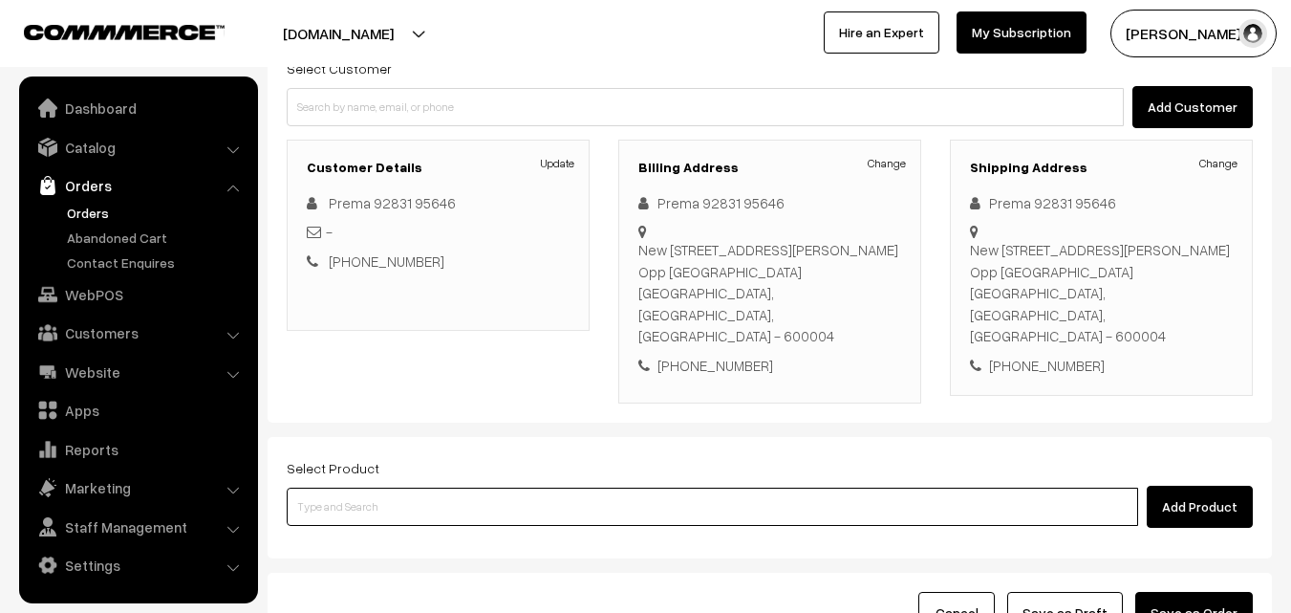
click at [486, 487] on input at bounding box center [712, 506] width 851 height 38
click at [498, 487] on input at bounding box center [712, 506] width 851 height 38
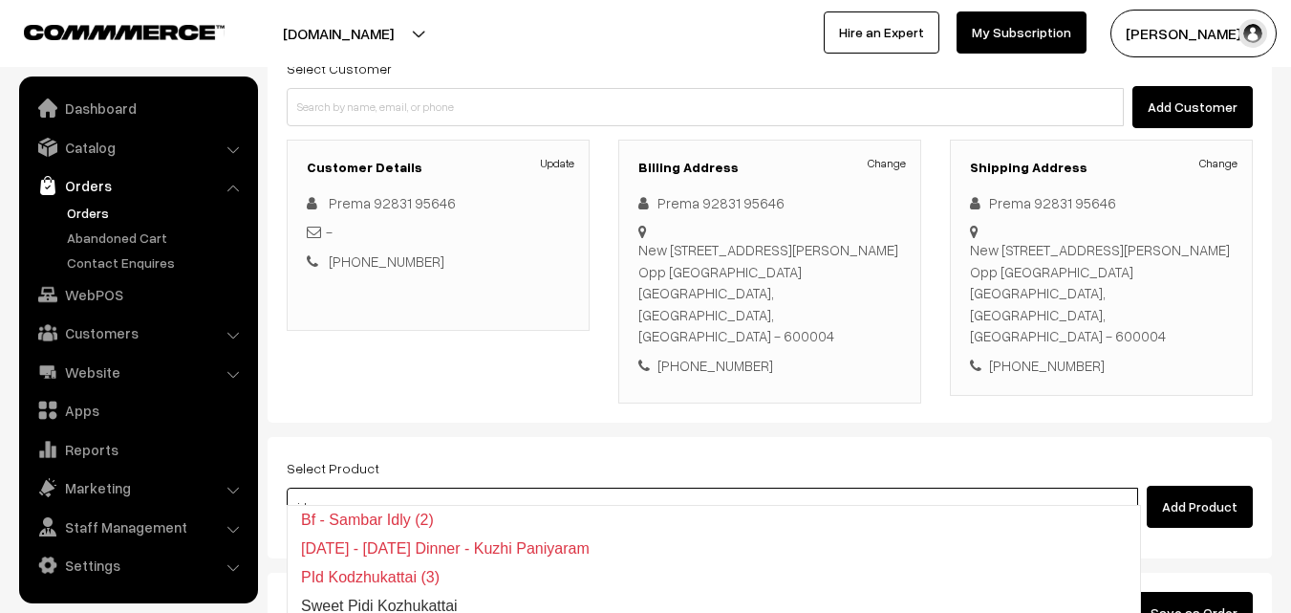
type input "i"
type input "dily"
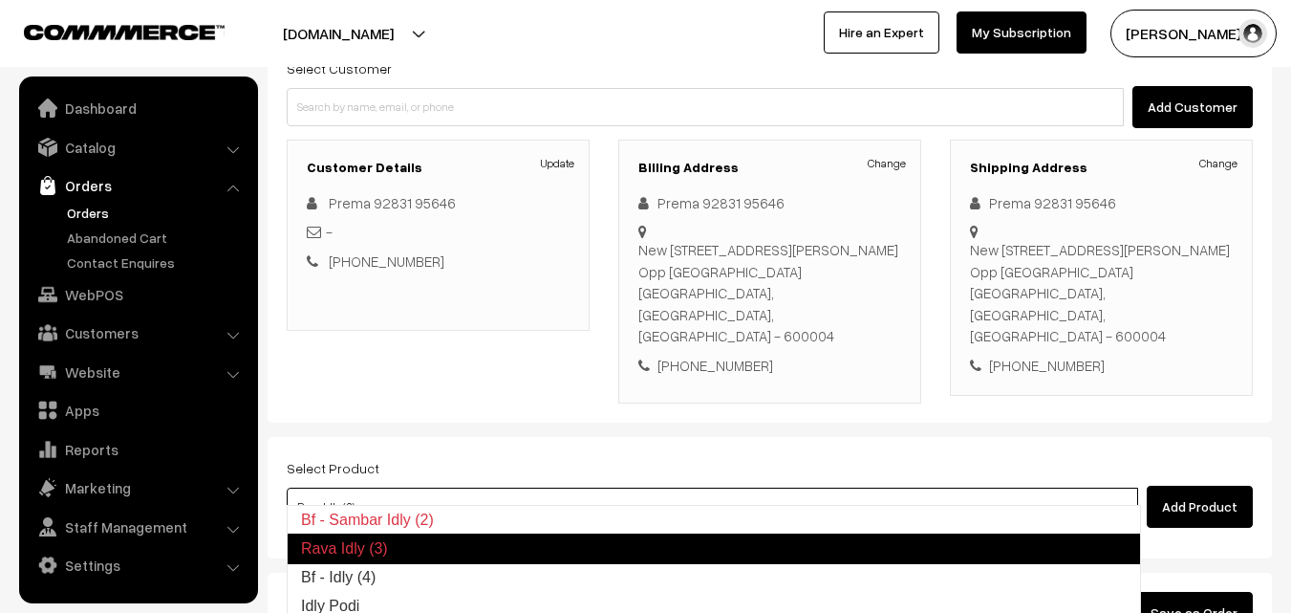
type input "Bf - Idly (4)"
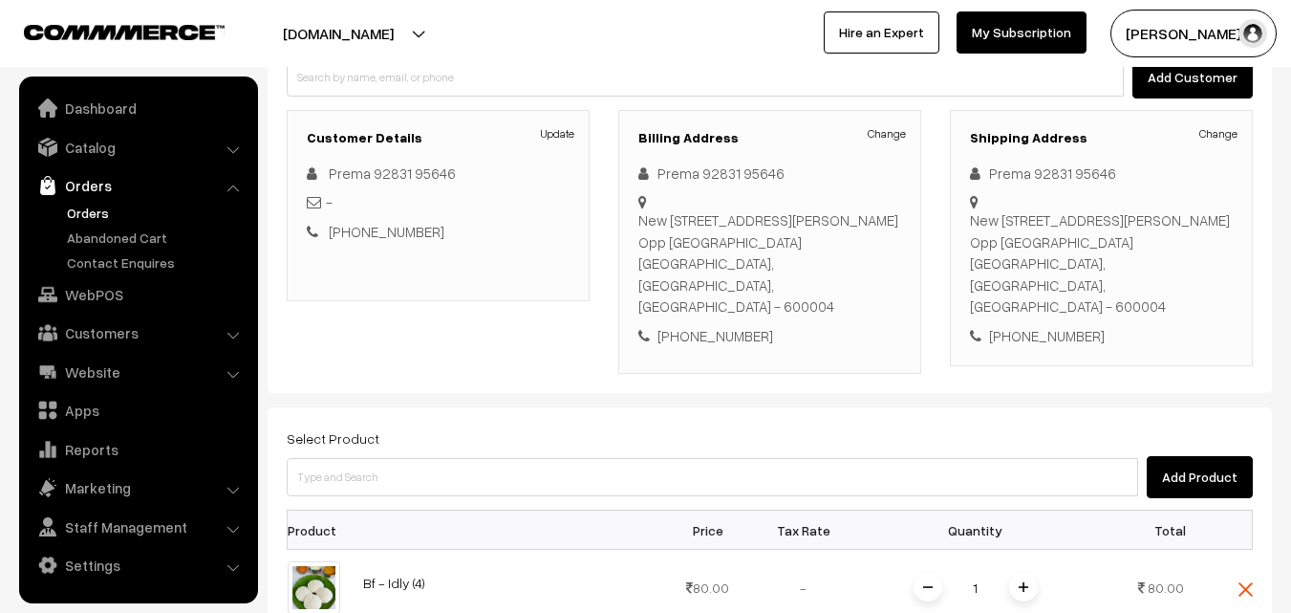
scroll to position [573, 0]
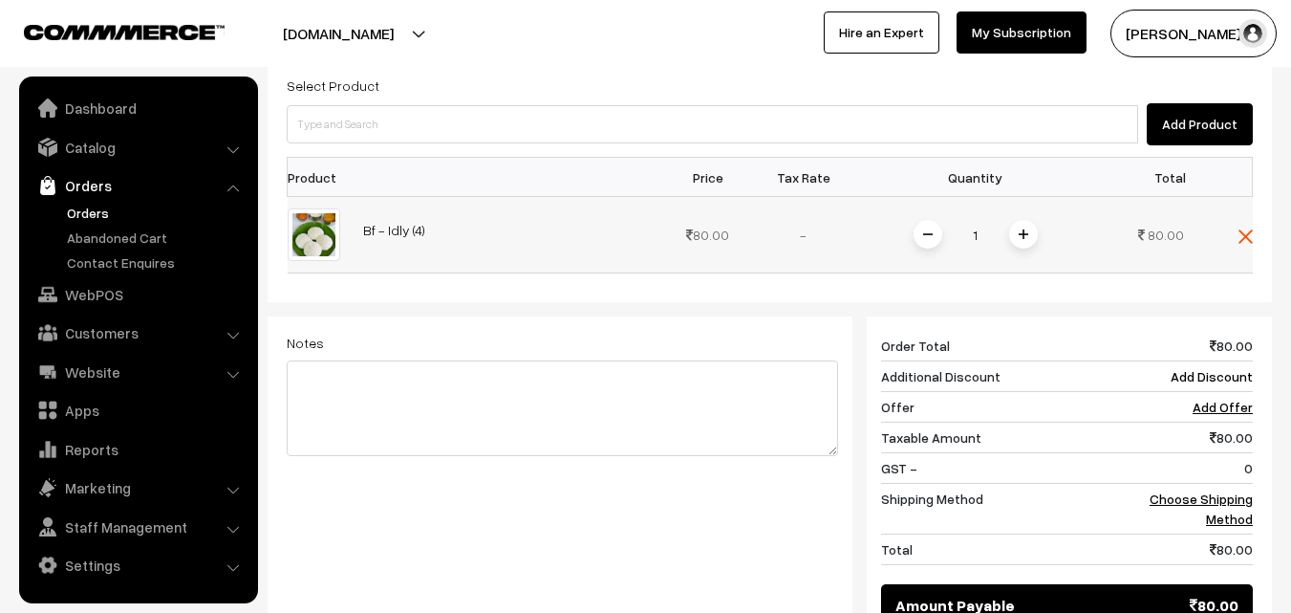
click at [1038, 218] on div "1" at bounding box center [975, 234] width 143 height 33
click at [1032, 220] on span at bounding box center [1023, 234] width 29 height 29
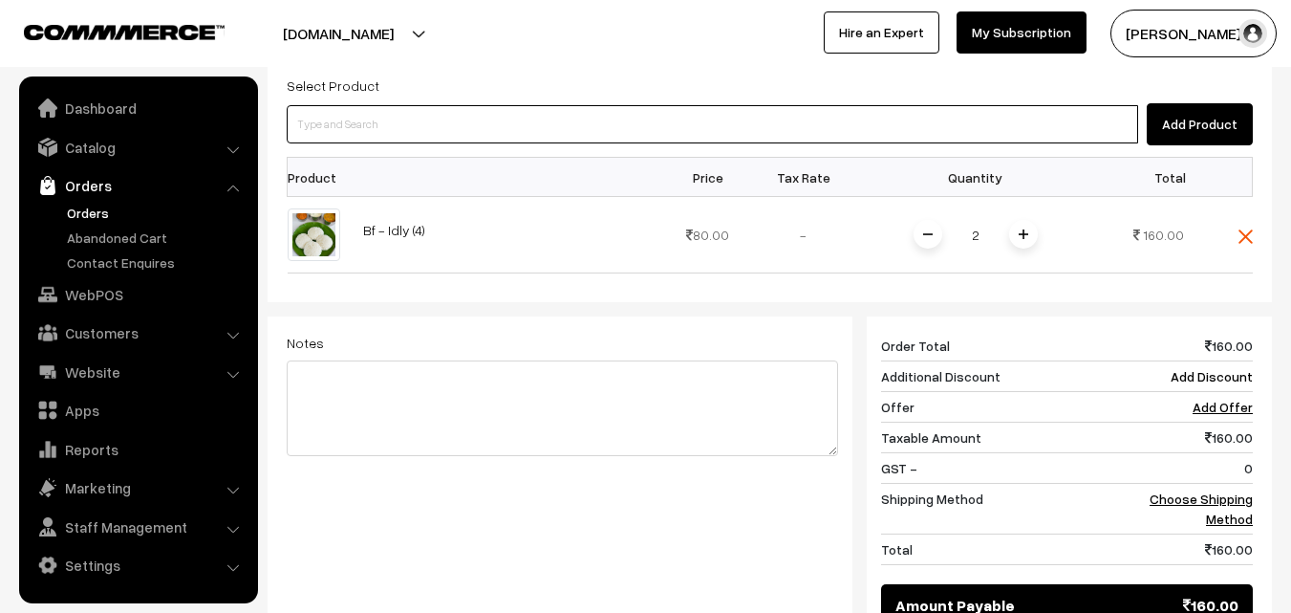
click at [975, 109] on input at bounding box center [712, 124] width 851 height 38
click at [420, 109] on input at bounding box center [712, 124] width 851 height 38
paste input "06th Without Rice..."
type input "06th Without Rice..."
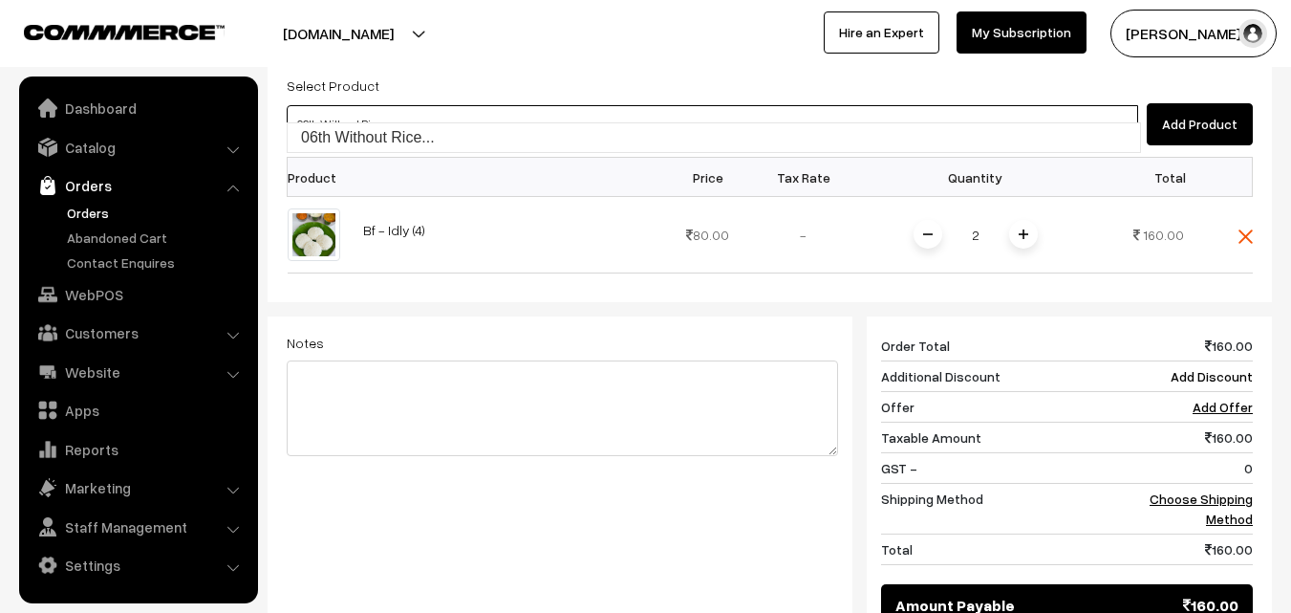
click at [385, 148] on link "06th Without Rice..." at bounding box center [714, 137] width 852 height 29
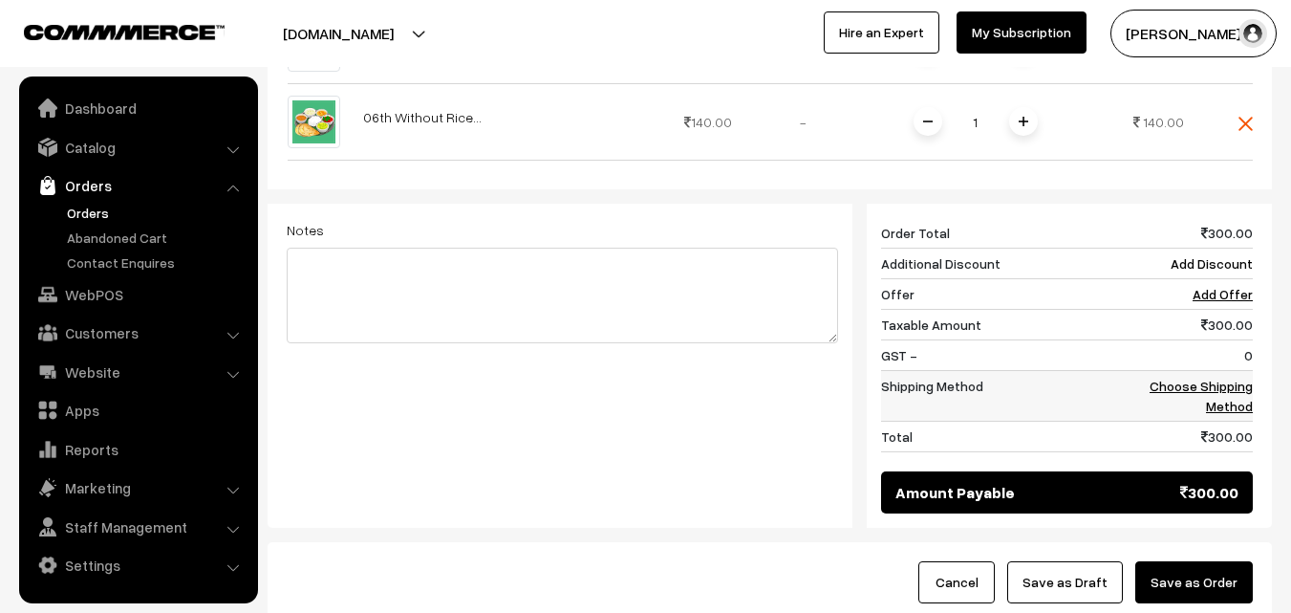
scroll to position [765, 0]
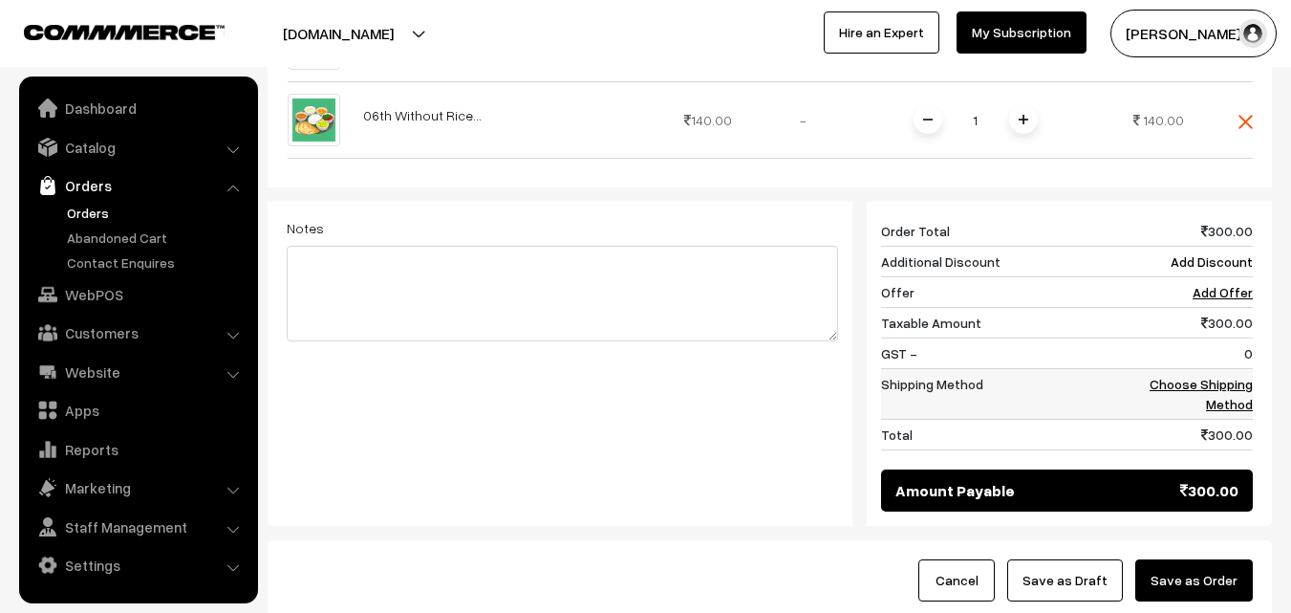
click at [1246, 376] on link "Choose Shipping Method" at bounding box center [1201, 394] width 103 height 36
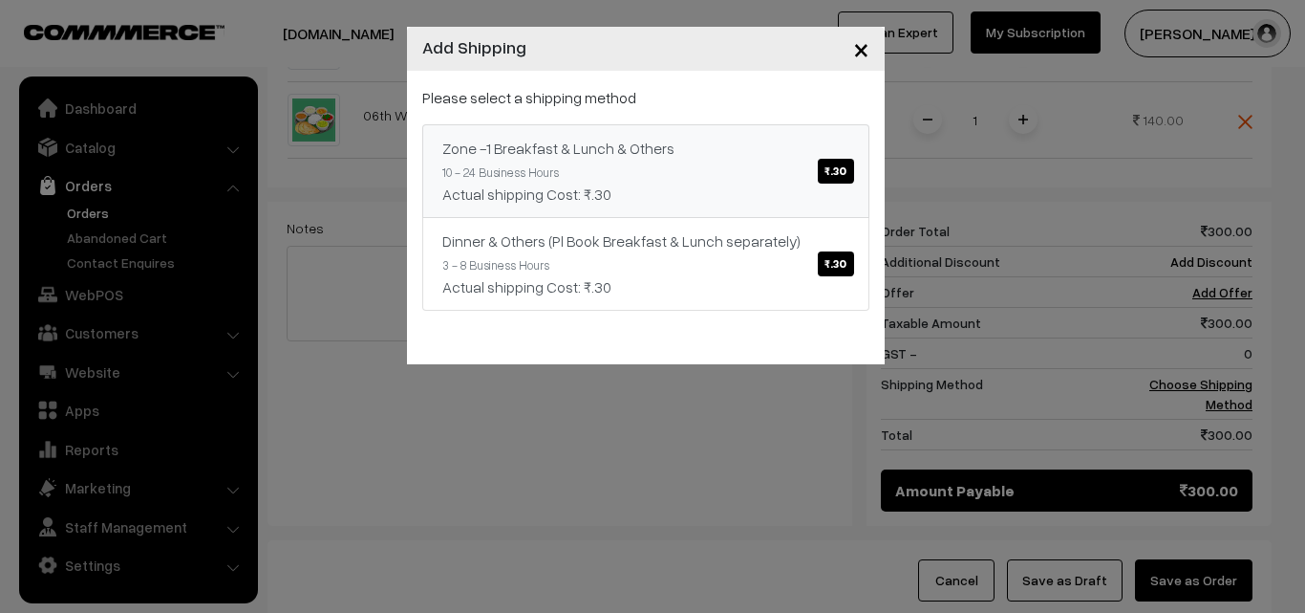
click at [704, 149] on div "Zone -1 Breakfast & Lunch & Others ₹.30" at bounding box center [645, 148] width 407 height 23
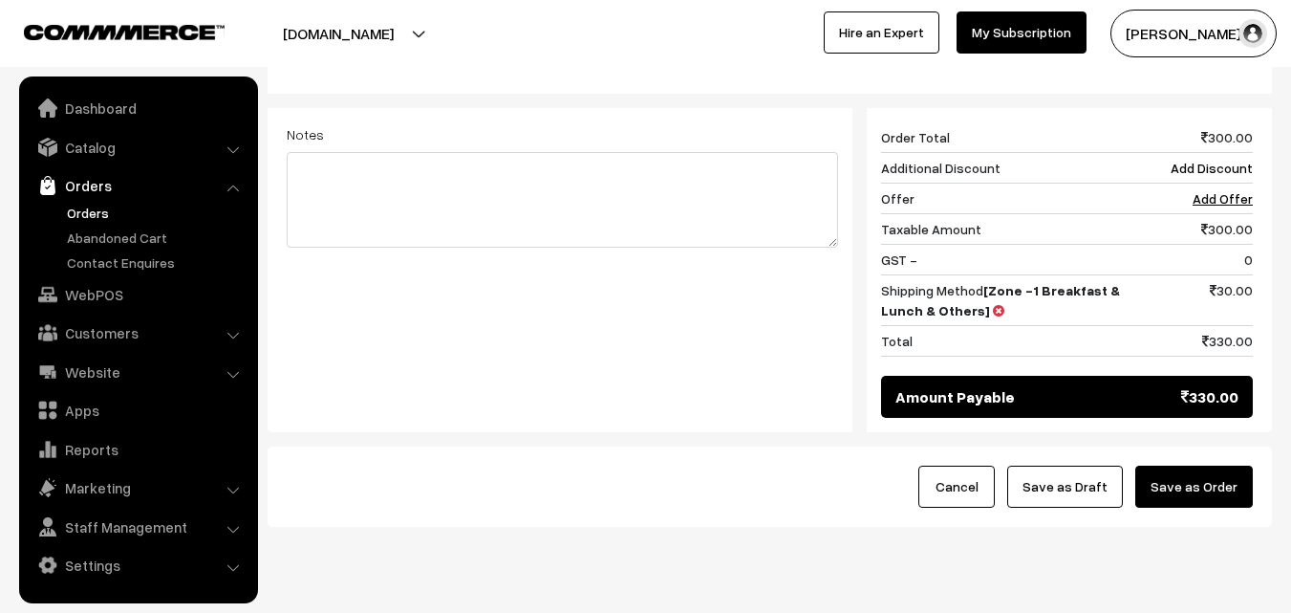
scroll to position [890, 0]
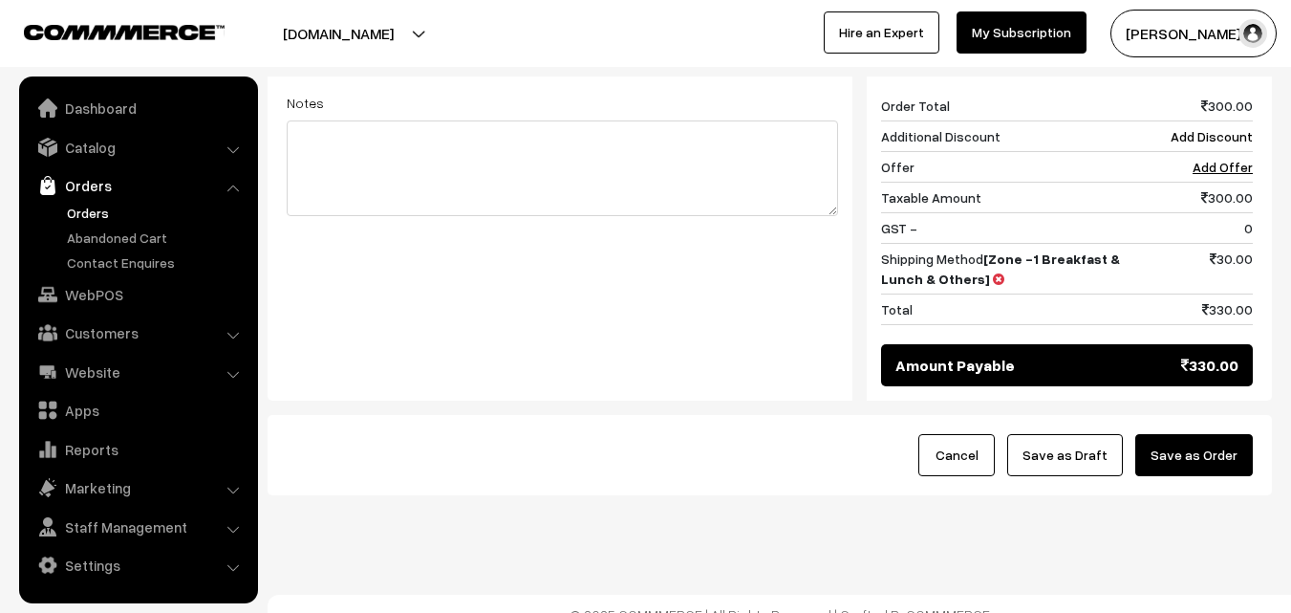
click at [1212, 439] on button "Save as Order" at bounding box center [1194, 455] width 118 height 42
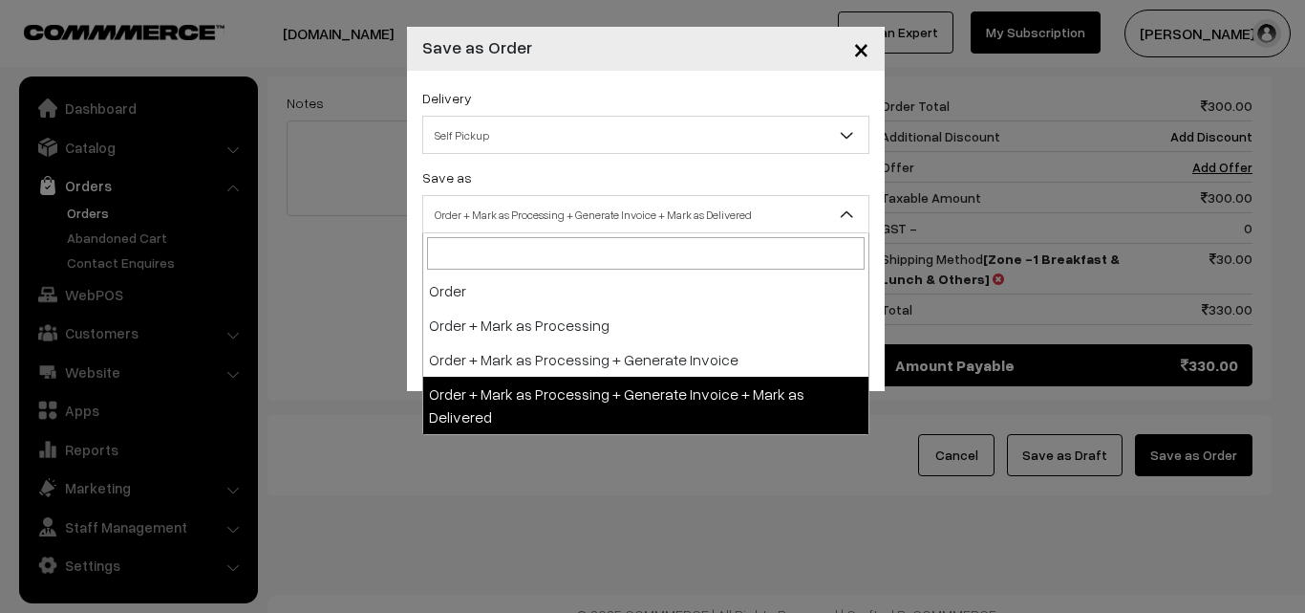
click at [547, 217] on span "Order + Mark as Processing + Generate Invoice + Mark as Delivered" at bounding box center [645, 214] width 445 height 33
select select "3"
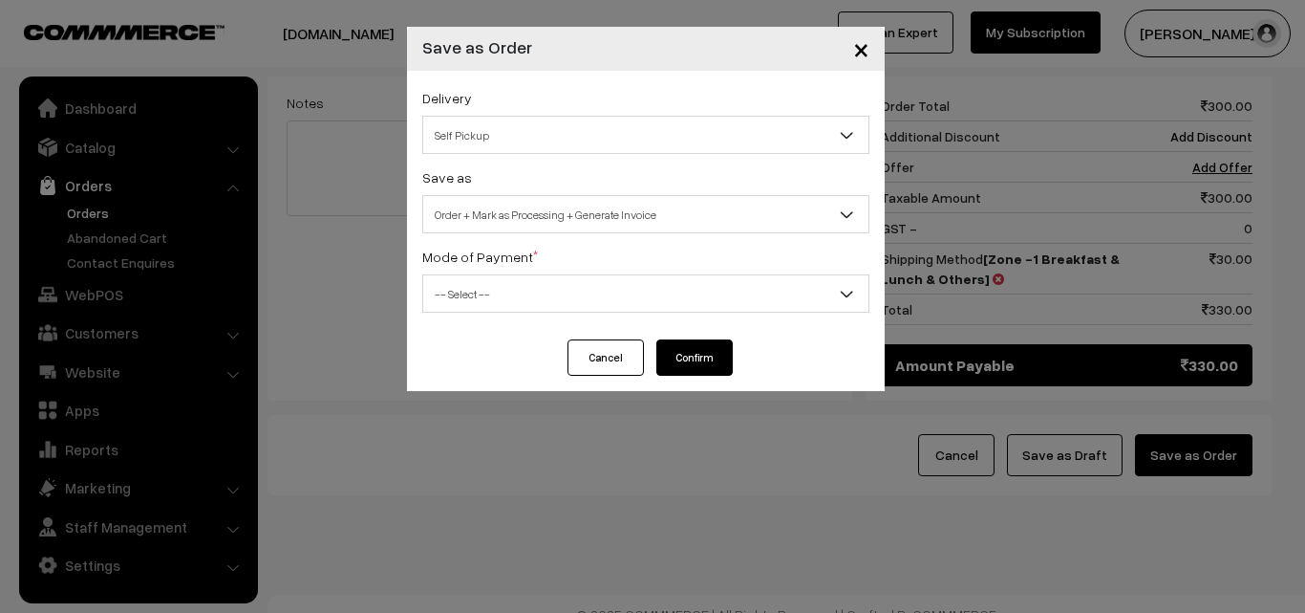
click at [591, 353] on button "Cancel" at bounding box center [606, 357] width 76 height 36
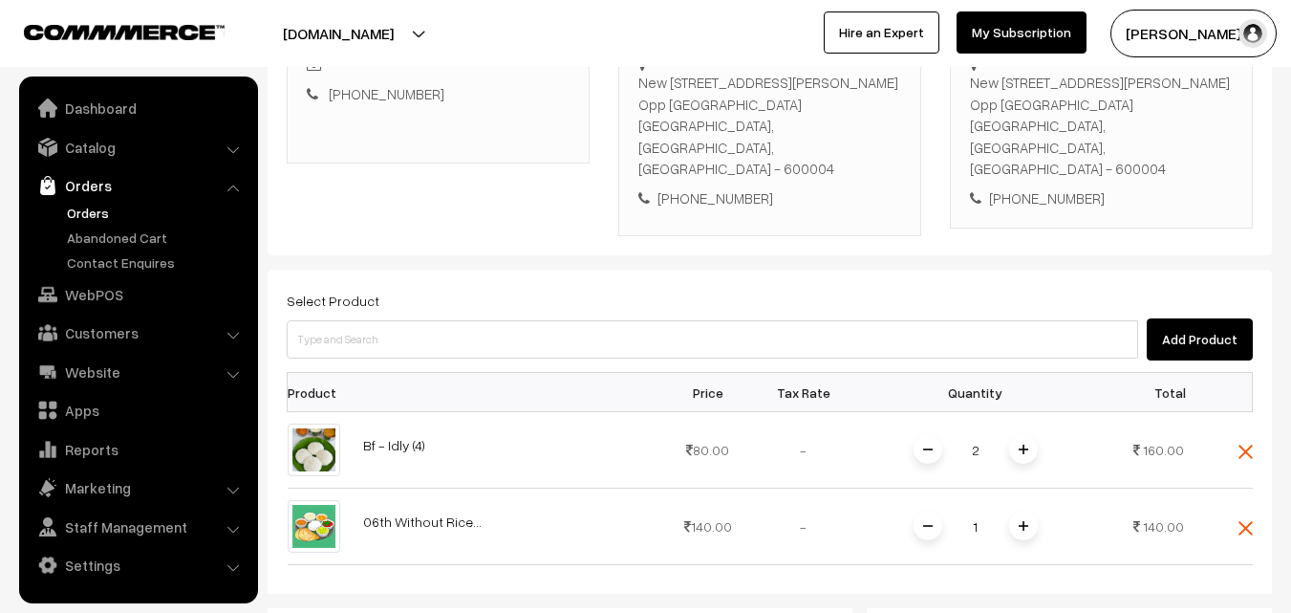
scroll to position [316, 0]
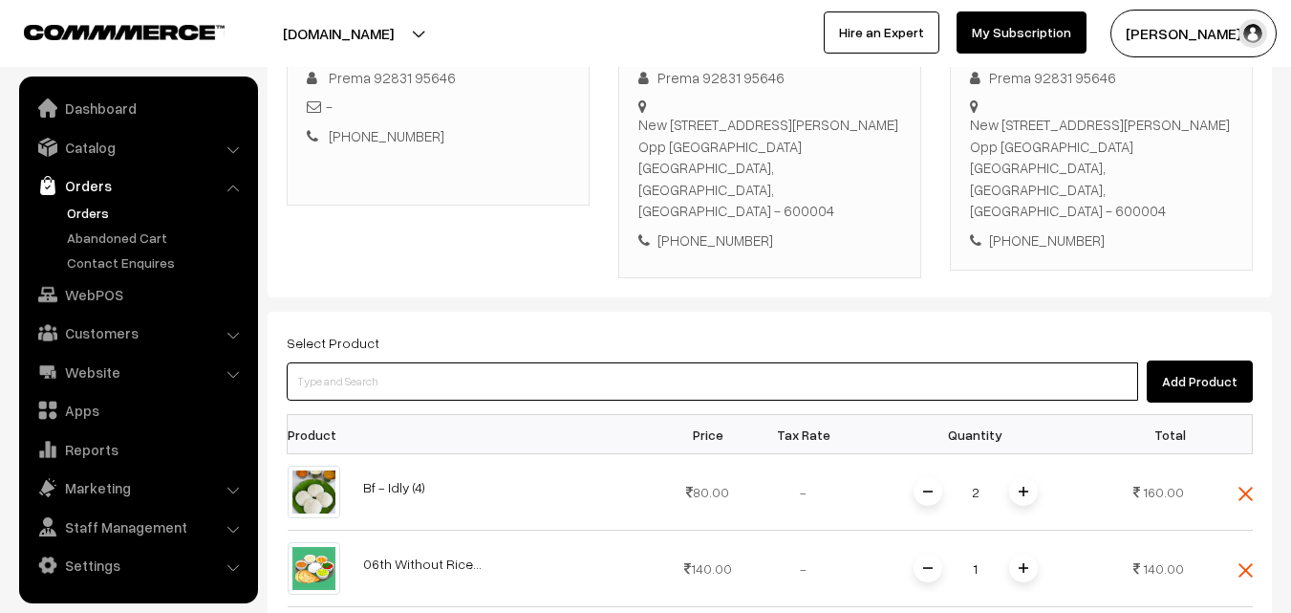
click at [440, 362] on input at bounding box center [712, 381] width 851 height 38
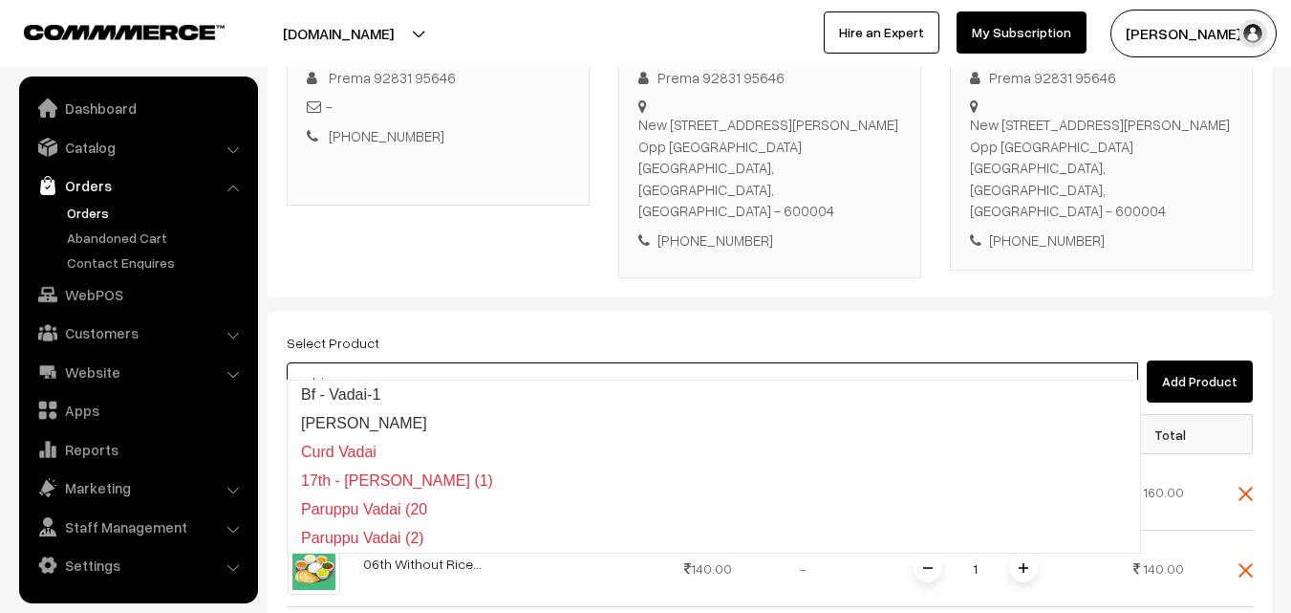
type input "Bf - Vadai-1"
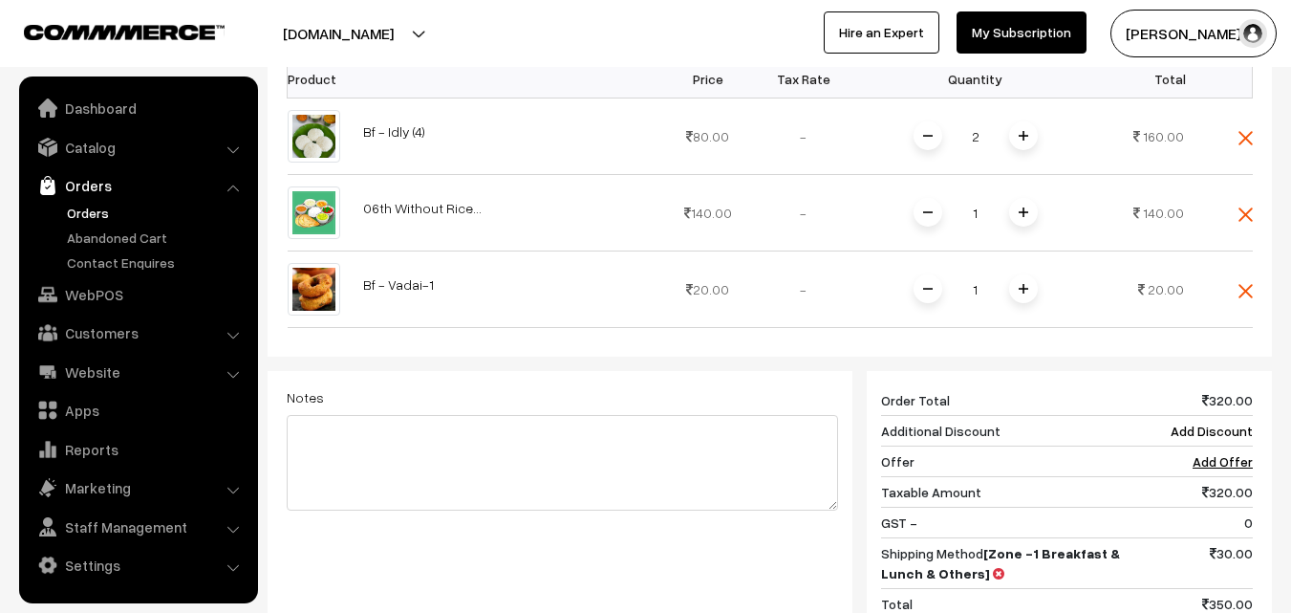
scroll to position [699, 0]
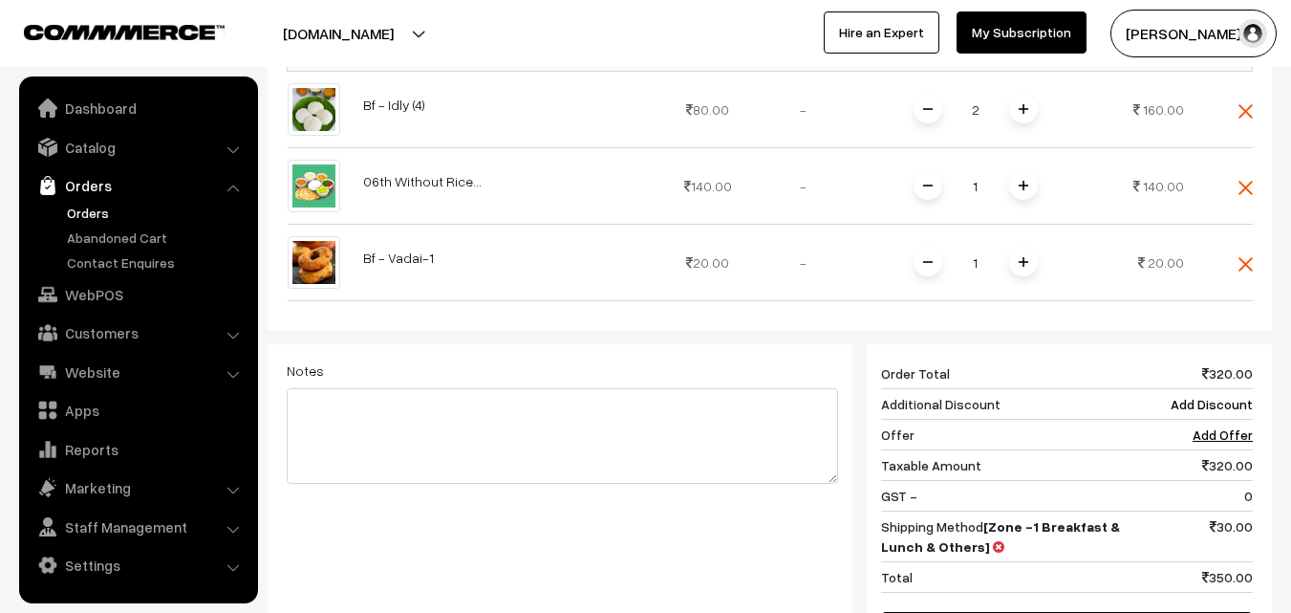
click at [1028, 248] on span at bounding box center [1023, 262] width 29 height 29
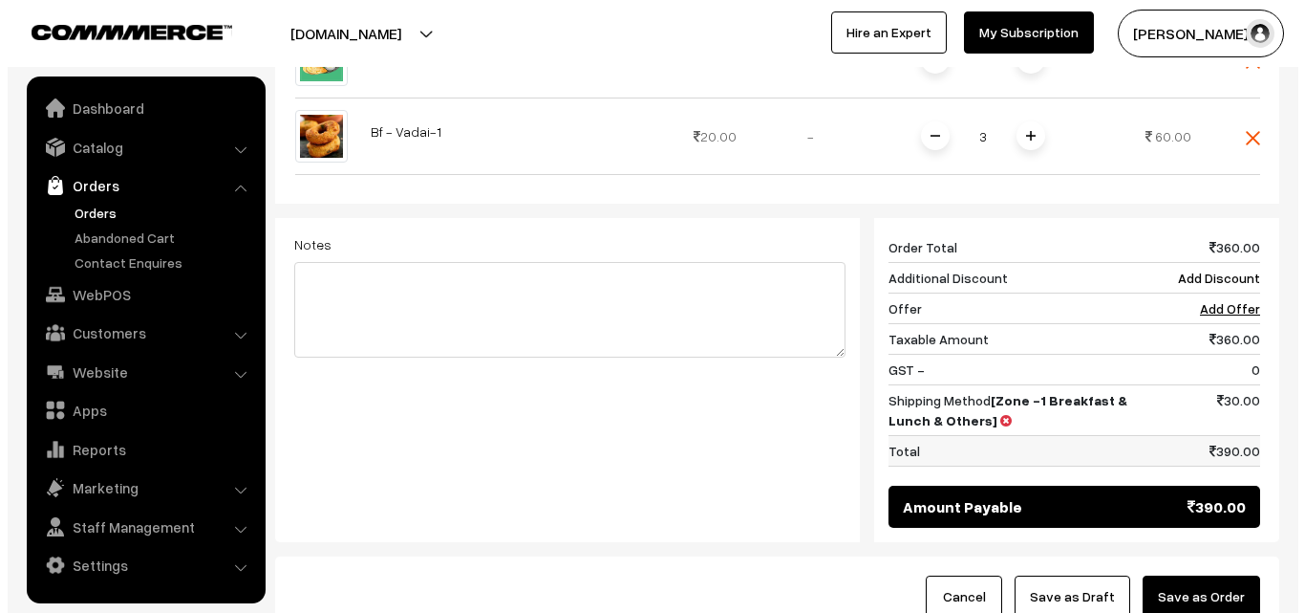
scroll to position [966, 0]
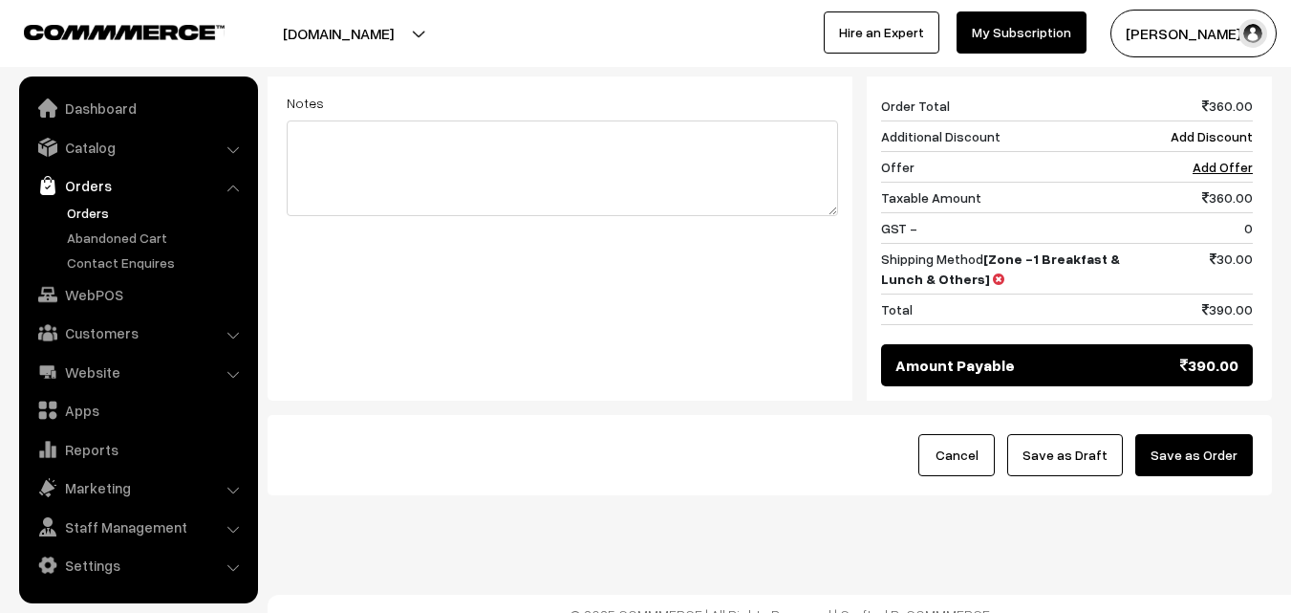
click at [1228, 434] on button "Save as Order" at bounding box center [1194, 455] width 118 height 42
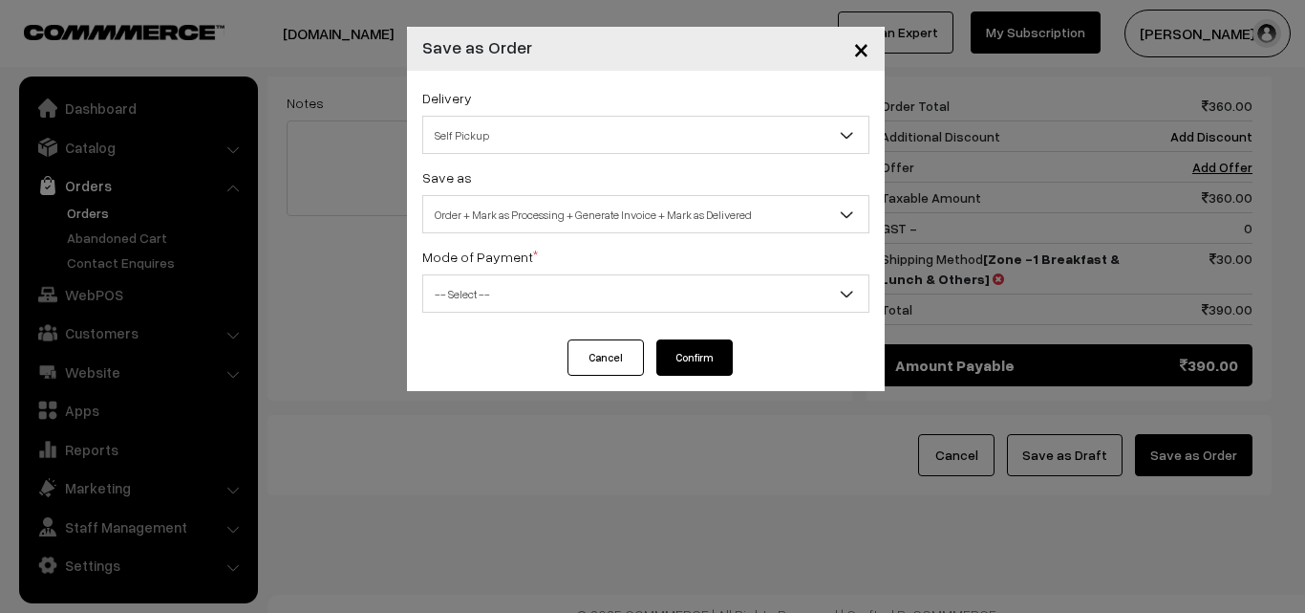
click at [592, 216] on span "Order + Mark as Processing + Generate Invoice + Mark as Delivered" at bounding box center [645, 214] width 445 height 33
select select "3"
click at [482, 280] on span "-- Select --" at bounding box center [645, 293] width 445 height 33
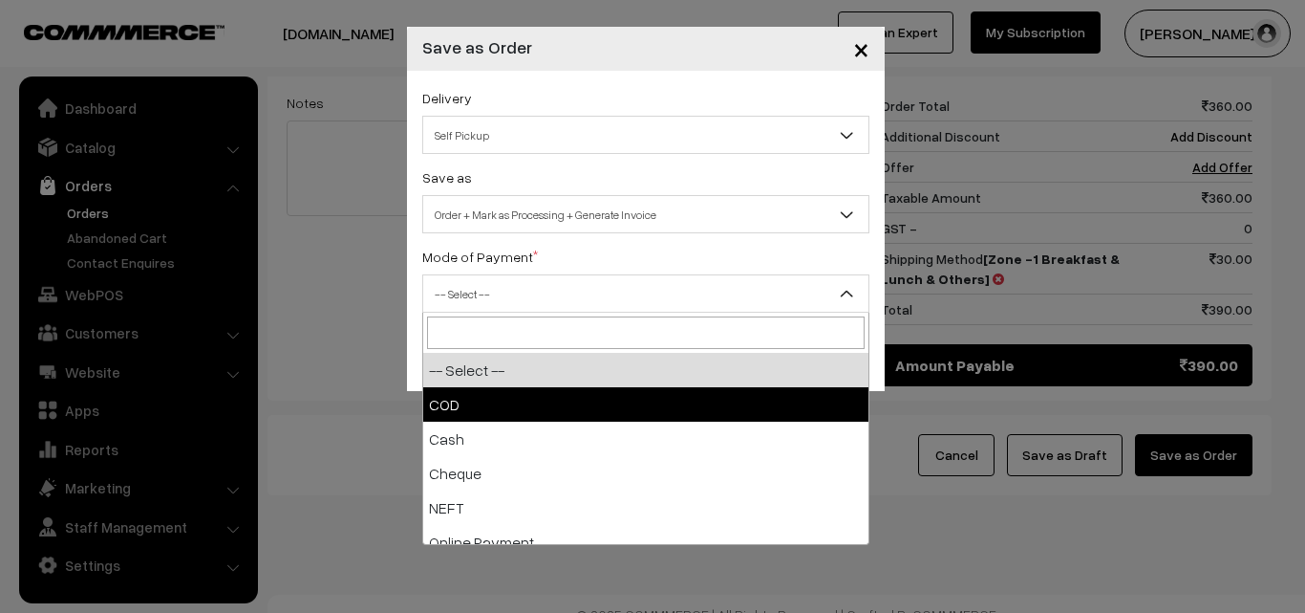
select select "1"
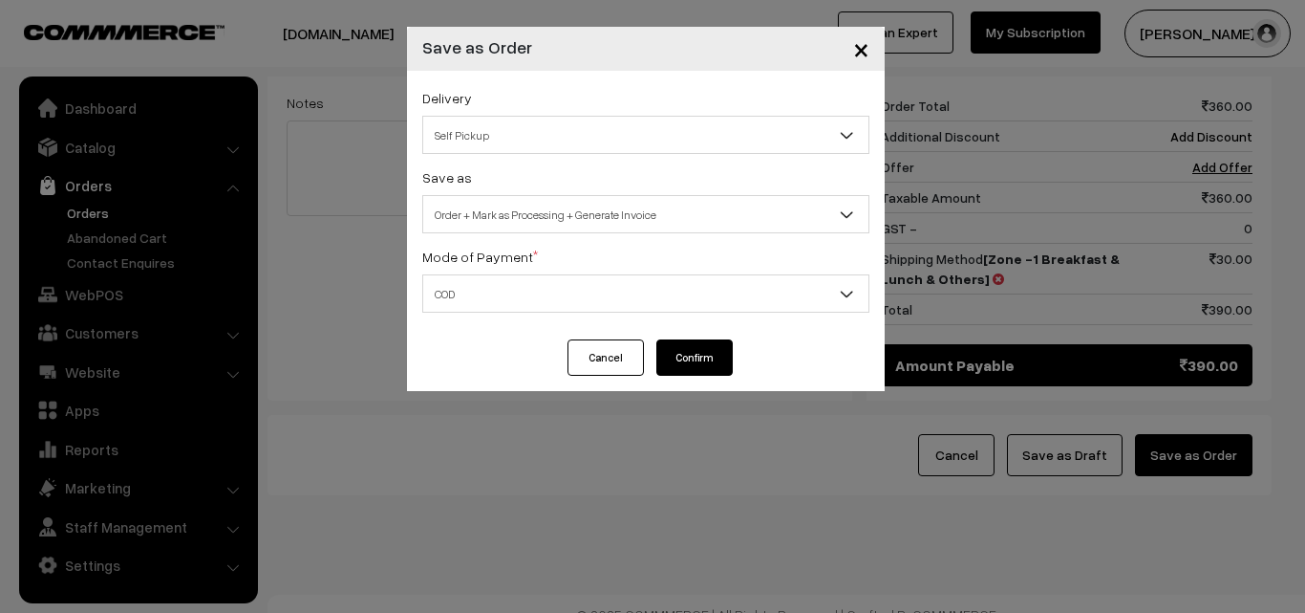
click at [691, 357] on button "Confirm" at bounding box center [695, 357] width 76 height 36
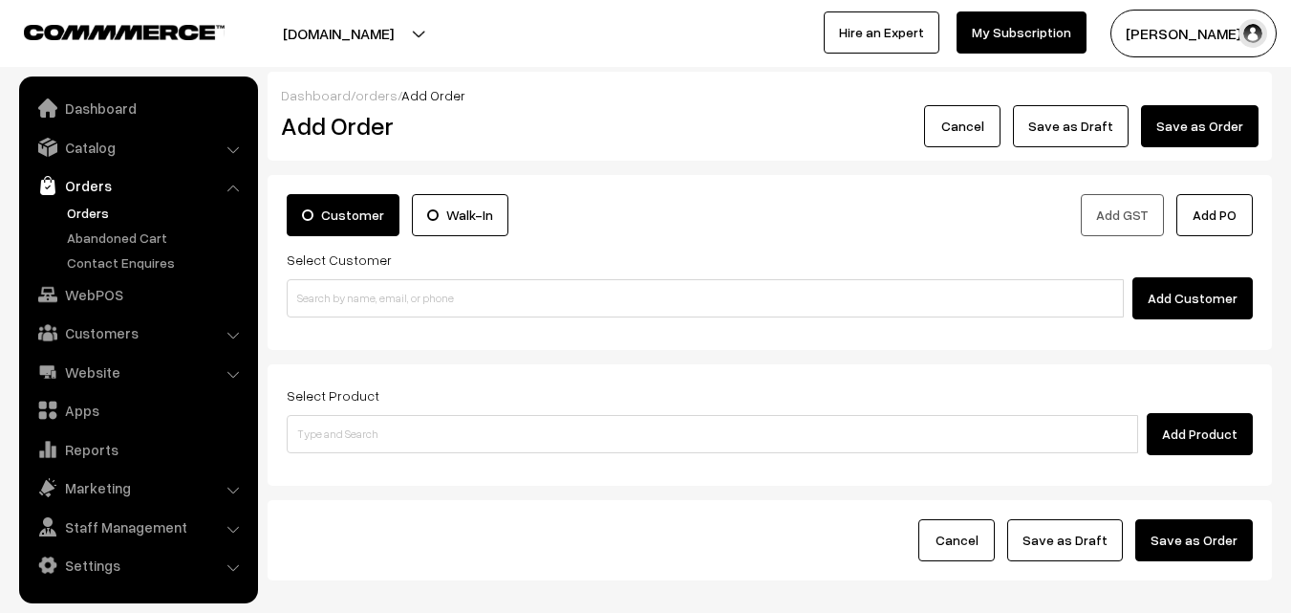
click at [95, 206] on link "Orders" at bounding box center [156, 213] width 189 height 20
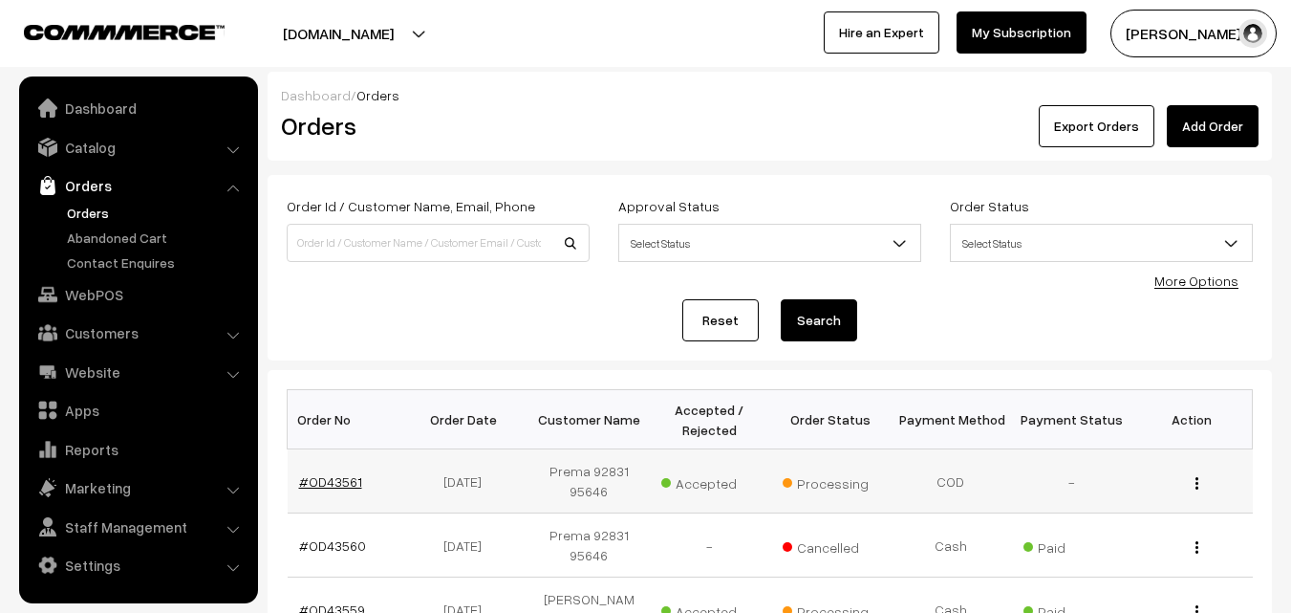
click at [341, 482] on link "#OD43561" at bounding box center [330, 481] width 63 height 16
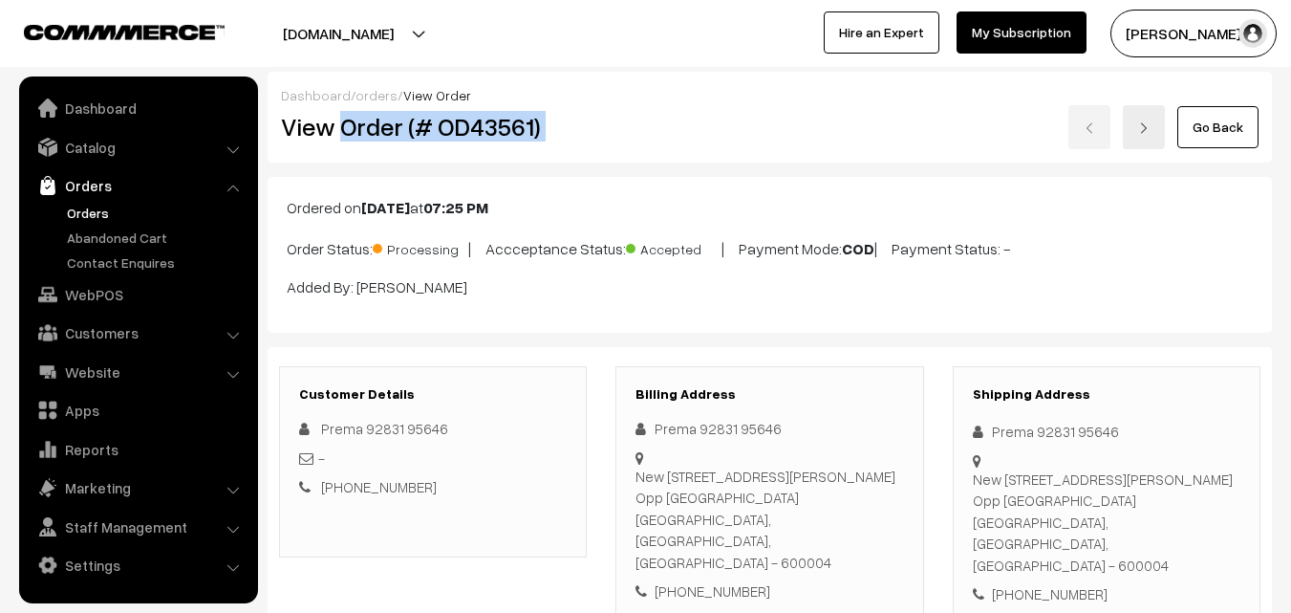
drag, startPoint x: 340, startPoint y: 124, endPoint x: 635, endPoint y: 152, distance: 296.6
click at [661, 114] on div "View Order (# OD43561) Go Back" at bounding box center [770, 127] width 1006 height 44
copy div "Order (# OD43561)"
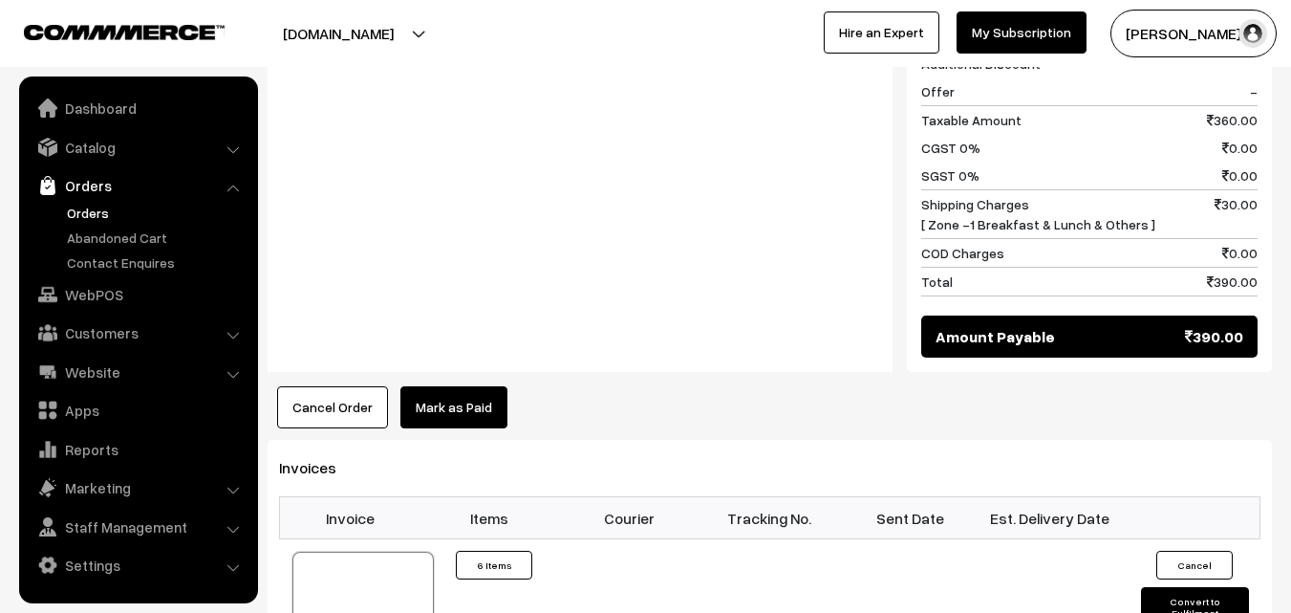
scroll to position [1147, 0]
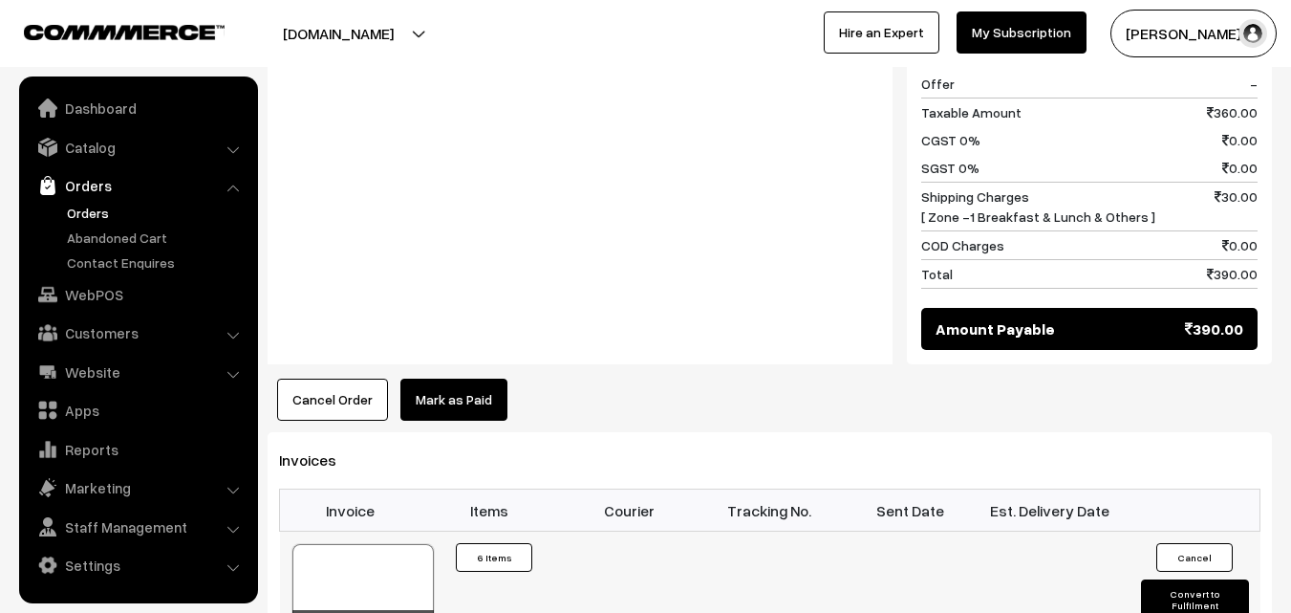
click at [355, 562] on div at bounding box center [362, 592] width 141 height 96
click at [83, 209] on link "Orders" at bounding box center [156, 213] width 189 height 20
